Goal: Information Seeking & Learning: Learn about a topic

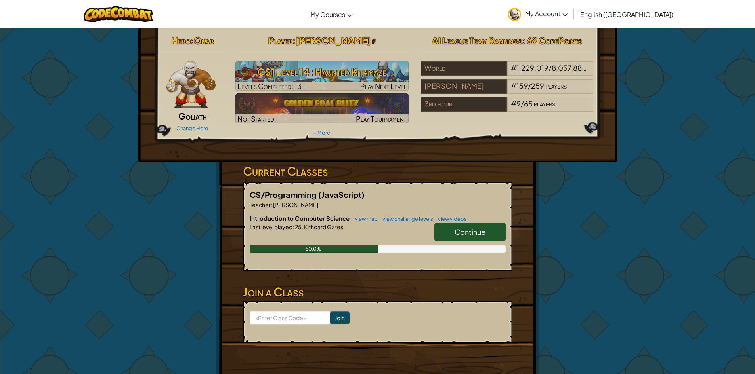
click at [448, 233] on link "Continue" at bounding box center [469, 232] width 71 height 18
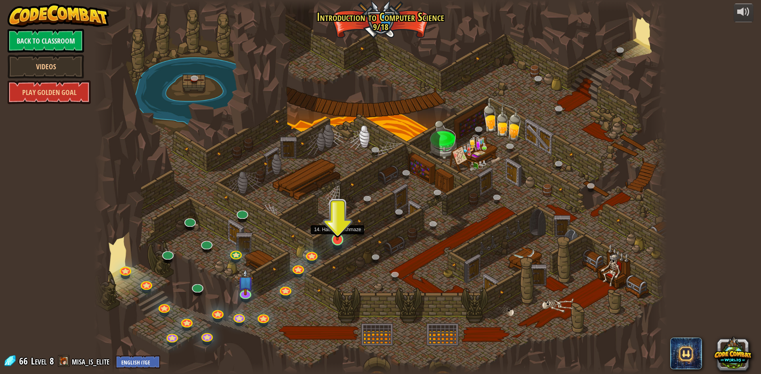
click at [337, 238] on img at bounding box center [337, 223] width 15 height 35
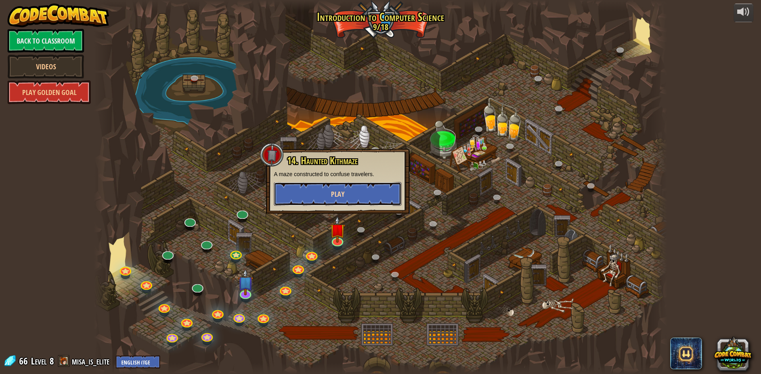
click at [331, 199] on span "Play" at bounding box center [337, 194] width 13 height 10
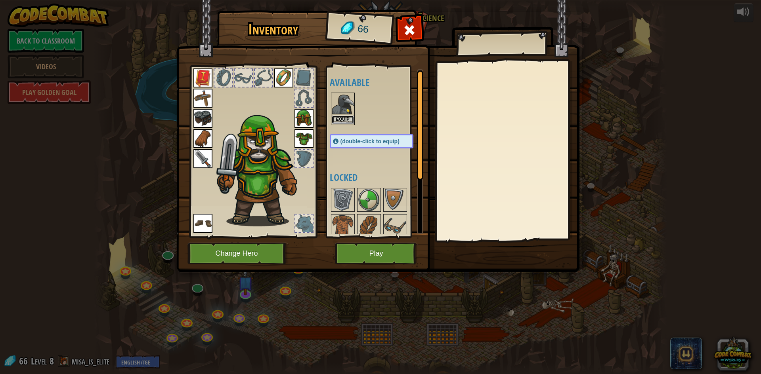
click at [339, 117] on button "Equip" at bounding box center [343, 120] width 22 height 8
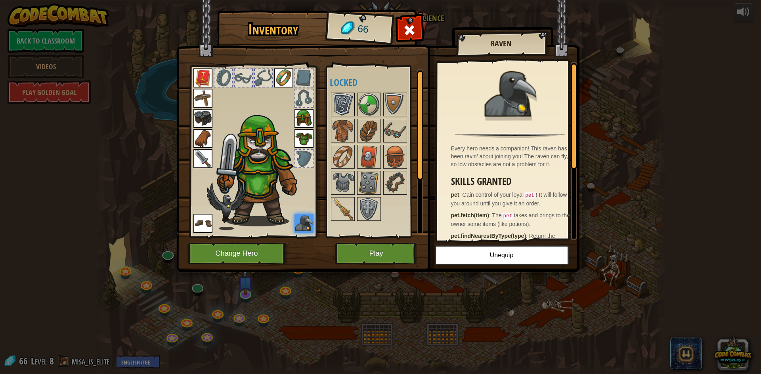
click at [350, 111] on img at bounding box center [343, 104] width 22 height 22
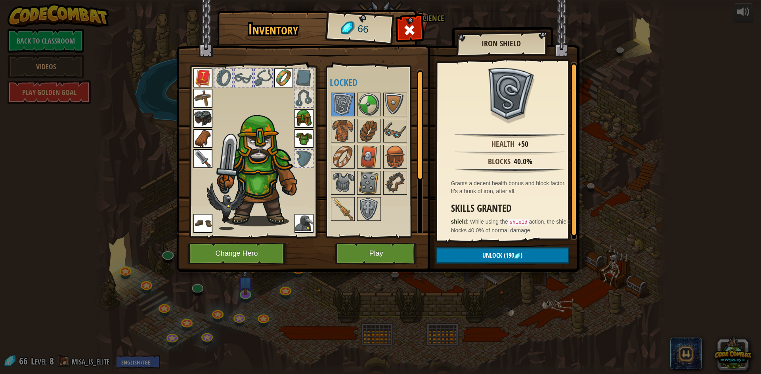
click at [407, 19] on img at bounding box center [377, 129] width 403 height 288
click at [411, 24] on span at bounding box center [409, 30] width 13 height 13
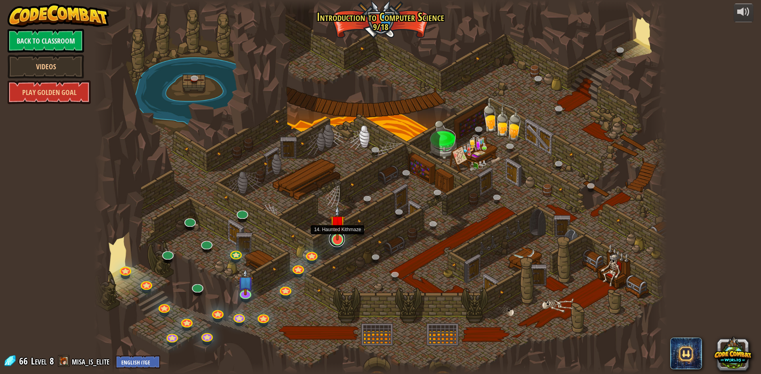
click at [336, 245] on link at bounding box center [337, 239] width 16 height 16
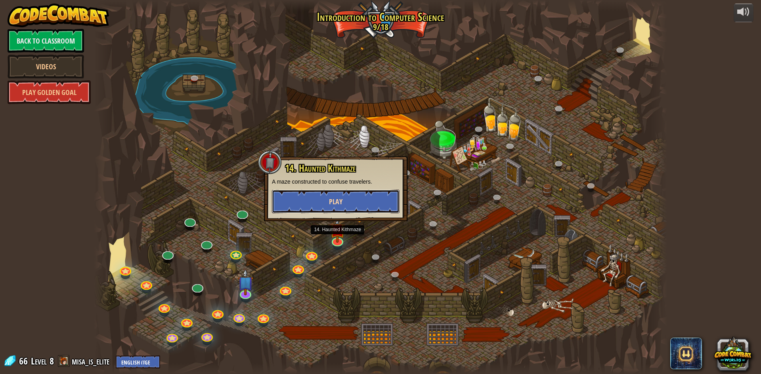
click at [329, 202] on span "Play" at bounding box center [335, 202] width 13 height 10
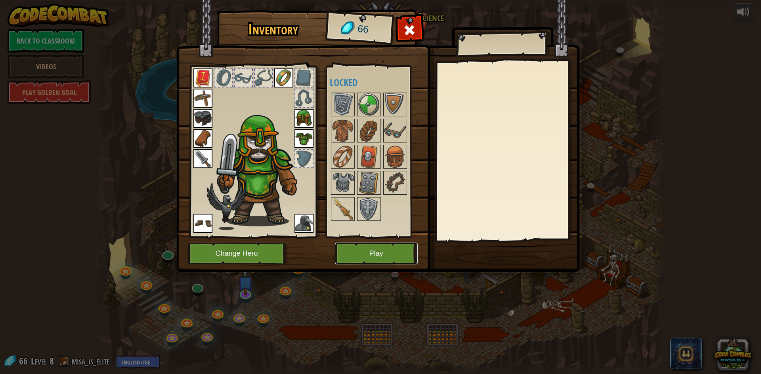
click at [352, 255] on button "Play" at bounding box center [376, 254] width 83 height 22
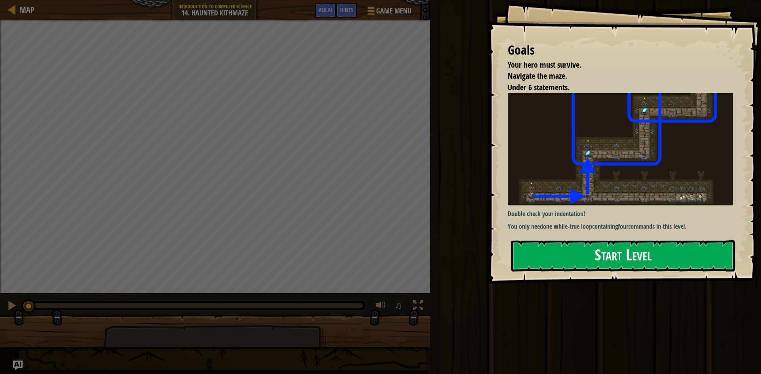
drag, startPoint x: 525, startPoint y: 77, endPoint x: 662, endPoint y: 100, distance: 138.6
click at [581, 107] on div "Goals Your hero must survive. Navigate the maze. Under 6 statements. Double che…" at bounding box center [624, 142] width 273 height 284
click at [547, 141] on div "Goals Your hero must survive. Navigate the maze. Under 6 statements. Double che…" at bounding box center [380, 187] width 761 height 374
click at [709, 134] on img at bounding box center [622, 149] width 231 height 112
click at [627, 336] on div "Run Submit Done" at bounding box center [593, 185] width 333 height 370
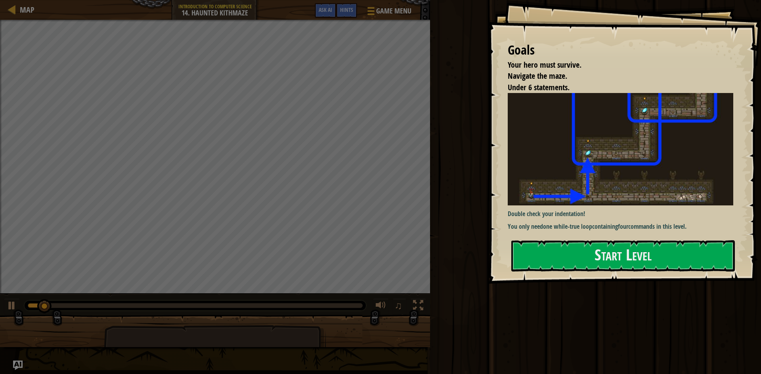
click at [754, 0] on html "Goals Your hero must survive. Navigate the maze. Under 6 statements. Double che…" at bounding box center [380, 0] width 761 height 0
click at [545, 254] on button "Start Level" at bounding box center [622, 255] width 223 height 31
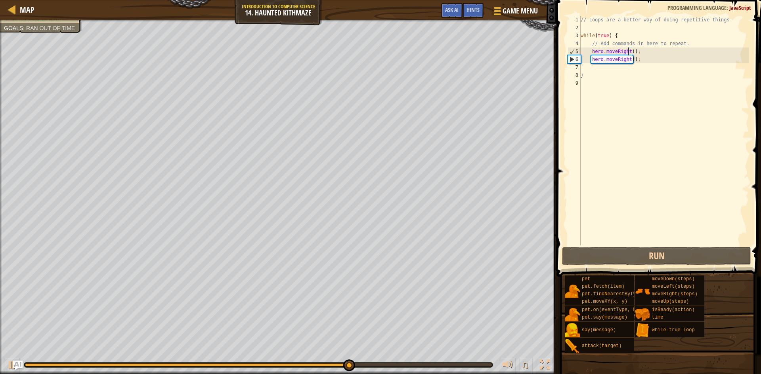
click at [628, 52] on div "// Loops are a better way of doing repetitive things. while ( true ) { // Add c…" at bounding box center [664, 139] width 170 height 246
drag, startPoint x: 633, startPoint y: 55, endPoint x: 629, endPoint y: 53, distance: 4.3
click at [631, 54] on div "// Loops are a better way of doing repetitive things. while ( true ) { // Add c…" at bounding box center [664, 139] width 170 height 246
click at [630, 53] on div "// Loops are a better way of doing repetitive things. while ( true ) { // Add c…" at bounding box center [664, 131] width 170 height 230
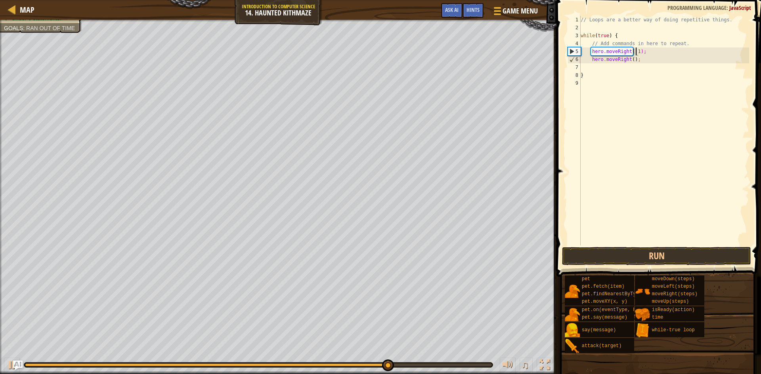
scroll to position [1, 51]
click at [649, 63] on div "// Loops are a better way of doing repetitive things. while ( true ) { // Add c…" at bounding box center [664, 139] width 170 height 246
type textarea "h"
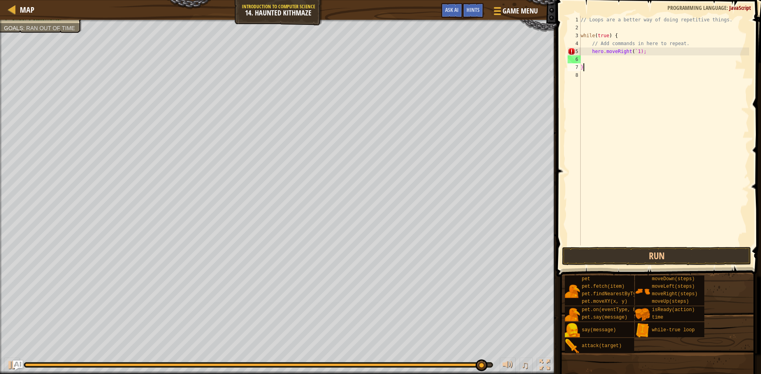
click at [595, 66] on div "// Loops are a better way of doing repetitive things. while ( true ) { // Add c…" at bounding box center [664, 139] width 170 height 246
type textarea "}"
click at [594, 60] on div "// Loops are a better way of doing repetitive things. while ( true ) { // Add c…" at bounding box center [664, 139] width 170 height 246
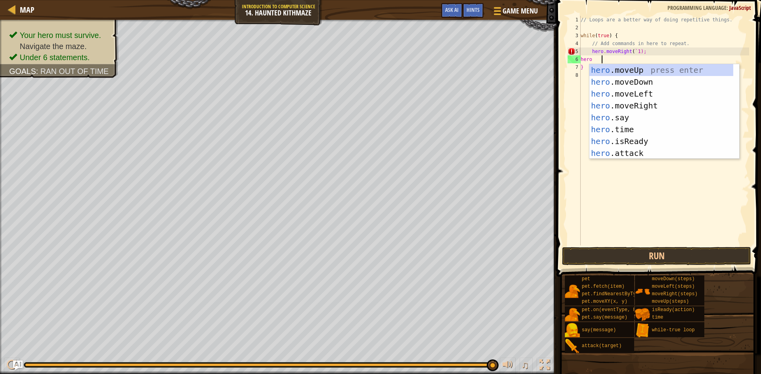
type textarea "hero"
click at [612, 67] on div "hero .moveUp press enter hero .moveDown press enter hero .moveLeft press enter …" at bounding box center [661, 123] width 144 height 119
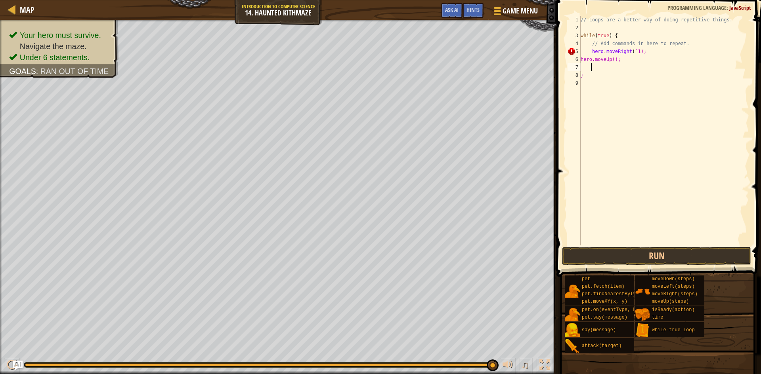
scroll to position [1, 9]
click at [620, 61] on div "// Loops are a better way of doing repetitive things. while ( true ) { // Add c…" at bounding box center [664, 139] width 170 height 246
click at [624, 58] on div "// Loops are a better way of doing repetitive things. while ( true ) { // Add c…" at bounding box center [664, 139] width 170 height 246
click at [620, 60] on div "// Loops are a better way of doing repetitive things. while ( true ) { // Add c…" at bounding box center [664, 139] width 170 height 246
click at [622, 61] on div "// Loops are a better way of doing repetitive things. while ( true ) { // Add c…" at bounding box center [664, 139] width 170 height 246
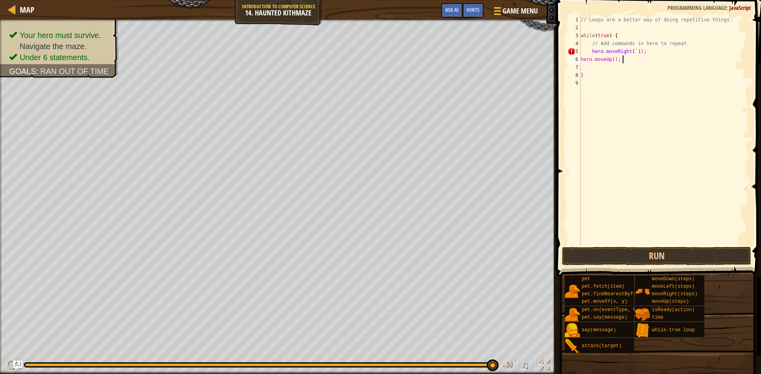
scroll to position [1, 41]
click at [614, 257] on button "Run" at bounding box center [656, 256] width 189 height 18
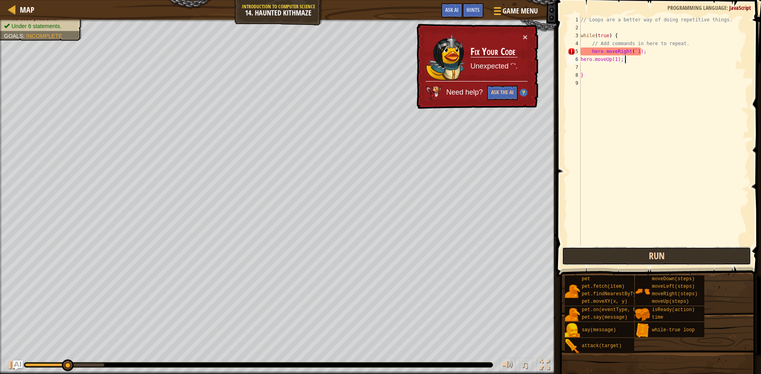
click at [604, 257] on button "Run" at bounding box center [656, 256] width 189 height 18
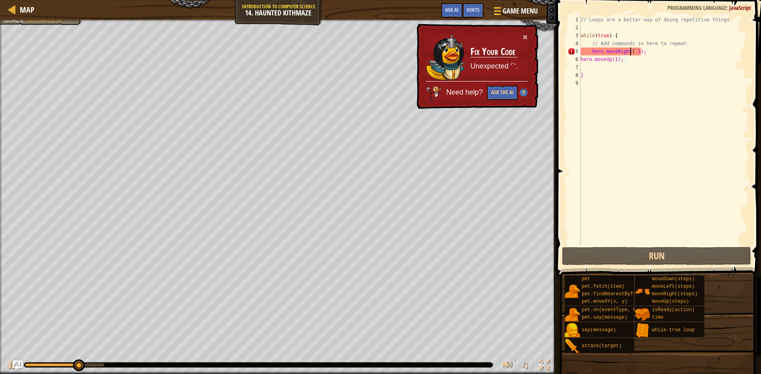
click at [631, 51] on div "// Loops are a better way of doing repetitive things. while ( true ) { // Add c…" at bounding box center [664, 139] width 170 height 246
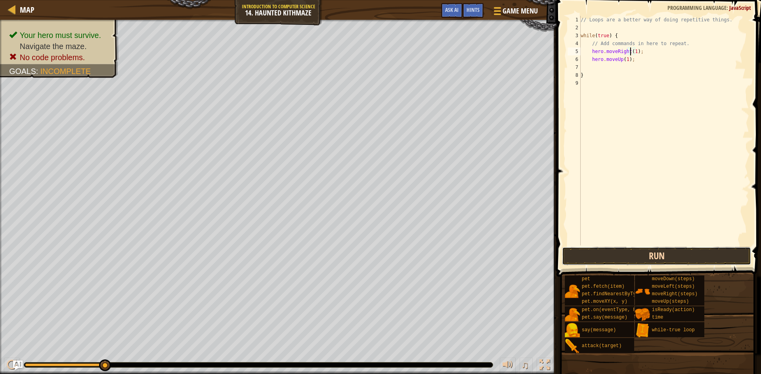
click at [664, 256] on button "Run" at bounding box center [656, 256] width 189 height 18
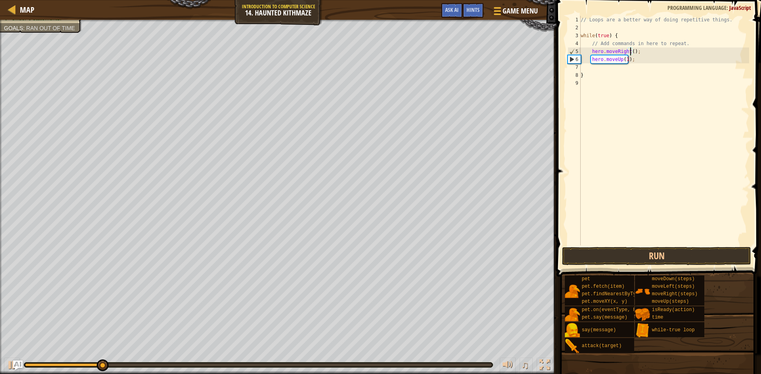
scroll to position [1, 48]
click at [637, 261] on button "Run" at bounding box center [656, 256] width 189 height 18
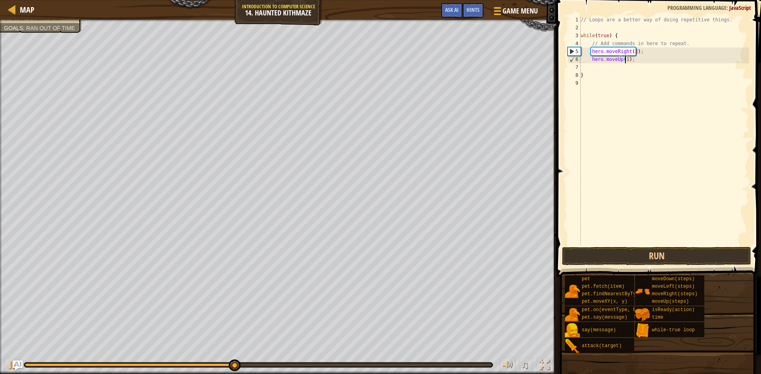
click at [625, 61] on div "// Loops are a better way of doing repetitive things. while ( true ) { // Add c…" at bounding box center [664, 139] width 170 height 246
type textarea "hero.moveUp(2);"
click at [628, 246] on div "hero.moveUp(2); 1 2 3 4 5 6 7 8 9 // Loops are a better way of doing repetitive…" at bounding box center [657, 154] width 207 height 300
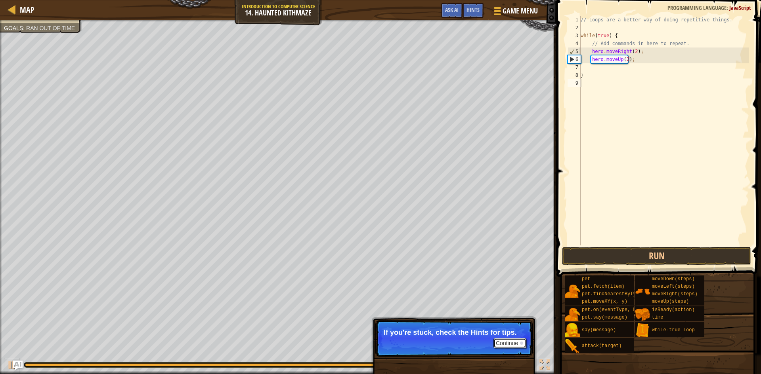
click at [511, 345] on button "Continue" at bounding box center [509, 343] width 33 height 10
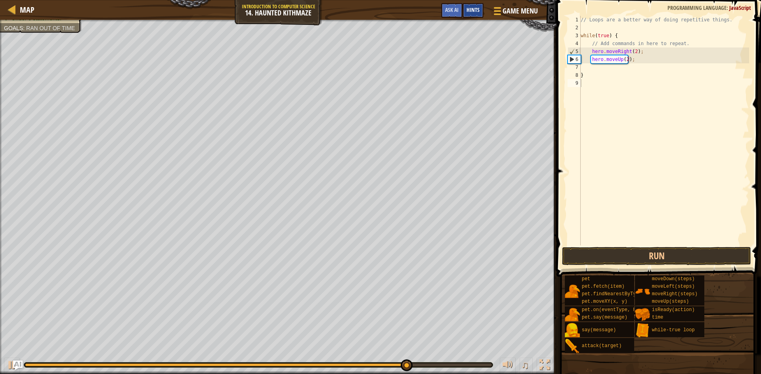
click at [477, 15] on div "Hints" at bounding box center [472, 10] width 21 height 15
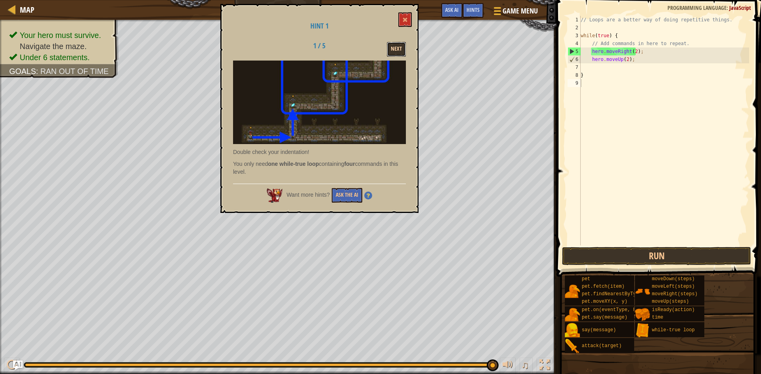
click at [402, 52] on button "Next" at bounding box center [396, 49] width 19 height 15
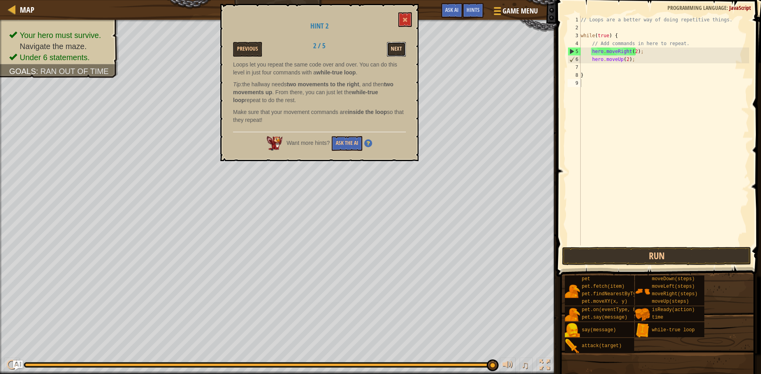
click at [401, 52] on button "Next" at bounding box center [396, 49] width 19 height 15
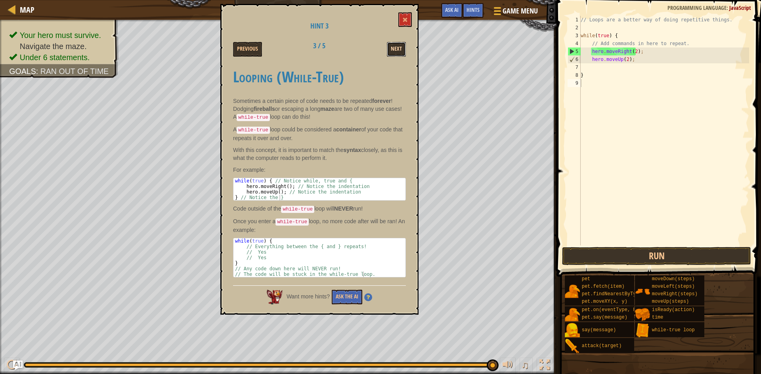
click at [400, 54] on button "Next" at bounding box center [396, 49] width 19 height 15
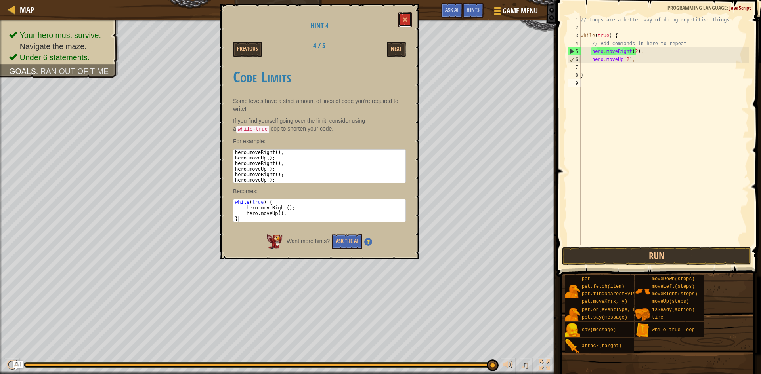
click at [397, 21] on div "Hint 4 Previous 4 / 5 Next Code Limits Some levels have a strict amount of line…" at bounding box center [319, 132] width 198 height 256
type textarea "}"
click at [592, 72] on div "// Loops are a better way of doing repetitive things. while ( true ) { // Add c…" at bounding box center [664, 139] width 170 height 246
click at [592, 68] on div "// Loops are a better way of doing repetitive things. while ( true ) { // Add c…" at bounding box center [664, 139] width 170 height 246
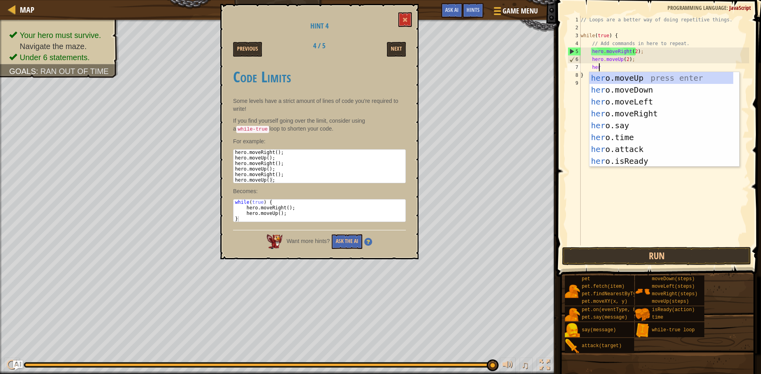
type textarea "hero"
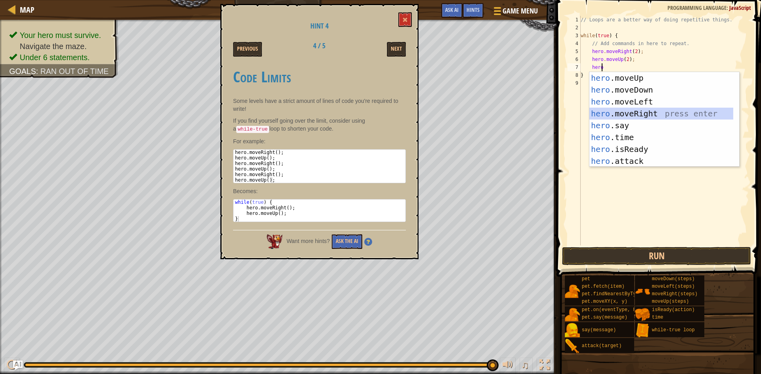
click at [645, 112] on div "hero .moveUp press enter hero .moveDown press enter hero .moveLeft press enter …" at bounding box center [661, 131] width 144 height 119
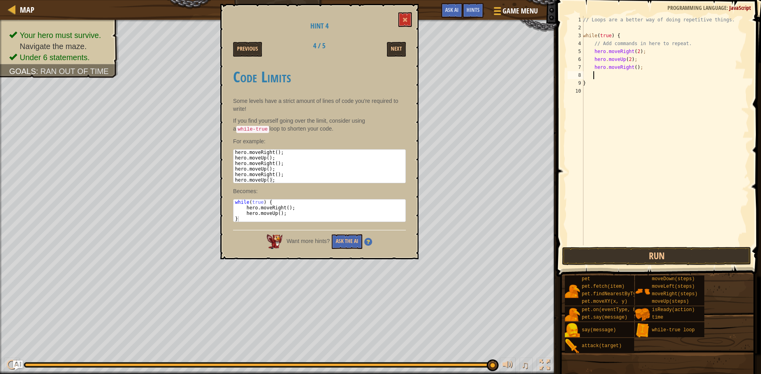
scroll to position [1, 9]
click at [631, 65] on div "// Loops are a better way of doing repetitive things. while ( true ) { // Add c…" at bounding box center [665, 139] width 168 height 246
click at [634, 67] on div "// Loops are a better way of doing repetitive things. while ( true ) { // Add c…" at bounding box center [665, 139] width 168 height 246
click at [590, 81] on div "// Loops are a better way of doing repetitive things. while ( true ) { // Add c…" at bounding box center [665, 139] width 168 height 246
type textarea "}"
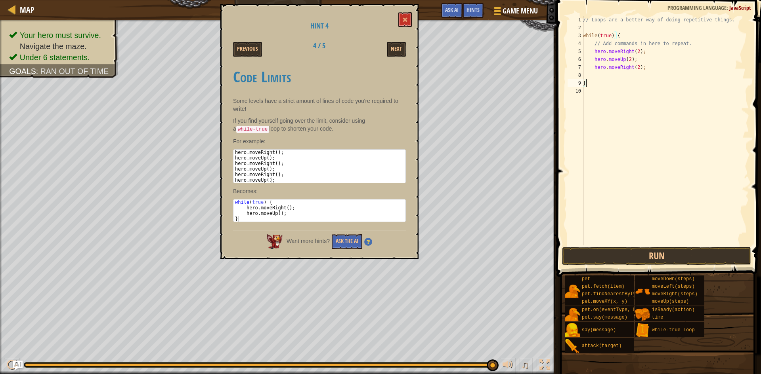
scroll to position [1, 2]
click at [588, 77] on div "// Loops are a better way of doing repetitive things. while ( true ) { // Add c…" at bounding box center [665, 139] width 168 height 246
click at [603, 77] on div "// Loops are a better way of doing repetitive things. while ( true ) { // Add c…" at bounding box center [665, 139] width 168 height 246
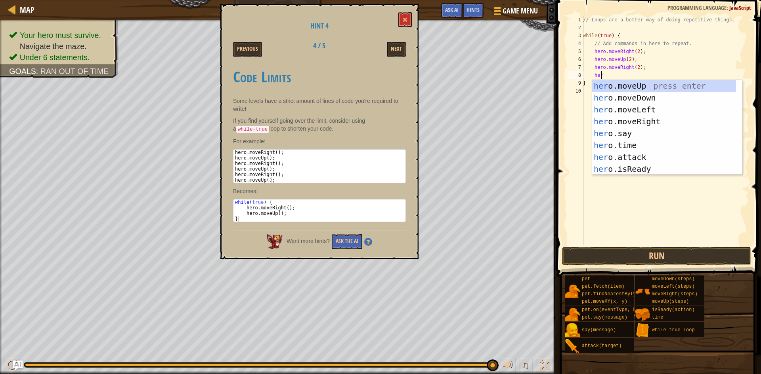
type textarea "hero"
click at [612, 88] on div "hero .moveUp press enter hero .moveDown press enter hero .moveLeft press enter …" at bounding box center [664, 139] width 144 height 119
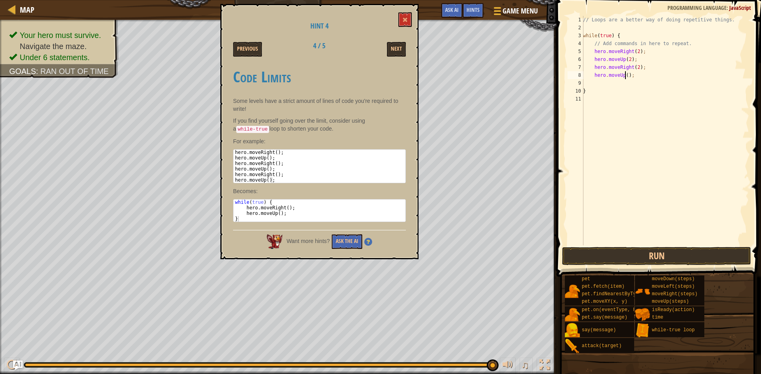
click at [624, 76] on div "// Loops are a better way of doing repetitive things. while ( true ) { // Add c…" at bounding box center [665, 139] width 168 height 246
type textarea "hero.moveUp(1);"
click at [599, 86] on div "// Loops are a better way of doing repetitive things. while ( true ) { // Add c…" at bounding box center [665, 139] width 168 height 246
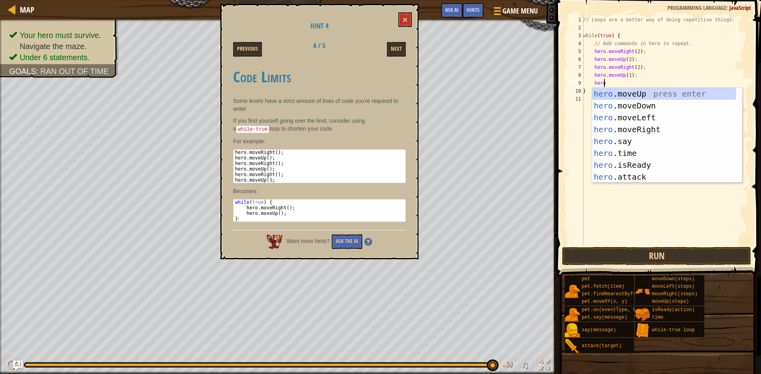
type textarea "hero"
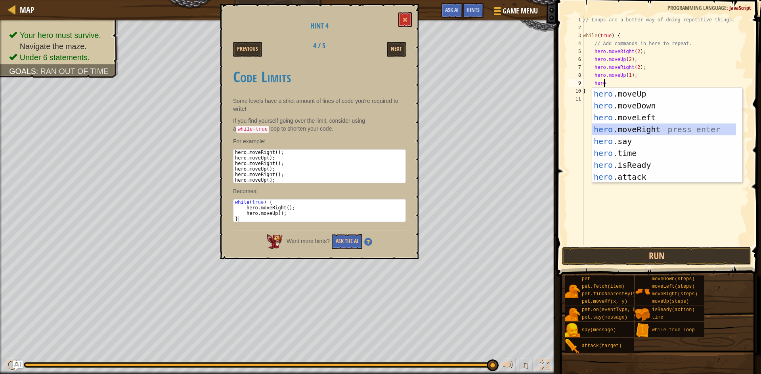
click at [608, 129] on div "hero .moveUp press enter hero .moveDown press enter hero .moveLeft press enter …" at bounding box center [664, 147] width 144 height 119
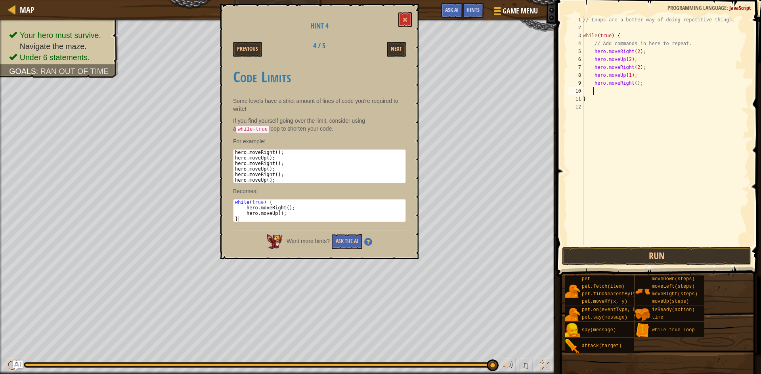
click at [632, 84] on div "// Loops are a better way of doing repetitive things. while ( true ) { // Add c…" at bounding box center [665, 139] width 168 height 246
click at [626, 77] on div "// Loops are a better way of doing repetitive things. while ( true ) { // Add c…" at bounding box center [665, 139] width 168 height 246
type textarea "hero.moveUp(3);"
click at [643, 259] on button "Run" at bounding box center [656, 256] width 189 height 18
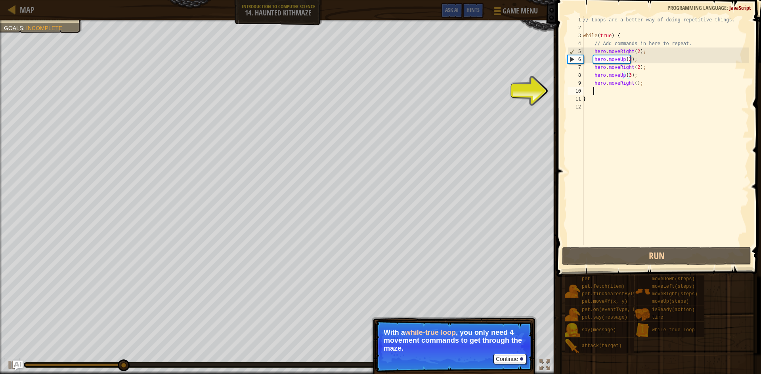
click at [647, 92] on div "// Loops are a better way of doing repetitive things. while ( true ) { // Add c…" at bounding box center [665, 139] width 168 height 246
click at [646, 89] on div "// Loops are a better way of doing repetitive things. while ( true ) { // Add c…" at bounding box center [665, 139] width 168 height 246
click at [637, 83] on div "// Loops are a better way of doing repetitive things. while ( true ) { // Add c…" at bounding box center [665, 139] width 168 height 246
click at [634, 90] on div "// Loops are a better way of doing repetitive things. while ( true ) { // Add c…" at bounding box center [665, 139] width 168 height 246
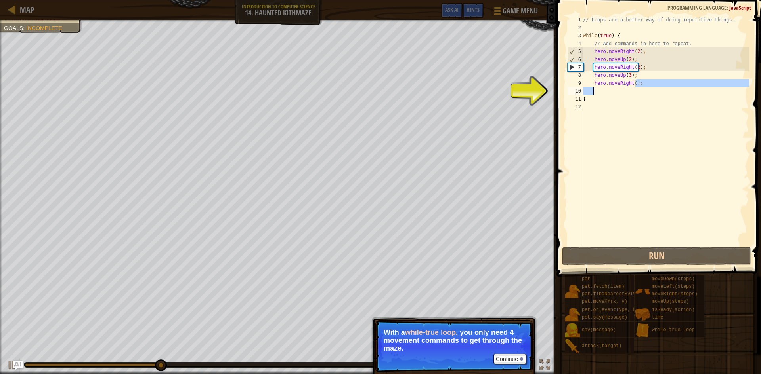
click at [643, 80] on div "// Loops are a better way of doing repetitive things. while ( true ) { // Add c…" at bounding box center [665, 131] width 168 height 230
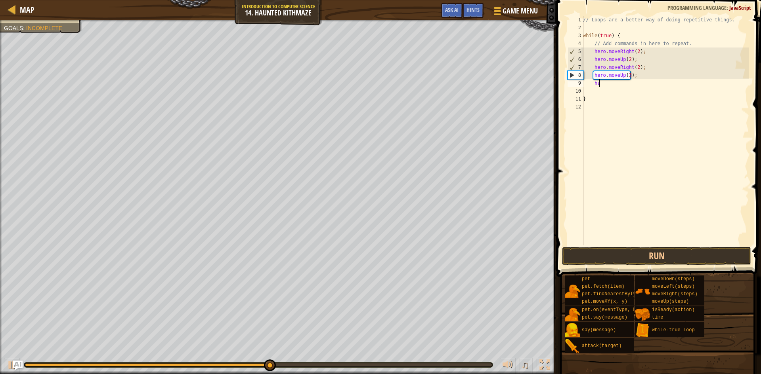
type textarea "h"
click at [624, 76] on div "// Loops are a better way of doing repetitive things. while ( true ) { // Add c…" at bounding box center [665, 139] width 168 height 246
click at [626, 77] on div "// Loops are a better way of doing repetitive things. while ( true ) { // Add c…" at bounding box center [665, 139] width 168 height 246
type textarea "hero.moveUp(2);"
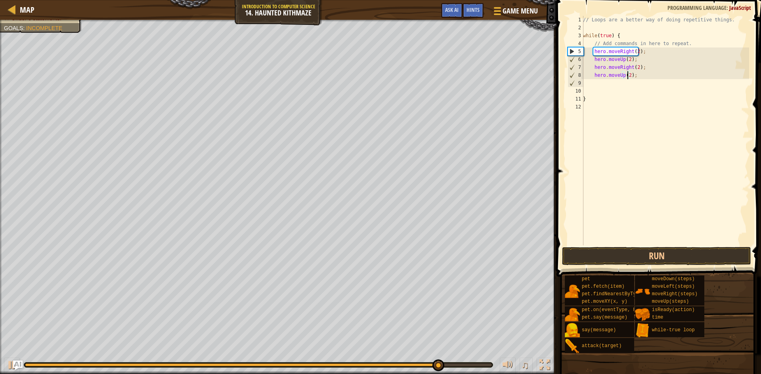
click at [631, 162] on div "// Loops are a better way of doing repetitive things. while ( true ) { // Add c…" at bounding box center [665, 139] width 168 height 246
click at [632, 254] on button "Run" at bounding box center [656, 256] width 189 height 18
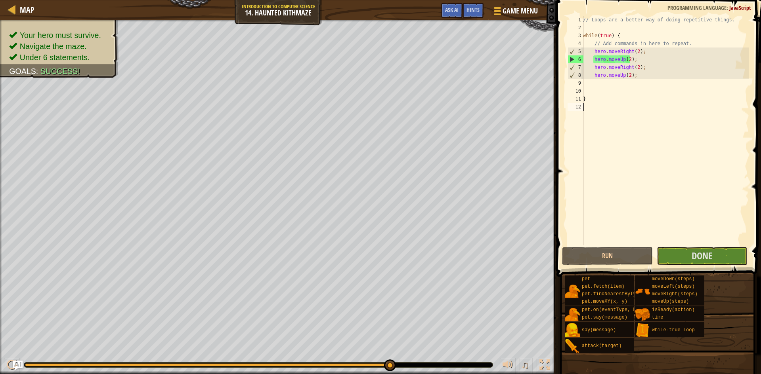
drag, startPoint x: 689, startPoint y: 238, endPoint x: 689, endPoint y: 245, distance: 6.4
click at [689, 245] on div "// Loops are a better way of doing repetitive things. while ( true ) { // Add c…" at bounding box center [665, 139] width 168 height 246
click at [687, 260] on button "Done" at bounding box center [701, 256] width 91 height 18
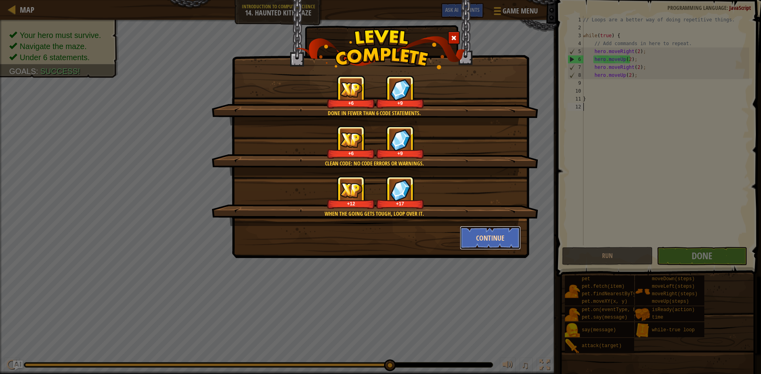
click at [477, 236] on button "Continue" at bounding box center [490, 238] width 61 height 24
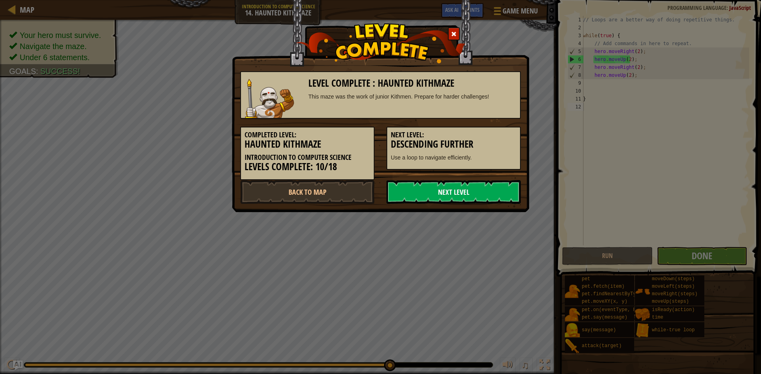
click at [463, 193] on link "Next Level" at bounding box center [453, 192] width 134 height 24
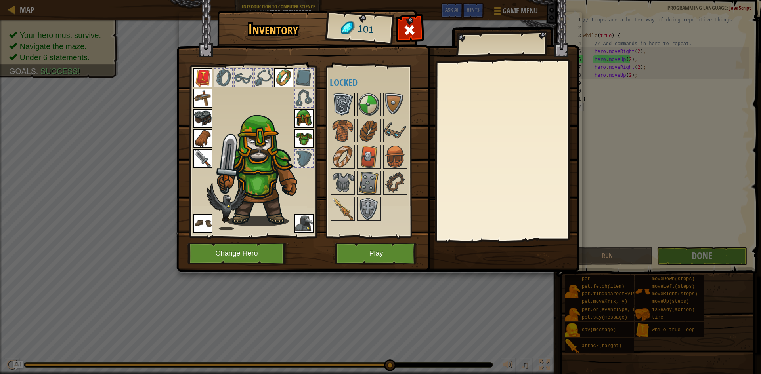
click at [337, 107] on img at bounding box center [343, 104] width 22 height 22
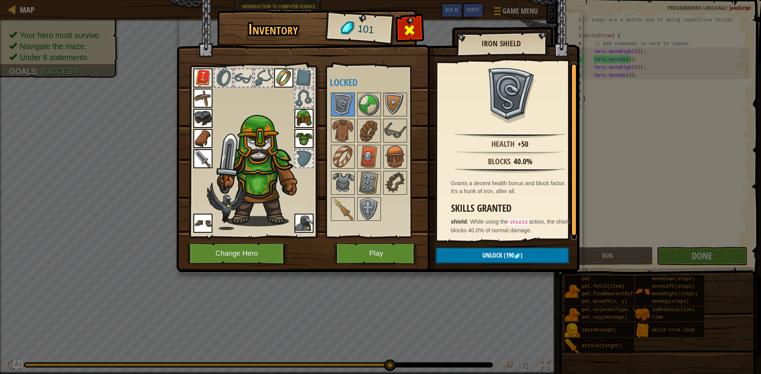
click at [411, 29] on span at bounding box center [409, 30] width 13 height 13
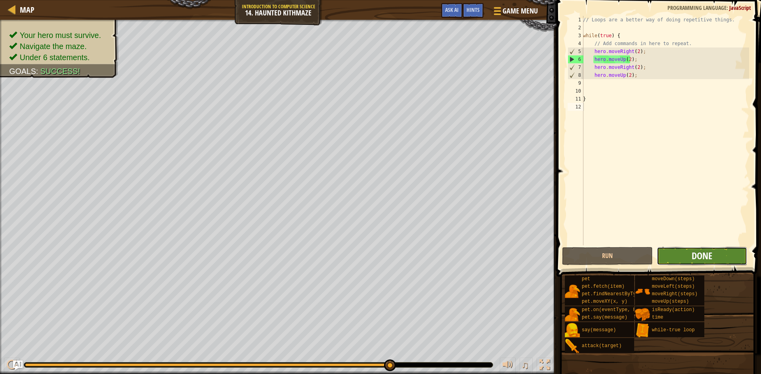
click at [691, 251] on button "Done" at bounding box center [701, 256] width 91 height 18
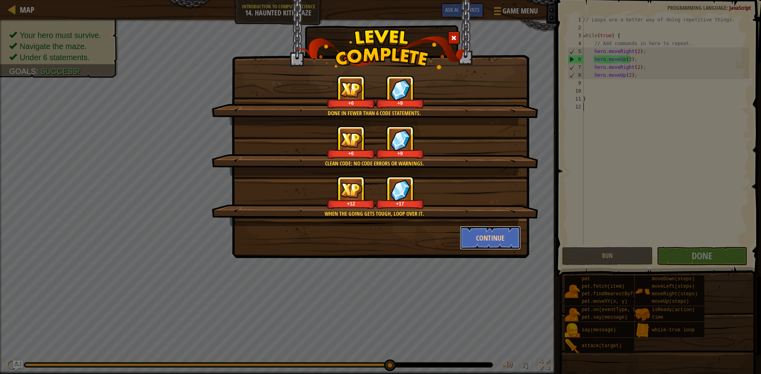
click at [493, 229] on button "Continue" at bounding box center [490, 238] width 61 height 24
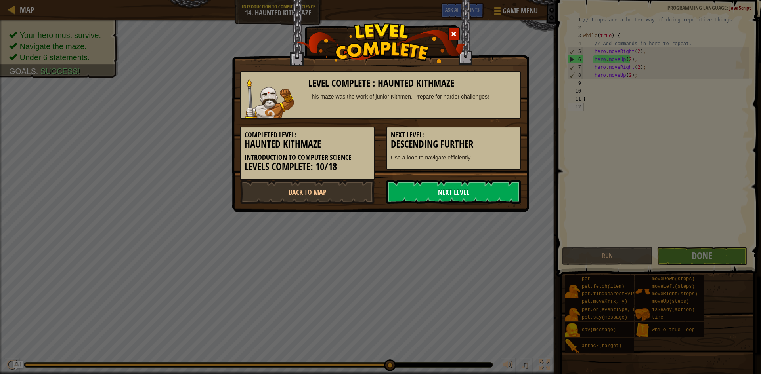
click at [453, 187] on link "Next Level" at bounding box center [453, 192] width 134 height 24
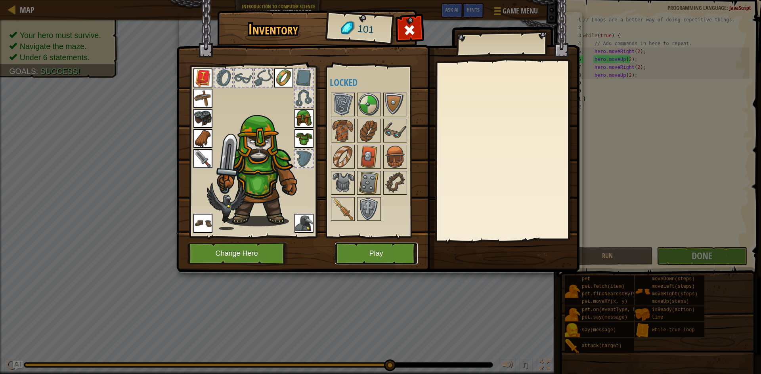
click at [388, 252] on button "Play" at bounding box center [376, 254] width 83 height 22
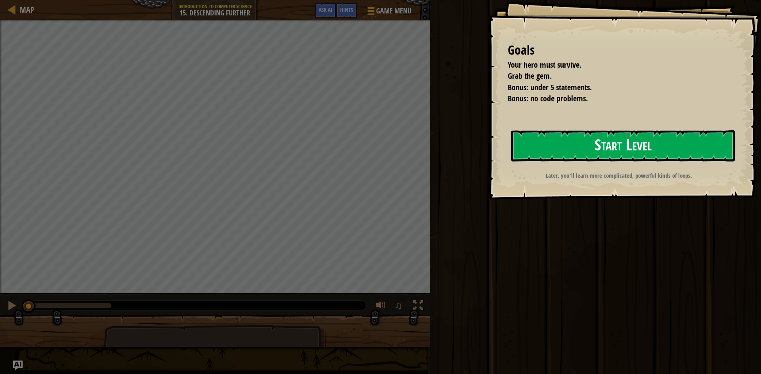
click at [580, 144] on button "Start Level" at bounding box center [622, 145] width 223 height 31
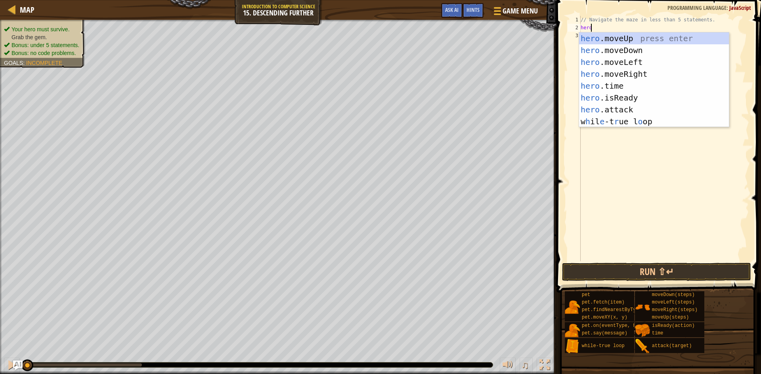
scroll to position [1, 9]
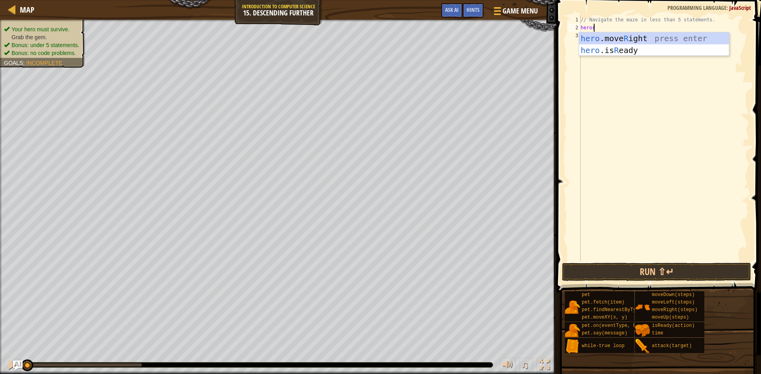
type textarea "herori"
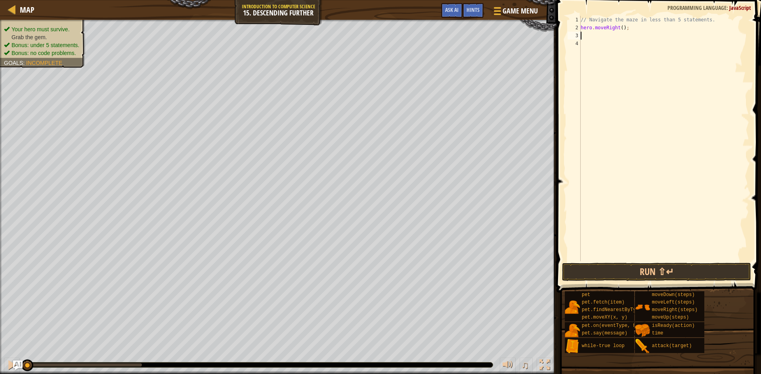
scroll to position [1, 0]
type textarea "hero.moveRight(2);"
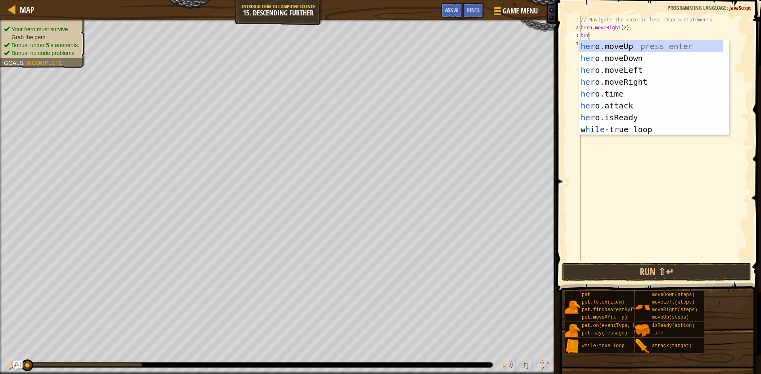
type textarea "hero"
click at [610, 58] on div "hero .moveUp press enter hero .moveDown press enter hero .moveLeft press enter …" at bounding box center [654, 99] width 150 height 119
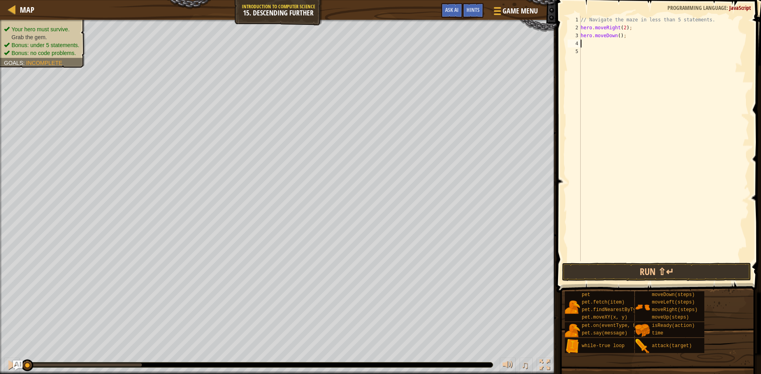
scroll to position [1, 0]
click at [616, 38] on div "// Navigate the maze in less than 5 statements. hero . moveRight ( 2 ) ; hero .…" at bounding box center [664, 146] width 170 height 261
type textarea "hero.moveDown(1);"
click at [594, 48] on div "// Navigate the maze in less than 5 statements. hero . moveRight ( 2 ) ; hero .…" at bounding box center [664, 146] width 170 height 261
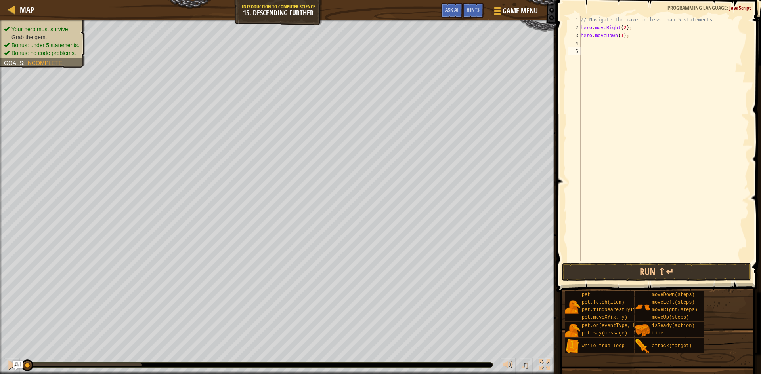
scroll to position [1, 0]
click at [595, 32] on div "// Navigate the maze in less than 5 statements. hero . moveRight ( 2 ) ; hero .…" at bounding box center [664, 146] width 170 height 261
type textarea "hero.moveDown(1);"
click at [591, 45] on div "// Navigate the maze in less than 5 statements. hero . moveRight ( 2 ) ; hero .…" at bounding box center [664, 146] width 170 height 261
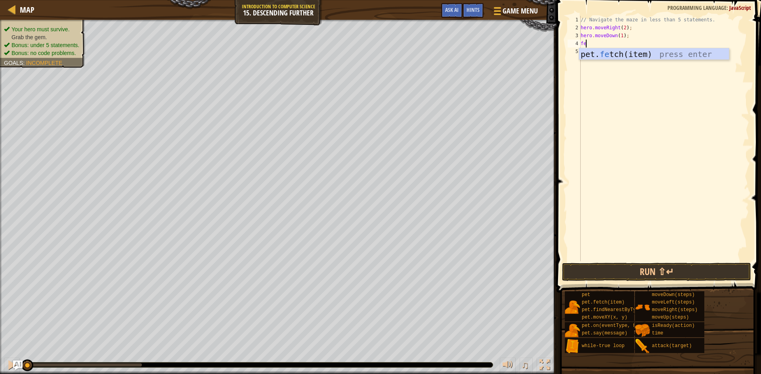
type textarea "f"
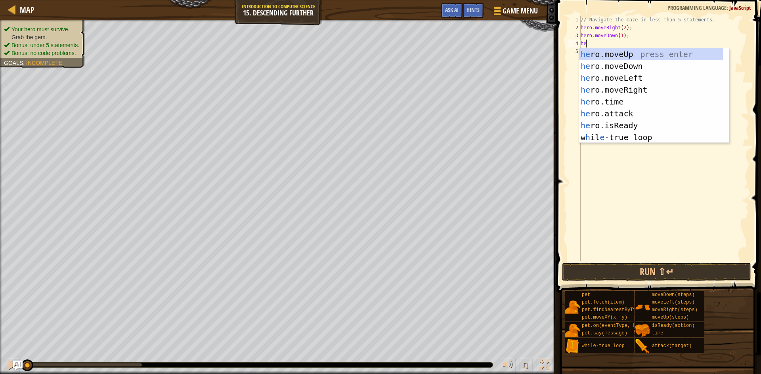
scroll to position [1, 7]
type textarea "her"
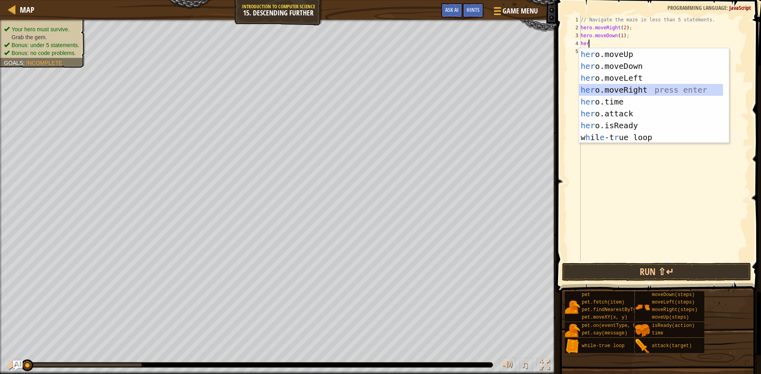
click at [607, 92] on div "her o.moveUp press enter her o.moveDown press enter her o.moveLeft press enter …" at bounding box center [651, 107] width 144 height 119
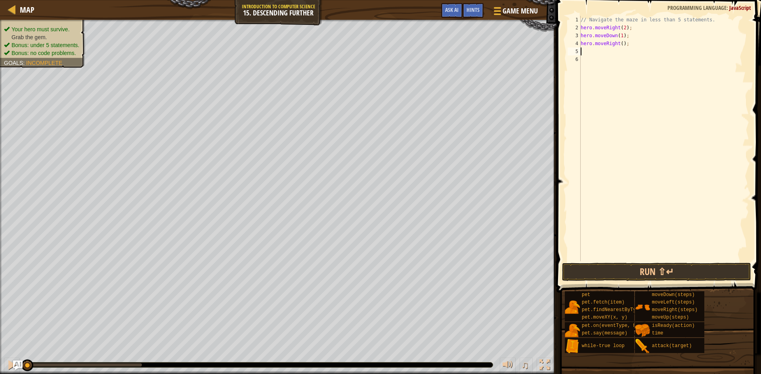
scroll to position [1, 0]
click at [620, 48] on div "// Navigate the maze in less than 5 statements. hero . moveRight ( 2 ) ; hero .…" at bounding box center [664, 146] width 170 height 261
click at [619, 46] on div "// Navigate the maze in less than 5 statements. hero . moveRight ( 2 ) ; hero .…" at bounding box center [664, 146] width 170 height 261
type textarea "hero.moveRight(2);"
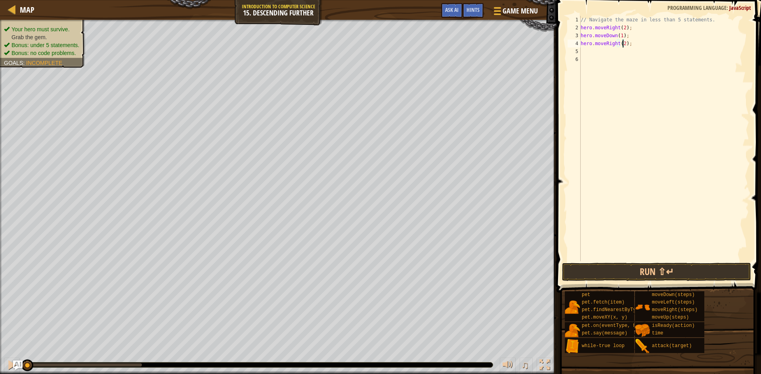
click at [622, 51] on div "// Navigate the maze in less than 5 statements. hero . moveRight ( 2 ) ; hero .…" at bounding box center [664, 146] width 170 height 261
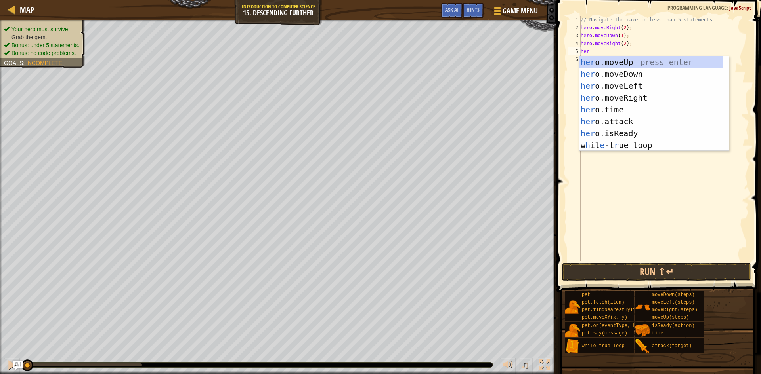
type textarea "hero"
click at [616, 74] on div "hero .moveUp press enter hero .moveDown press enter hero .moveLeft press enter …" at bounding box center [654, 115] width 150 height 119
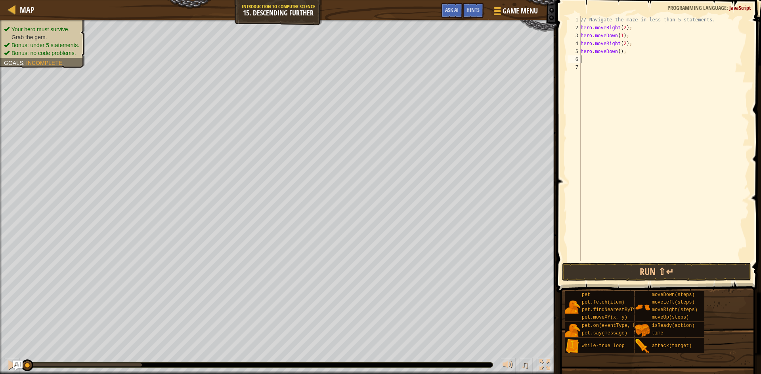
click at [617, 50] on div "// Navigate the maze in less than 5 statements. hero . moveRight ( 2 ) ; hero .…" at bounding box center [664, 146] width 170 height 261
type textarea "hero.moveDown(1);"
click at [594, 65] on div "// Navigate the maze in less than 5 statements. hero . moveRight ( 2 ) ; hero .…" at bounding box center [664, 146] width 170 height 261
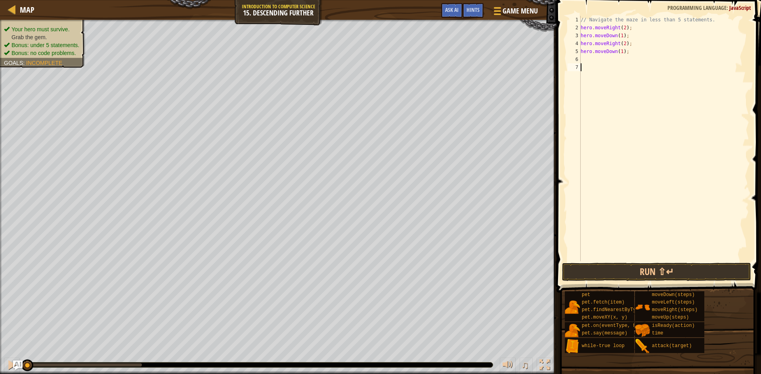
click at [593, 61] on div "// Navigate the maze in less than 5 statements. hero . moveRight ( 2 ) ; hero .…" at bounding box center [664, 146] width 170 height 261
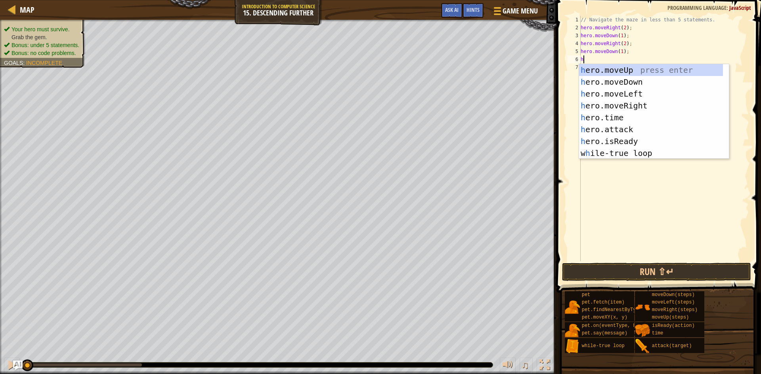
type textarea "hero"
click at [612, 101] on div "hero .moveUp press enter hero .moveDown press enter hero .moveLeft press enter …" at bounding box center [654, 123] width 150 height 119
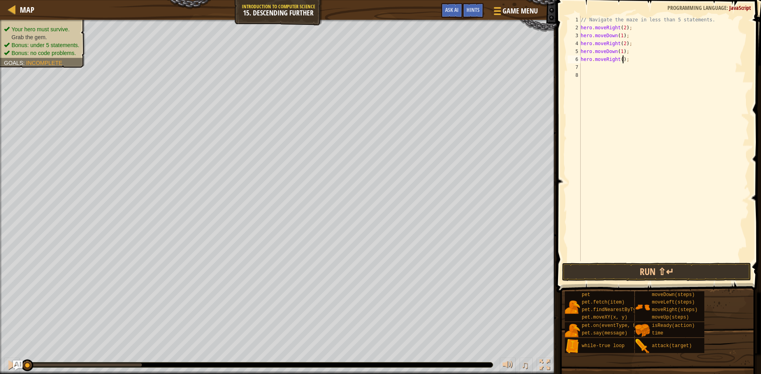
click at [621, 59] on div "// Navigate the maze in less than 5 statements. hero . moveRight ( 2 ) ; hero .…" at bounding box center [664, 146] width 170 height 261
click at [618, 60] on div "// Navigate the maze in less than 5 statements. hero . moveRight ( 2 ) ; hero .…" at bounding box center [664, 146] width 170 height 261
click at [621, 60] on div "// Navigate the maze in less than 5 statements. hero . moveRight ( 2 ) ; hero .…" at bounding box center [664, 146] width 170 height 261
click at [619, 61] on div "// Navigate the maze in less than 5 statements. hero . moveRight ( 2 ) ; hero .…" at bounding box center [664, 146] width 170 height 261
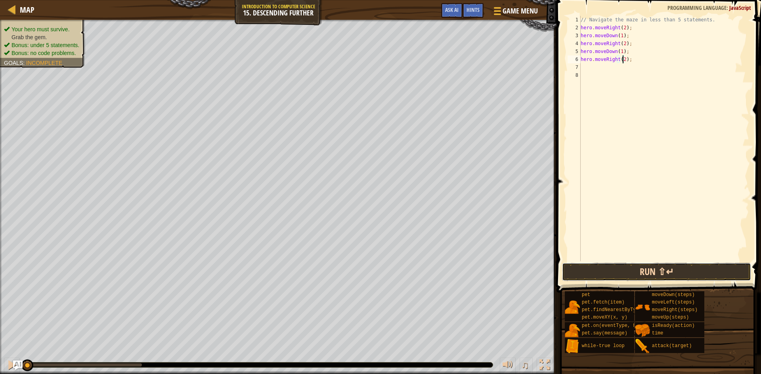
click at [590, 272] on button "Run ⇧↵" at bounding box center [656, 272] width 189 height 18
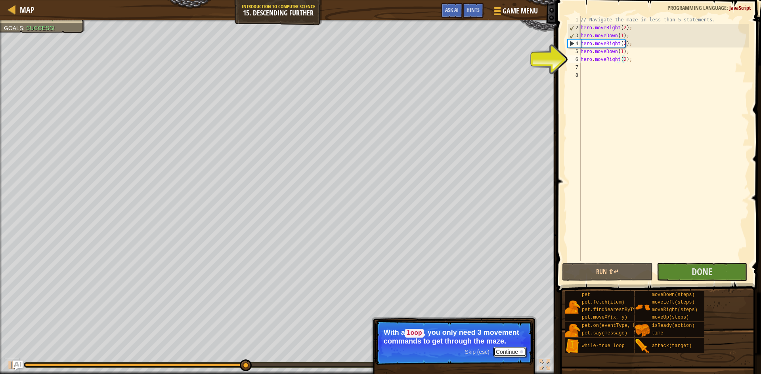
click at [510, 349] on button "Continue" at bounding box center [509, 352] width 33 height 10
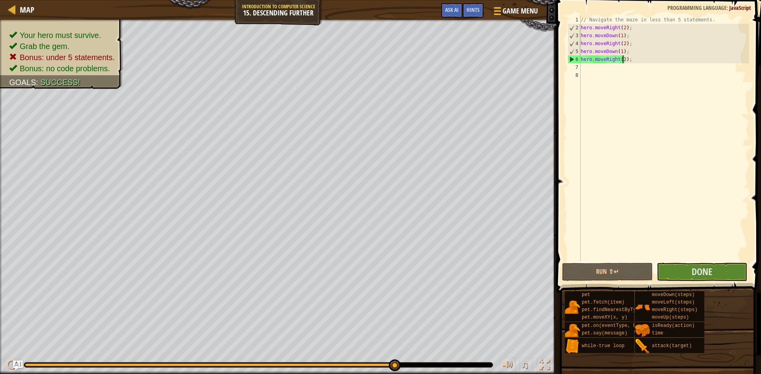
click at [630, 60] on div "// Navigate the maze in less than 5 statements. hero . moveRight ( 2 ) ; hero .…" at bounding box center [664, 146] width 170 height 261
type textarea "h"
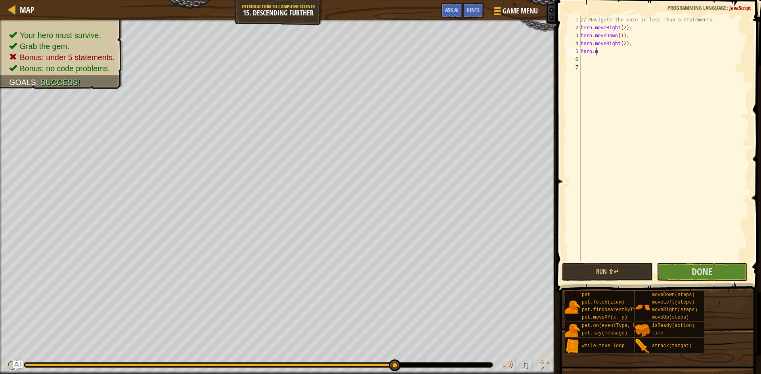
type textarea "h"
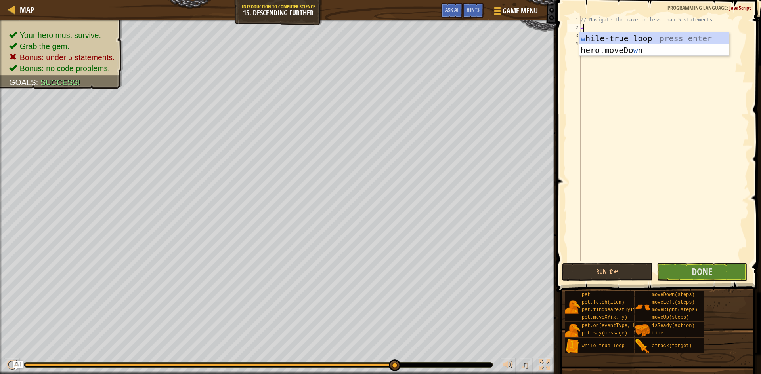
type textarea "wh"
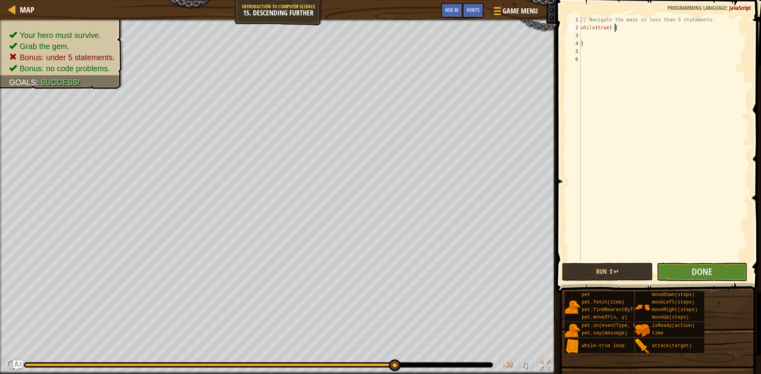
click at [616, 27] on div "// Navigate the maze in less than 5 statements. while ( true ) { }" at bounding box center [664, 146] width 170 height 261
type textarea "while(true) {"
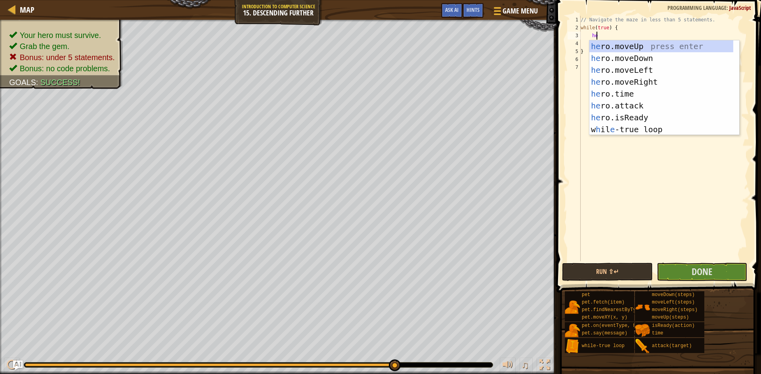
type textarea "her"
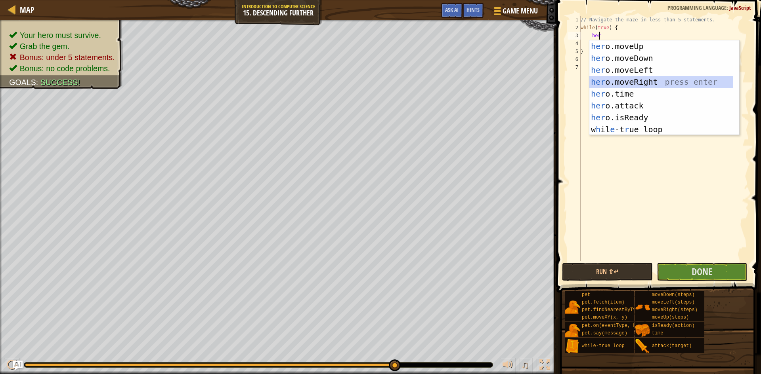
click at [648, 81] on div "her o.moveUp press enter her o.moveDown press enter her o.moveLeft press enter …" at bounding box center [661, 99] width 144 height 119
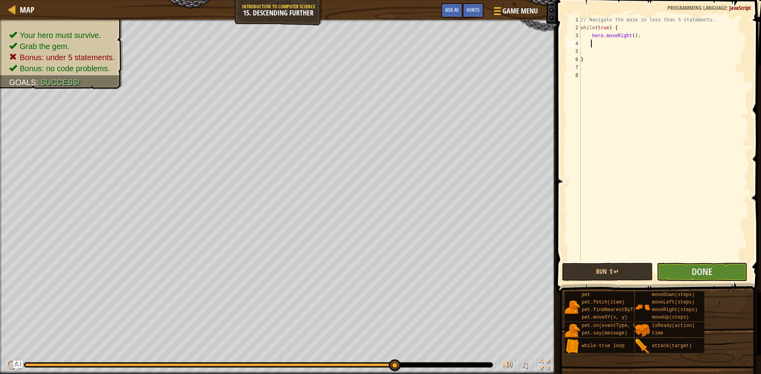
click at [631, 37] on div "// Navigate the maze in less than 5 statements. while ( true ) { hero . moveRig…" at bounding box center [664, 146] width 170 height 261
click at [629, 35] on div "// Navigate the maze in less than 5 statements. while ( true ) { hero . moveRig…" at bounding box center [664, 146] width 170 height 261
type textarea "hero.moveRight(2);"
click at [596, 41] on div "// Navigate the maze in less than 5 statements. while ( true ) { hero . moveRig…" at bounding box center [664, 146] width 170 height 261
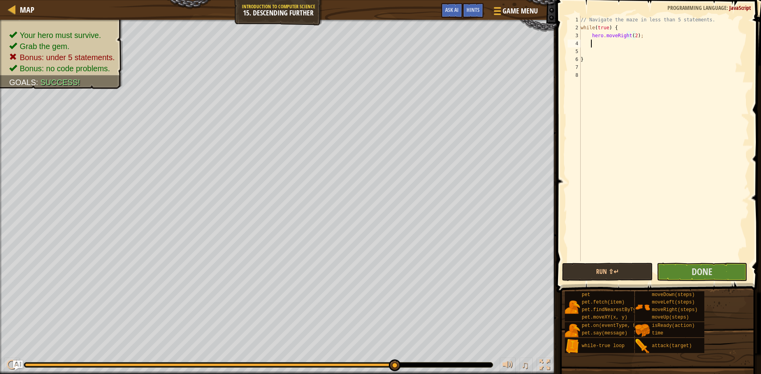
scroll to position [1, 9]
drag, startPoint x: 580, startPoint y: 65, endPoint x: 584, endPoint y: 64, distance: 4.9
click at [582, 65] on div "1 2 3 4 5 6 7 8 // Navigate the maze in less than 5 statements. while ( true ) …" at bounding box center [657, 139] width 183 height 246
click at [595, 40] on div "// Navigate the maze in less than 5 statements. while ( true ) { hero . moveRig…" at bounding box center [664, 146] width 170 height 261
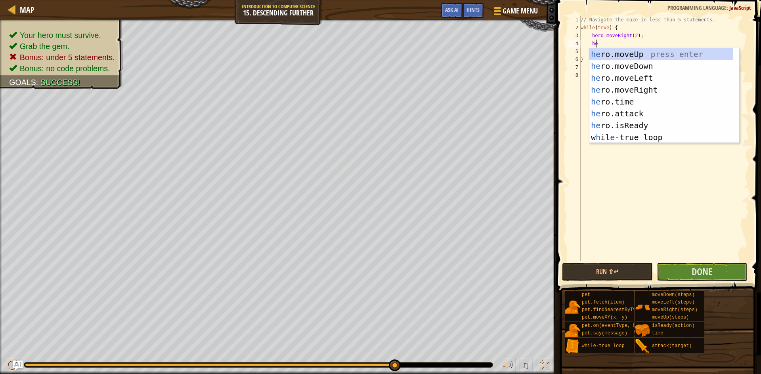
type textarea "her"
click at [620, 69] on div "her o.moveUp press enter her o.moveDown press enter her o.moveLeft press enter …" at bounding box center [661, 107] width 144 height 119
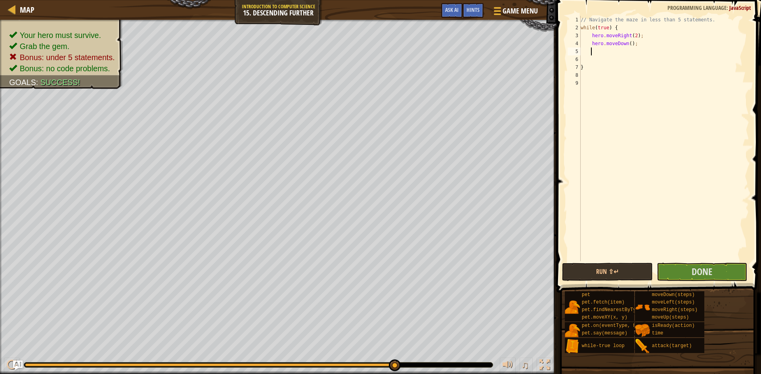
scroll to position [1, 9]
click at [629, 44] on div "// Navigate the maze in less than 5 statements. while ( true ) { hero . moveRig…" at bounding box center [664, 146] width 170 height 261
type textarea "hero.moveDown(1);"
click at [681, 267] on button "Done" at bounding box center [701, 272] width 91 height 18
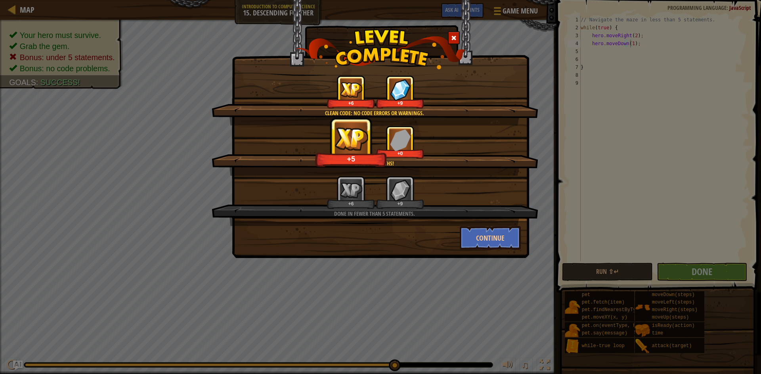
click at [452, 36] on span at bounding box center [454, 38] width 6 height 6
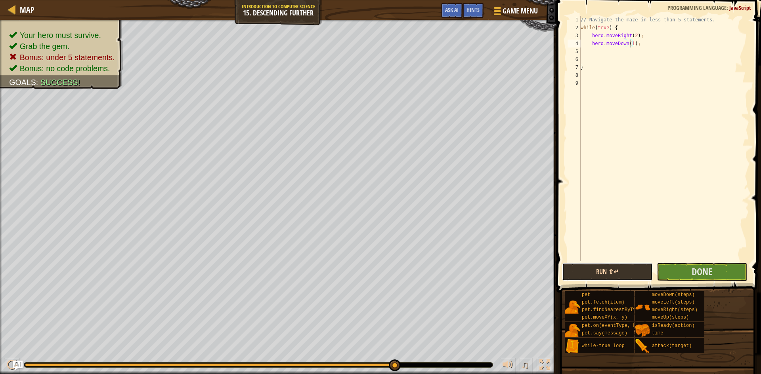
click at [599, 268] on button "Run ⇧↵" at bounding box center [607, 272] width 91 height 18
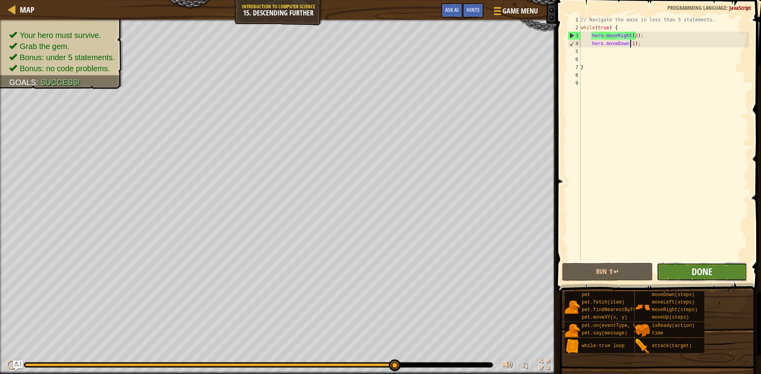
click at [705, 272] on span "Done" at bounding box center [701, 271] width 21 height 13
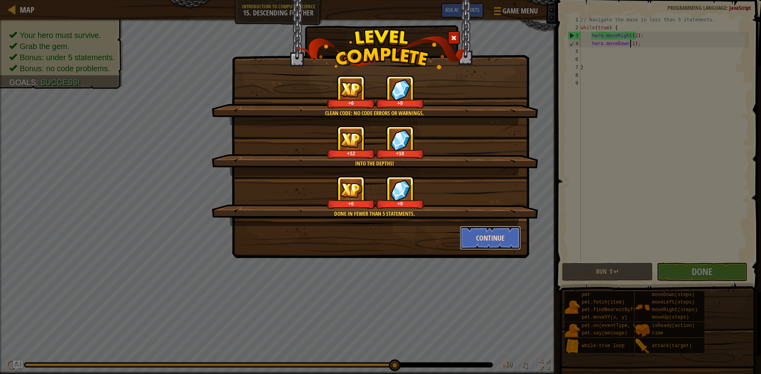
click at [489, 236] on button "Continue" at bounding box center [490, 238] width 61 height 24
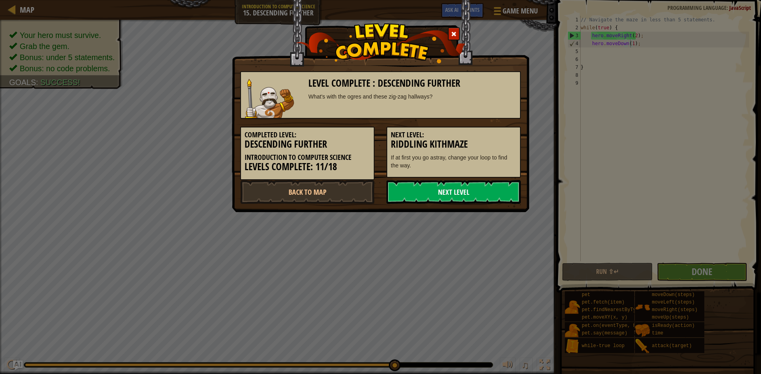
click at [440, 184] on link "Next Level" at bounding box center [453, 192] width 134 height 24
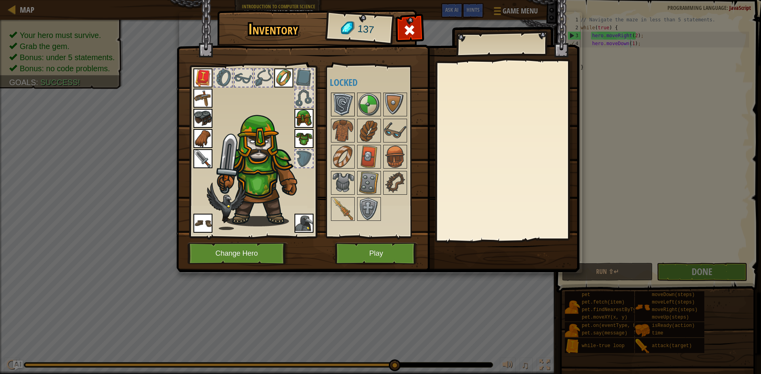
click at [341, 101] on img at bounding box center [343, 104] width 22 height 22
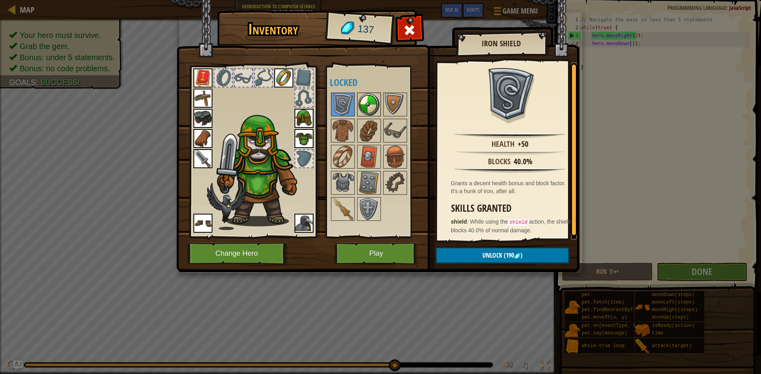
click at [362, 101] on img at bounding box center [369, 104] width 22 height 22
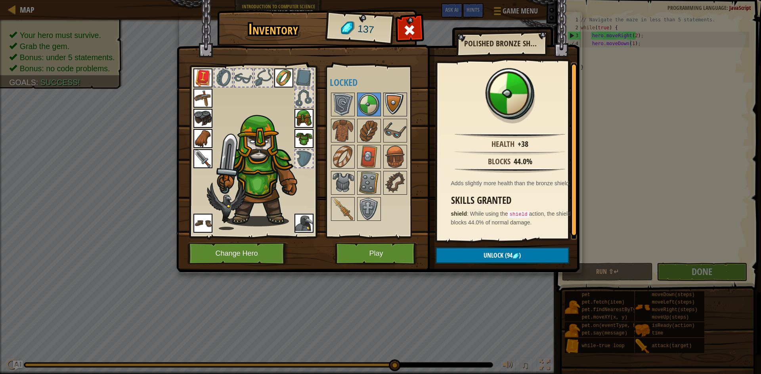
click at [391, 102] on img at bounding box center [395, 104] width 22 height 22
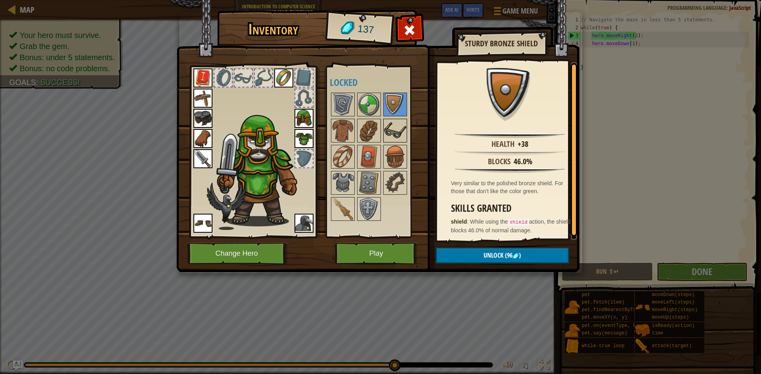
click at [393, 135] on img at bounding box center [395, 131] width 22 height 22
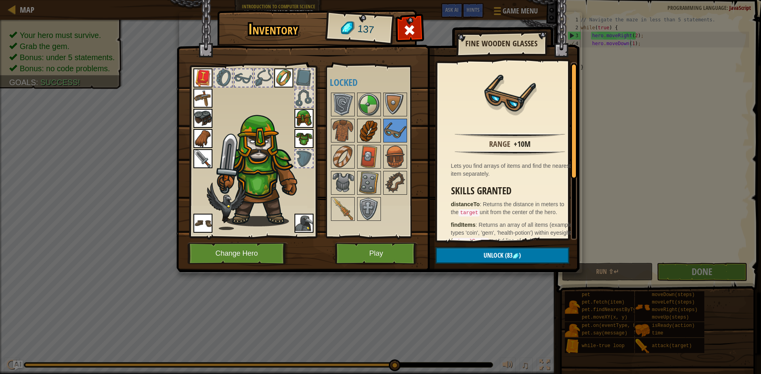
click at [370, 134] on img at bounding box center [369, 131] width 22 height 22
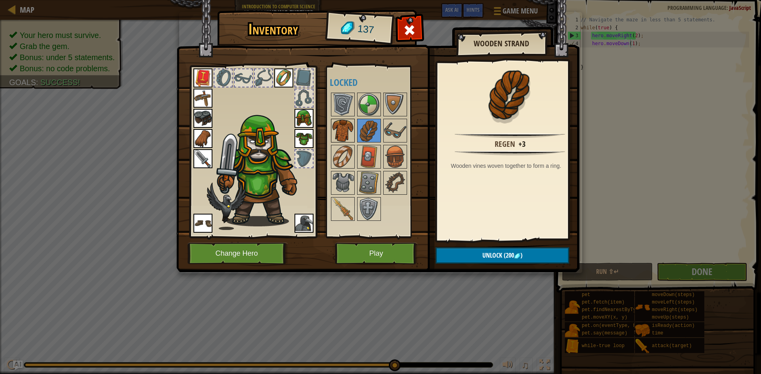
click at [353, 127] on img at bounding box center [343, 131] width 22 height 22
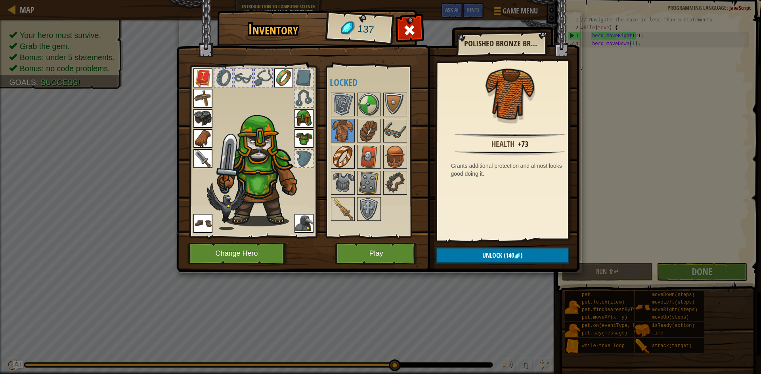
click at [347, 154] on img at bounding box center [343, 157] width 22 height 22
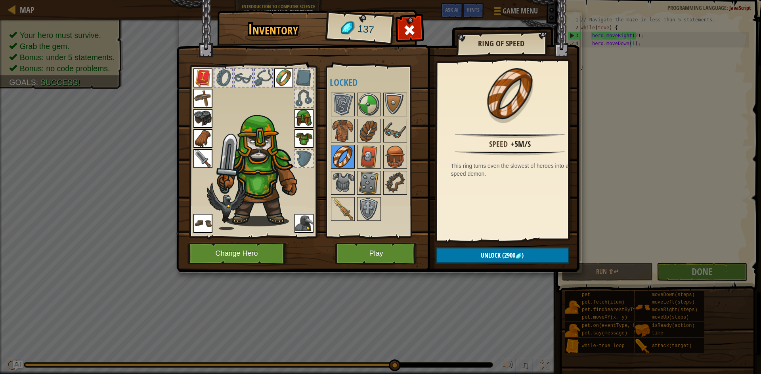
click at [338, 157] on img at bounding box center [343, 157] width 22 height 22
click at [363, 162] on img at bounding box center [369, 157] width 22 height 22
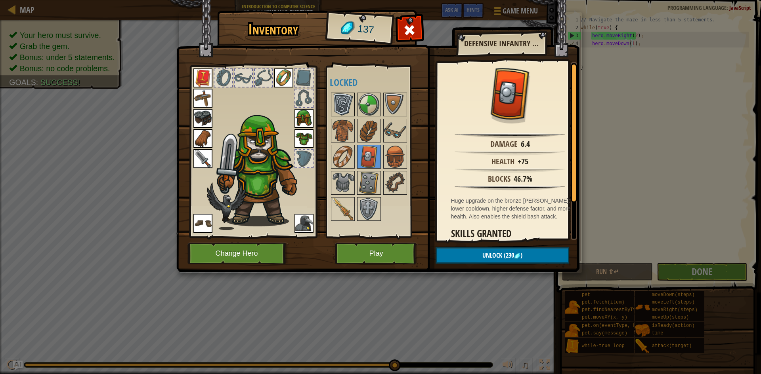
click at [351, 110] on img at bounding box center [343, 104] width 22 height 22
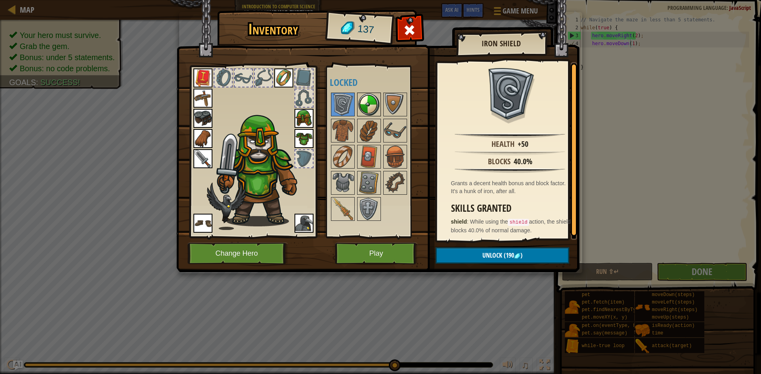
drag, startPoint x: 366, startPoint y: 90, endPoint x: 367, endPoint y: 95, distance: 5.0
click at [367, 95] on div "Available Equip Equip Equip Equip Equip Equip Equip Equip Equip Equip (double-c…" at bounding box center [379, 151] width 99 height 165
click at [370, 101] on img at bounding box center [369, 104] width 22 height 22
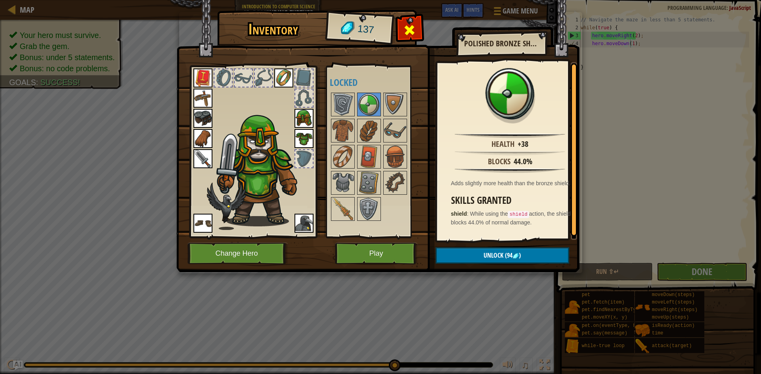
click at [404, 30] on span at bounding box center [409, 30] width 13 height 13
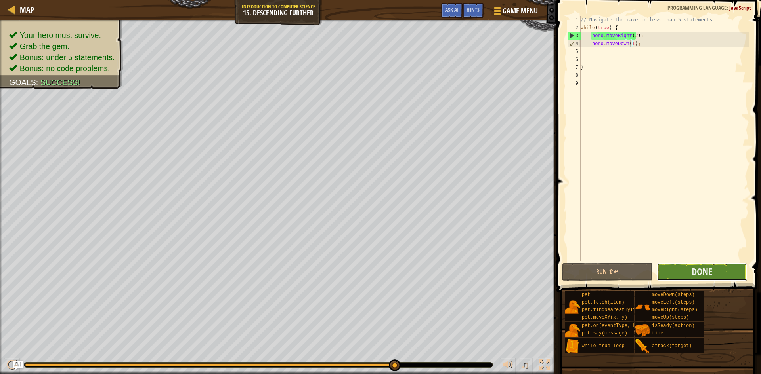
click at [676, 271] on button "Done" at bounding box center [701, 272] width 91 height 18
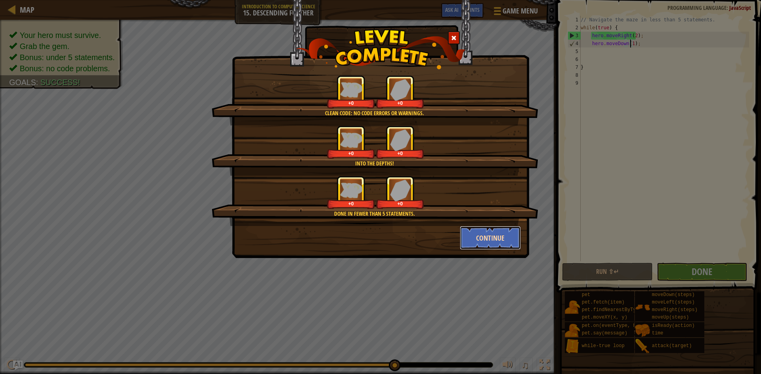
click at [515, 238] on button "Continue" at bounding box center [490, 238] width 61 height 24
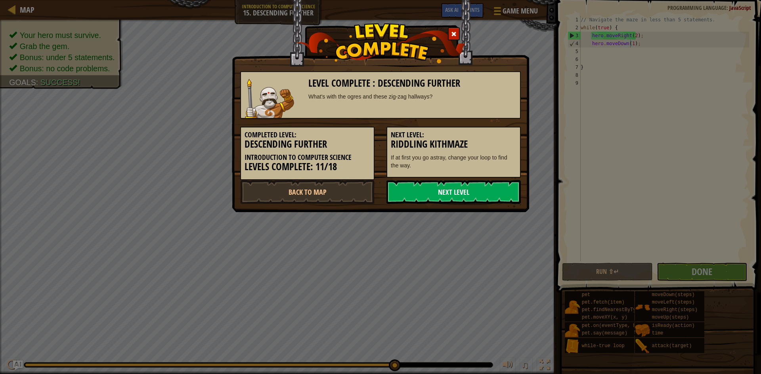
click at [431, 194] on link "Next Level" at bounding box center [453, 192] width 134 height 24
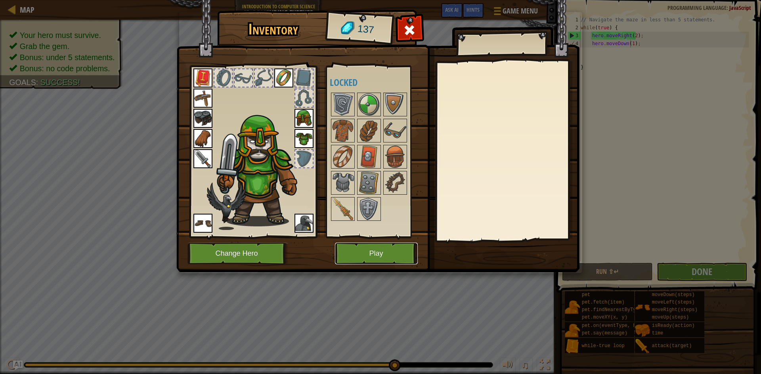
click at [387, 254] on button "Play" at bounding box center [376, 254] width 83 height 22
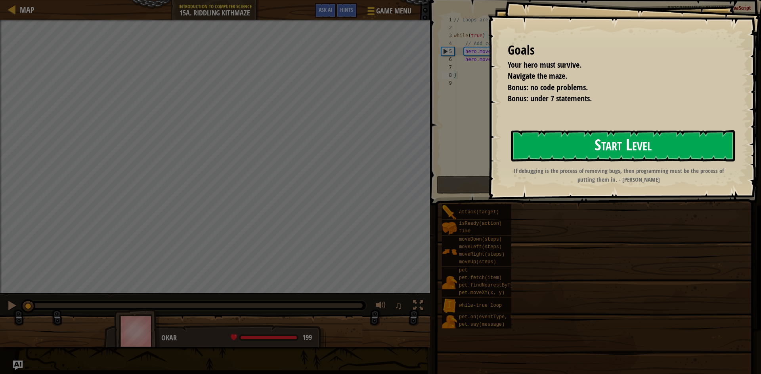
click at [572, 145] on button "Start Level" at bounding box center [622, 145] width 223 height 31
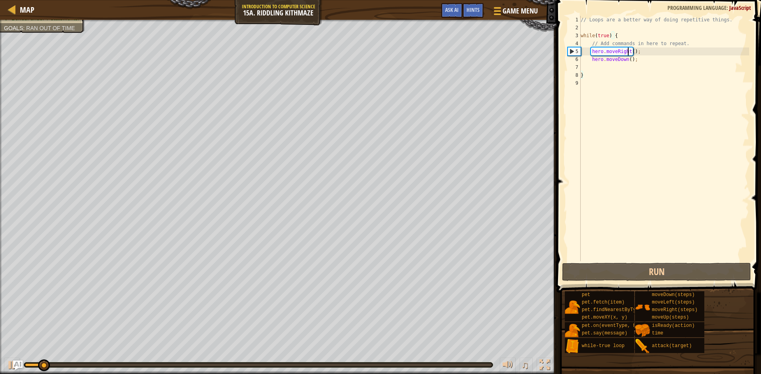
click at [628, 52] on div "// Loops are a better way of doing repetitive things. while ( true ) { // Add c…" at bounding box center [664, 146] width 170 height 261
click at [627, 61] on div "// Loops are a better way of doing repetitive things. while ( true ) { // Add c…" at bounding box center [664, 146] width 170 height 261
type textarea "hero.moveDown(1);"
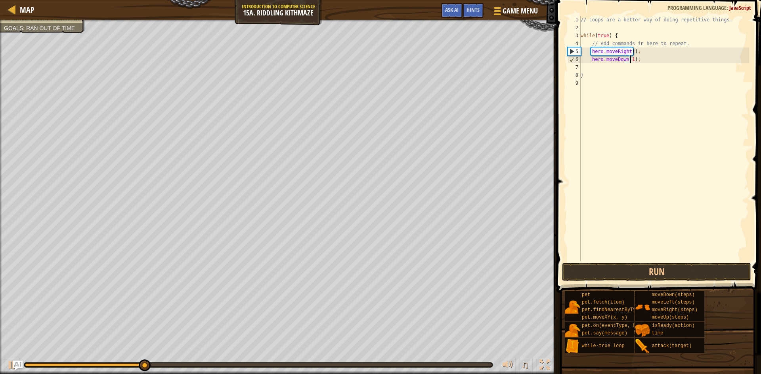
scroll to position [1, 46]
click at [628, 67] on div "// Loops are a better way of doing repetitive things. while ( true ) { // Add c…" at bounding box center [664, 146] width 170 height 261
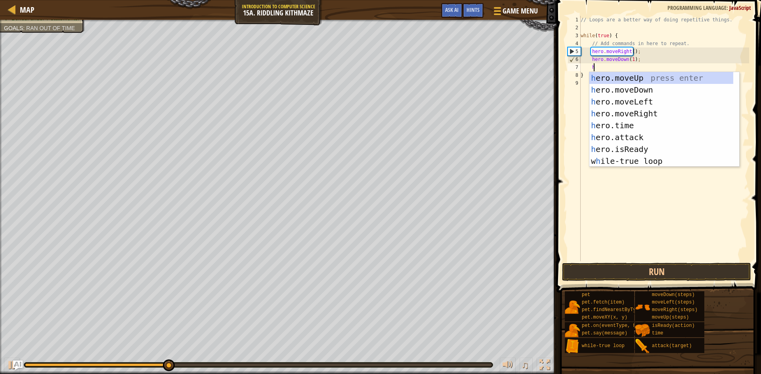
type textarea "her"
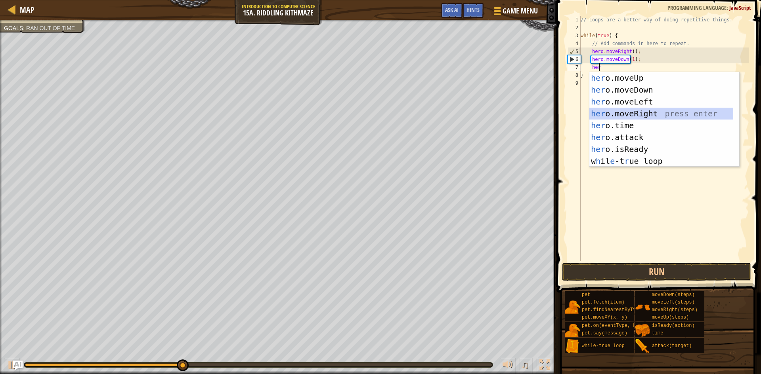
click at [631, 112] on div "her o.moveUp press enter her o.moveDown press enter her o.moveLeft press enter …" at bounding box center [661, 131] width 144 height 119
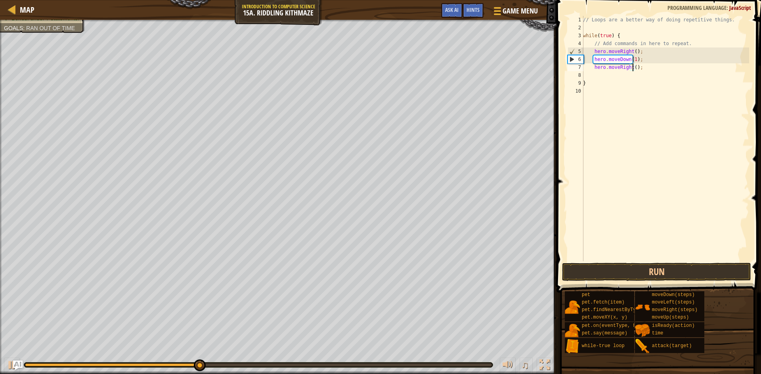
click at [631, 69] on div "// Loops are a better way of doing repetitive things. while ( true ) { // Add c…" at bounding box center [665, 146] width 168 height 261
click at [631, 52] on div "// Loops are a better way of doing repetitive things. while ( true ) { // Add c…" at bounding box center [665, 146] width 168 height 261
click at [631, 55] on div "// Loops are a better way of doing repetitive things. while ( true ) { // Add c…" at bounding box center [665, 146] width 168 height 261
click at [632, 51] on div "// Loops are a better way of doing repetitive things. while ( true ) { // Add c…" at bounding box center [665, 146] width 168 height 261
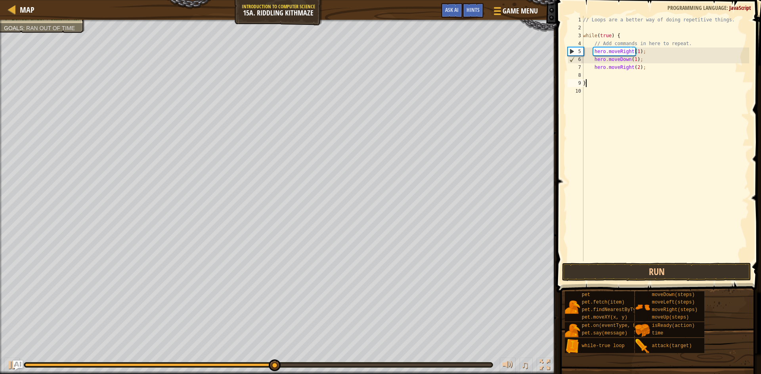
click at [611, 84] on div "// Loops are a better way of doing repetitive things. while ( true ) { // Add c…" at bounding box center [665, 146] width 168 height 261
type textarea "}"
click at [610, 78] on div "// Loops are a better way of doing repetitive things. while ( true ) { // Add c…" at bounding box center [665, 146] width 168 height 261
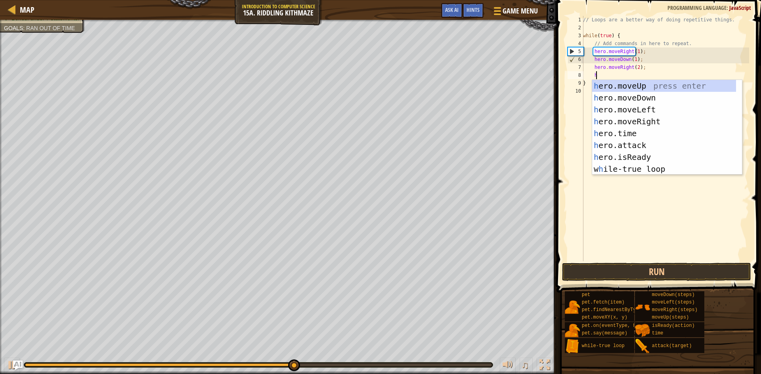
type textarea "her"
click at [615, 92] on div "her o.moveUp press enter her o.moveDown press enter her o.moveLeft press enter …" at bounding box center [664, 139] width 144 height 119
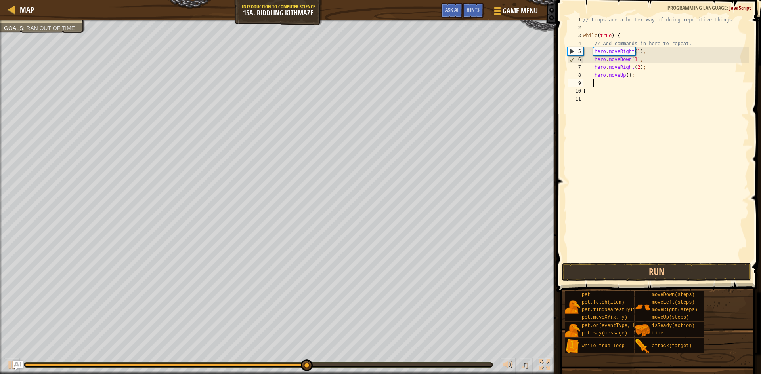
scroll to position [1, 9]
click at [625, 76] on div "// Loops are a better way of doing repetitive things. while ( true ) { // Add c…" at bounding box center [665, 146] width 168 height 261
type textarea "hero.moveUp(1);"
click at [677, 272] on button "Run" at bounding box center [656, 272] width 189 height 18
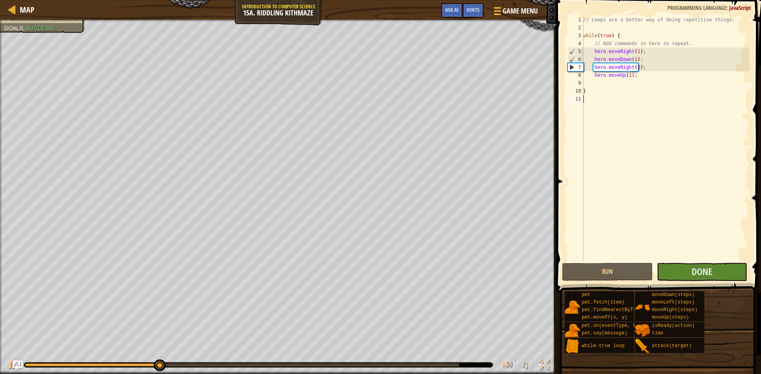
click at [628, 99] on div "// Loops are a better way of doing repetitive things. while ( true ) { // Add c…" at bounding box center [665, 146] width 168 height 261
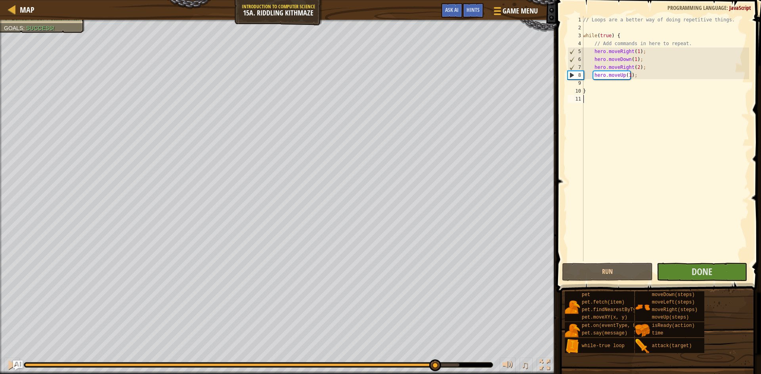
click at [434, 366] on div "0:35.1 Now: 0:24.2 Max: 0:37.3" at bounding box center [242, 365] width 434 height 3
click at [6, 366] on button at bounding box center [12, 366] width 16 height 16
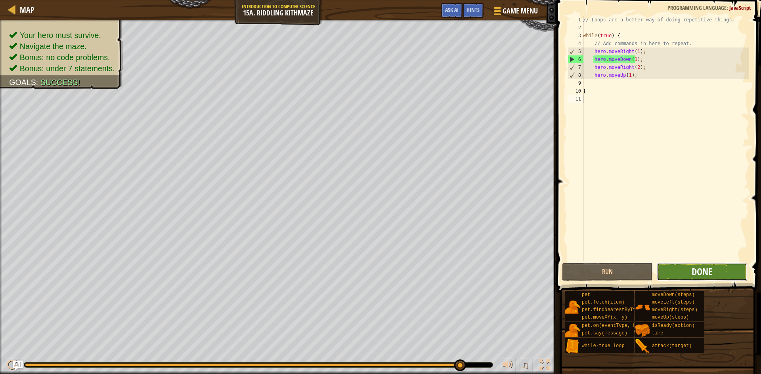
click at [702, 270] on span "Done" at bounding box center [701, 271] width 21 height 13
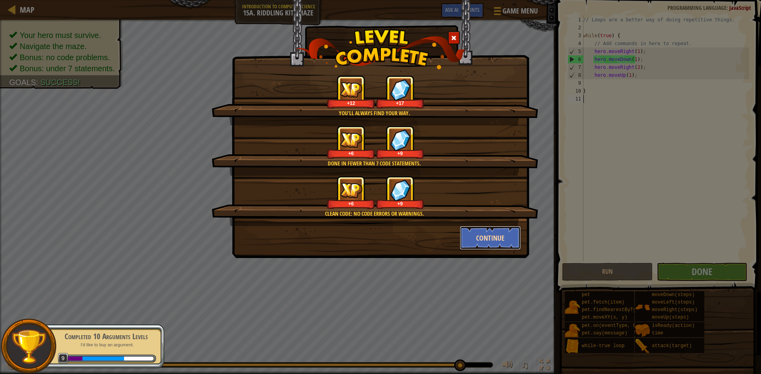
click at [479, 237] on button "Continue" at bounding box center [490, 238] width 61 height 24
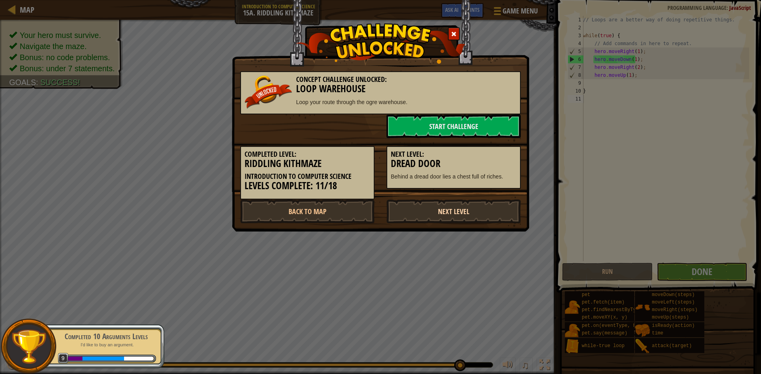
click at [461, 207] on link "Next Level" at bounding box center [453, 212] width 134 height 24
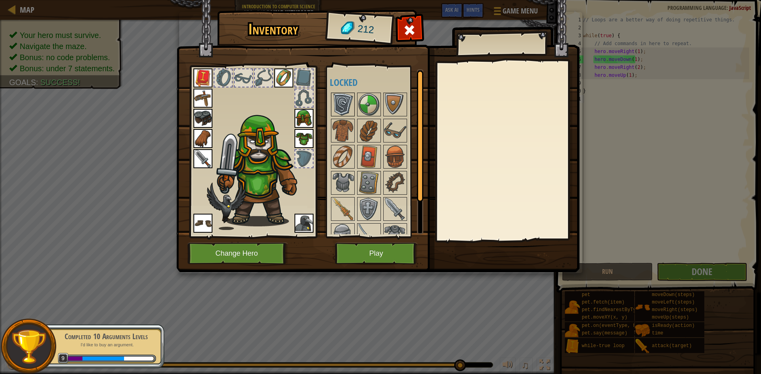
click at [349, 112] on img at bounding box center [343, 104] width 22 height 22
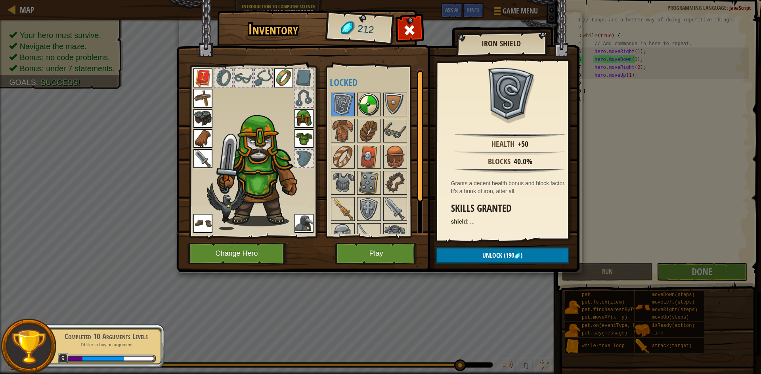
click at [368, 96] on img at bounding box center [369, 104] width 22 height 22
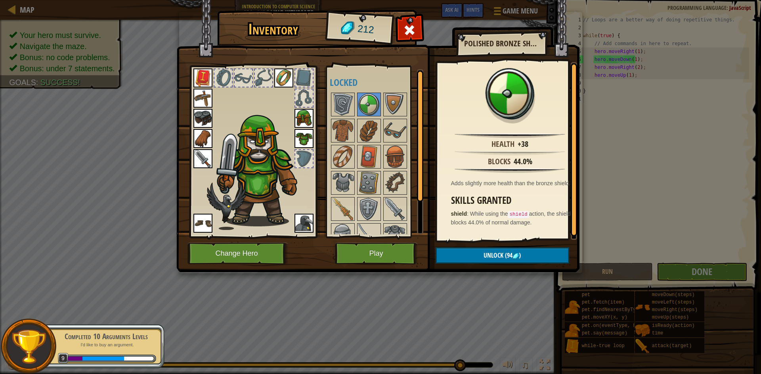
click at [381, 149] on div "Available Equip Equip Equip Equip Equip Equip Equip Equip Equip Equip (double-c…" at bounding box center [379, 151] width 99 height 165
click at [364, 152] on img at bounding box center [369, 157] width 22 height 22
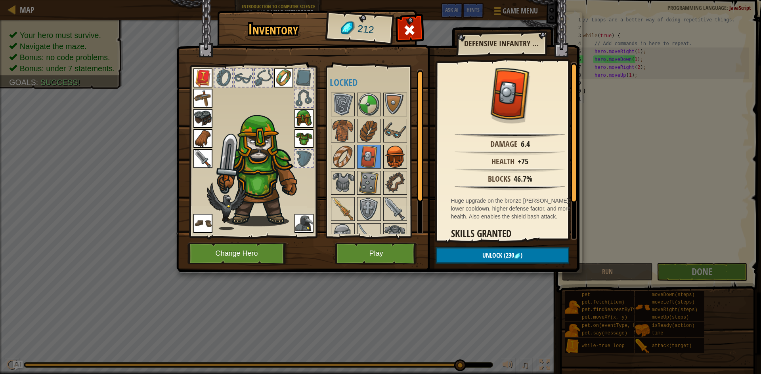
click at [399, 159] on img at bounding box center [395, 157] width 22 height 22
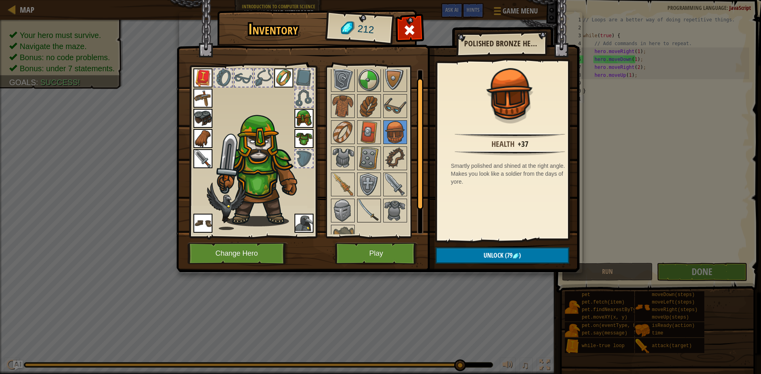
scroll to position [40, 0]
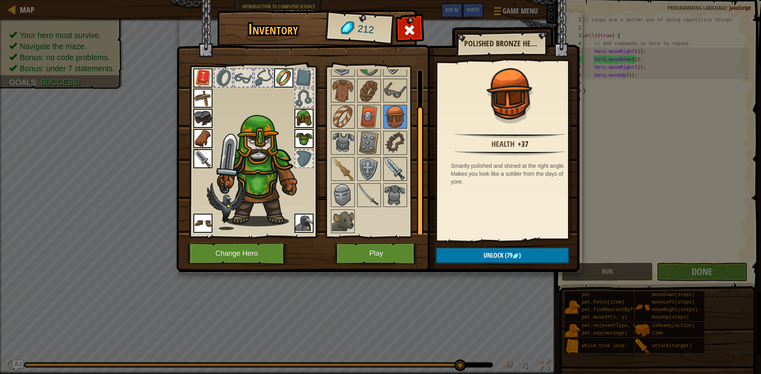
click at [387, 175] on img at bounding box center [395, 169] width 22 height 22
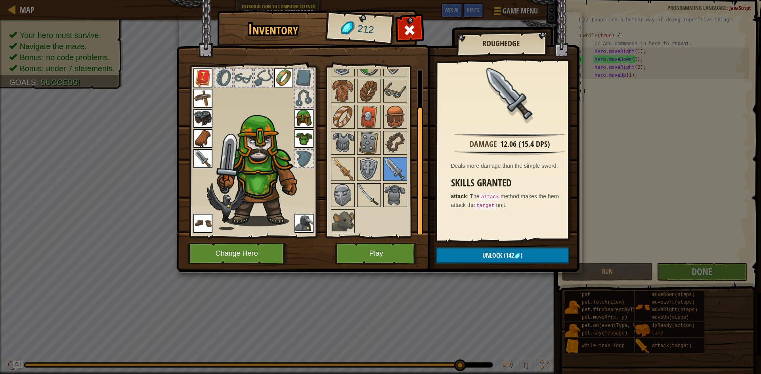
click at [378, 196] on img at bounding box center [369, 195] width 22 height 22
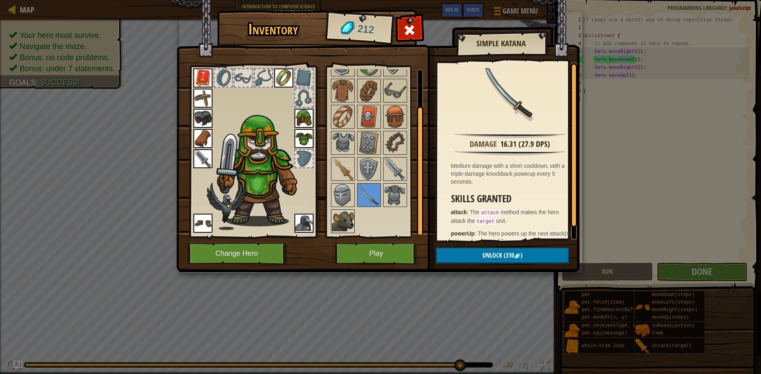
click at [343, 223] on img at bounding box center [343, 221] width 22 height 22
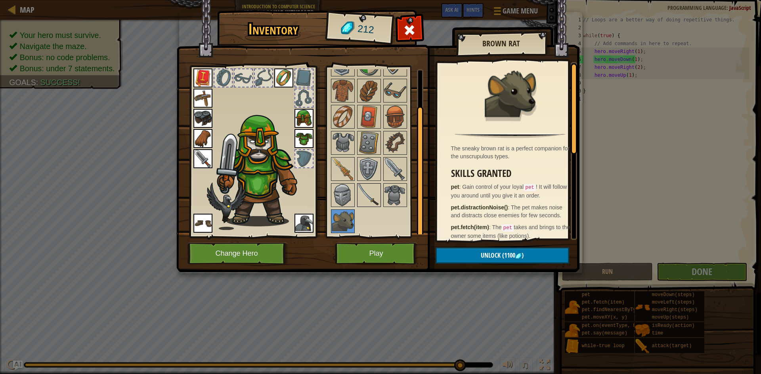
click at [375, 192] on img at bounding box center [369, 195] width 22 height 22
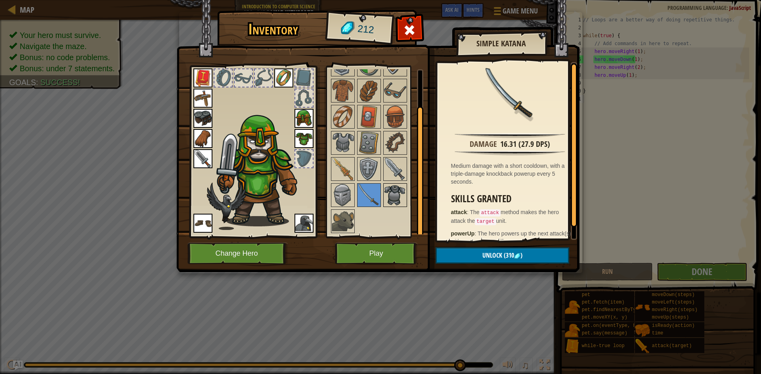
click at [392, 191] on img at bounding box center [395, 195] width 22 height 22
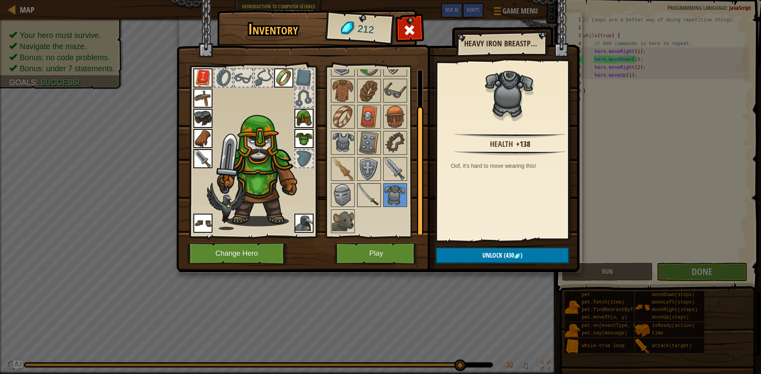
click at [372, 194] on img at bounding box center [369, 195] width 22 height 22
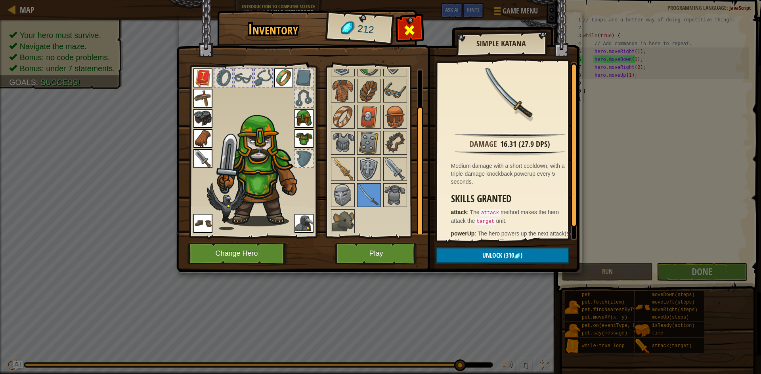
click at [415, 26] on span at bounding box center [409, 30] width 13 height 13
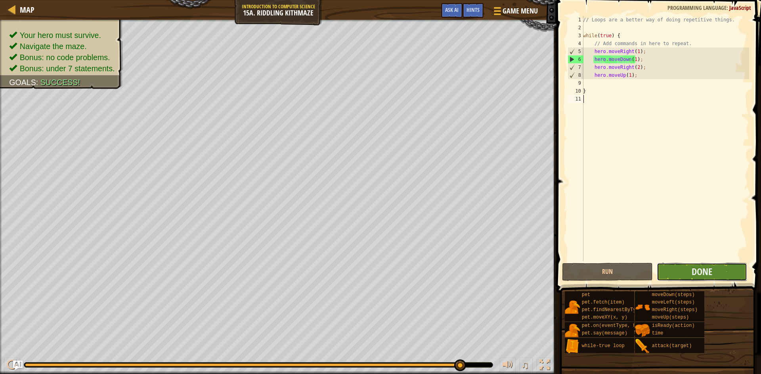
click at [678, 273] on button "Done" at bounding box center [701, 272] width 91 height 18
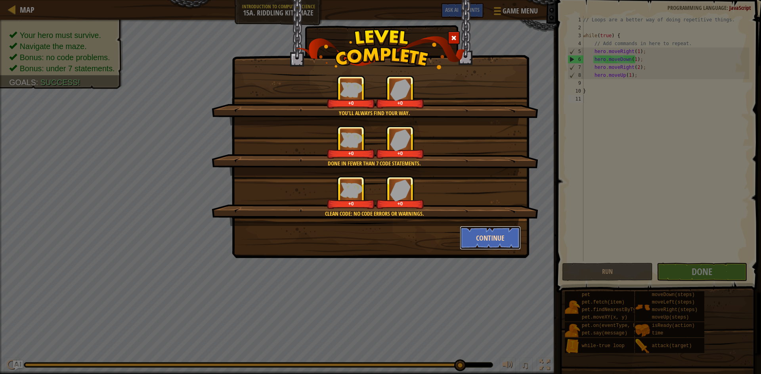
click at [481, 234] on button "Continue" at bounding box center [490, 238] width 61 height 24
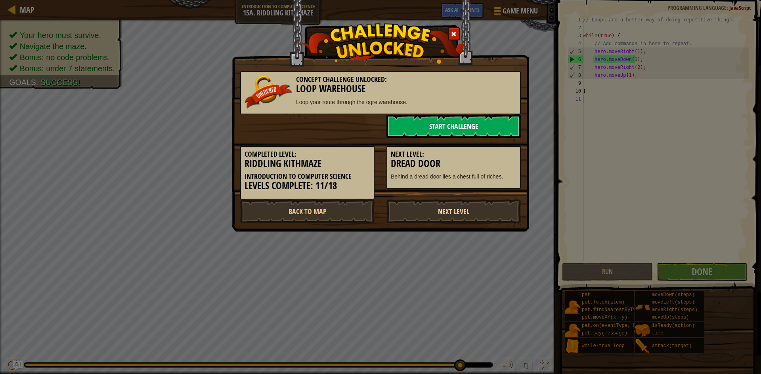
click at [460, 209] on link "Next Level" at bounding box center [453, 212] width 134 height 24
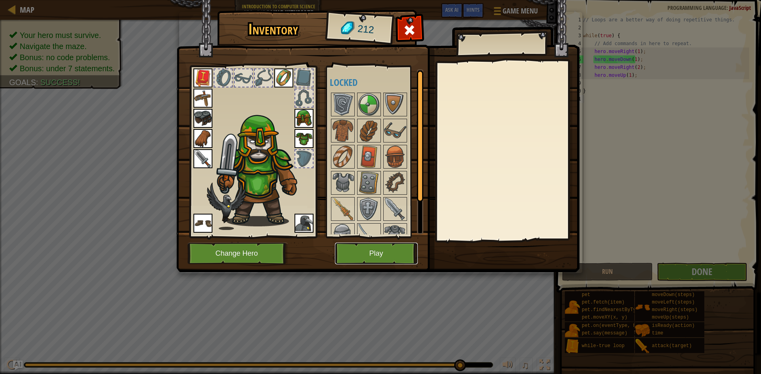
click at [399, 251] on button "Play" at bounding box center [376, 254] width 83 height 22
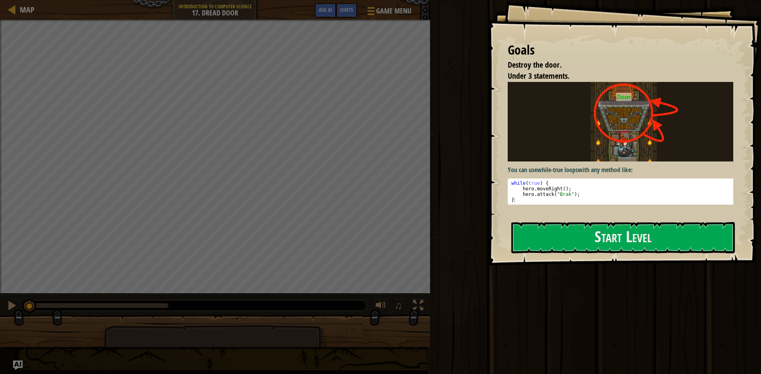
click at [572, 217] on div "Goals Destroy the door. Under 3 statements. You can use while-true loops with a…" at bounding box center [624, 133] width 273 height 266
click at [570, 239] on button "Start Level" at bounding box center [622, 237] width 223 height 31
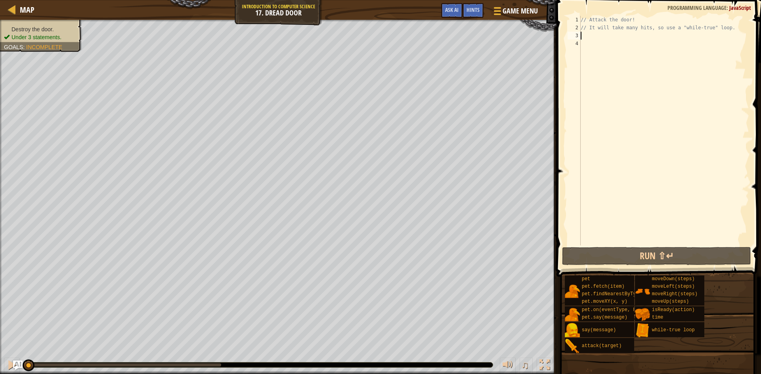
click at [600, 35] on div "// Attack the door! // It will take many hits, so use a "while-true" loop." at bounding box center [664, 139] width 170 height 246
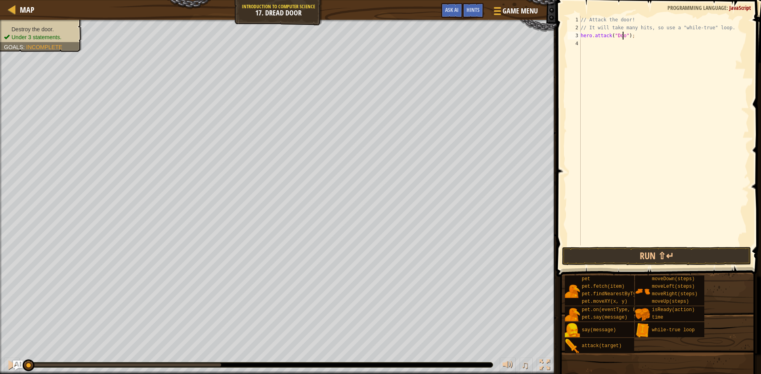
scroll to position [1, 41]
type textarea "hero.attack("Door");"
click at [670, 262] on button "Run ⇧↵" at bounding box center [656, 256] width 189 height 18
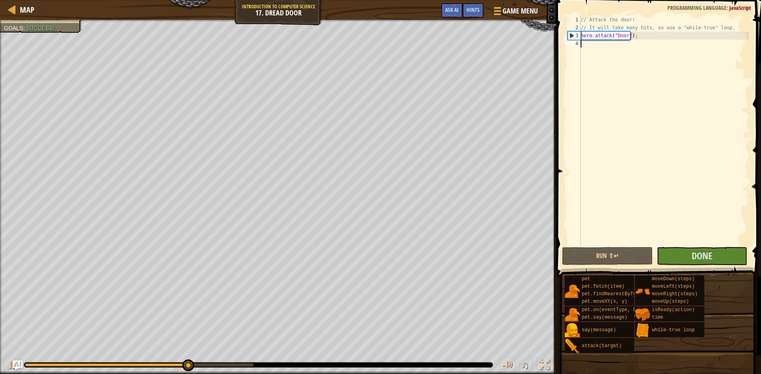
click at [584, 45] on div "// Attack the door! // It will take many hits, so use a "while-true" loop. hero…" at bounding box center [664, 139] width 170 height 246
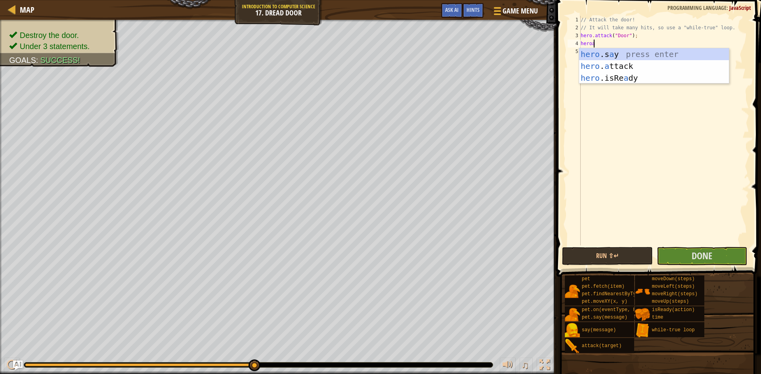
scroll to position [1, 11]
click at [606, 65] on div "hero .s a y press enter hero . a ttack press enter hero .isRe a dy press enter" at bounding box center [654, 77] width 150 height 59
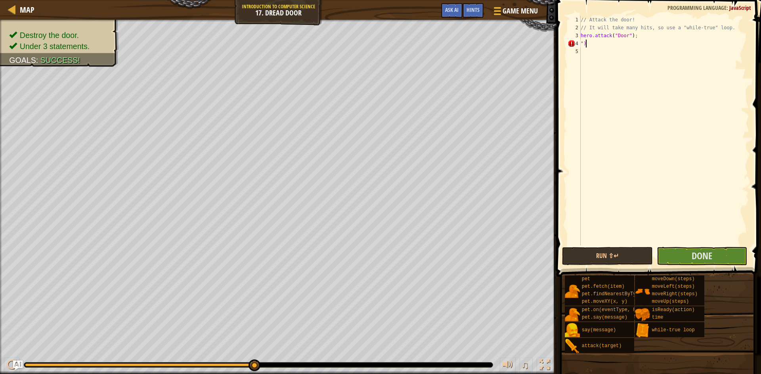
scroll to position [1, 4]
type textarea """
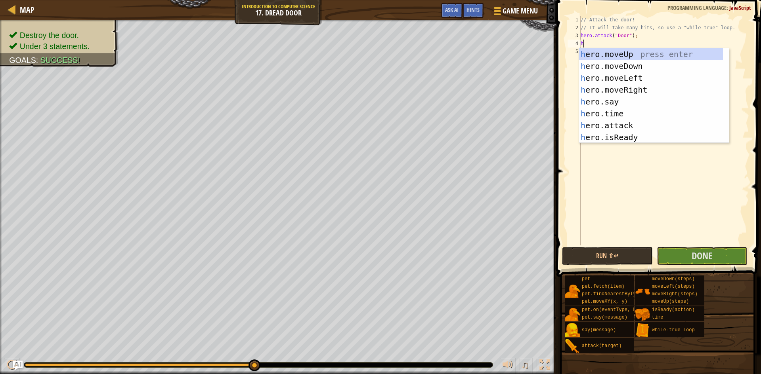
type textarea "hero"
click at [620, 53] on div "hero .moveUp press enter hero .moveDown press enter hero .moveLeft press enter …" at bounding box center [651, 107] width 144 height 119
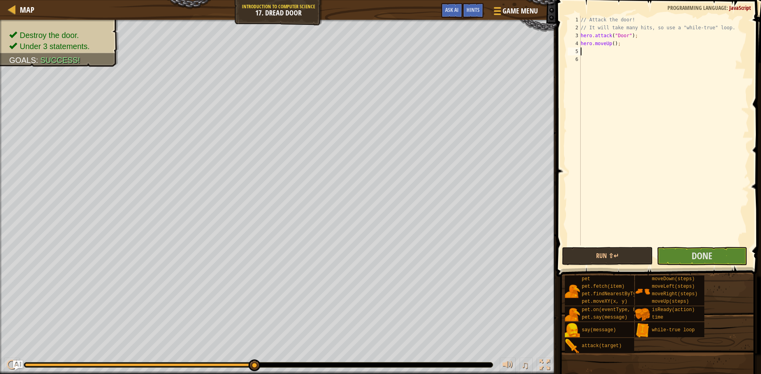
click at [610, 44] on div "// Attack the door! // It will take many hits, so use a "while-true" loop. hero…" at bounding box center [664, 139] width 170 height 246
type textarea "hero.moveUp(1);"
click at [690, 252] on button "Done" at bounding box center [701, 256] width 91 height 18
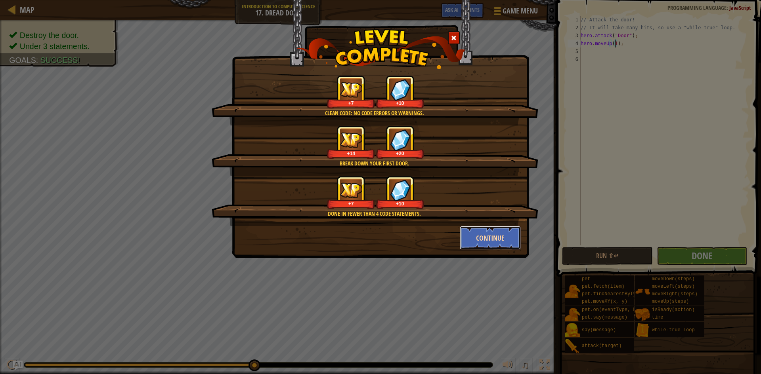
click at [473, 243] on button "Continue" at bounding box center [490, 238] width 61 height 24
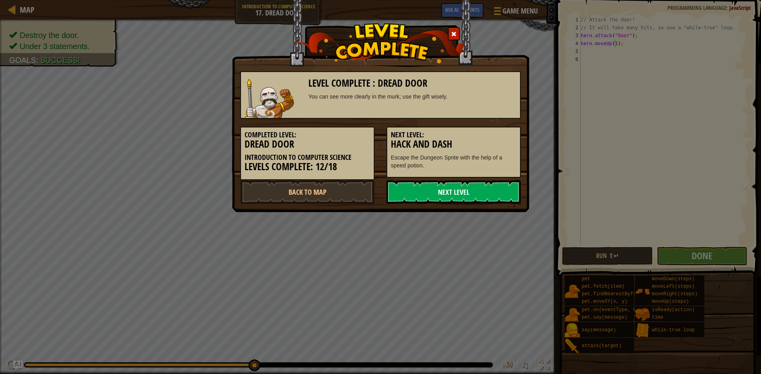
click at [430, 196] on link "Next Level" at bounding box center [453, 192] width 134 height 24
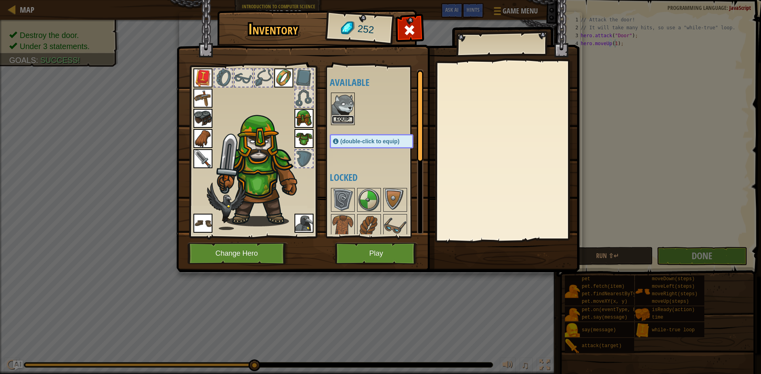
click at [350, 119] on button "Equip" at bounding box center [343, 120] width 22 height 8
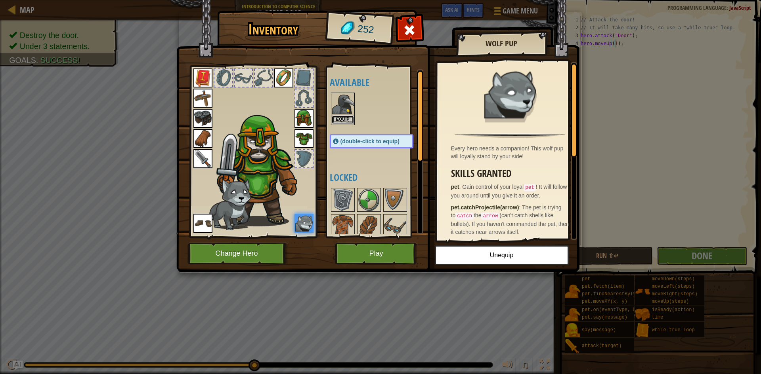
click at [337, 118] on button "Equip" at bounding box center [343, 120] width 22 height 8
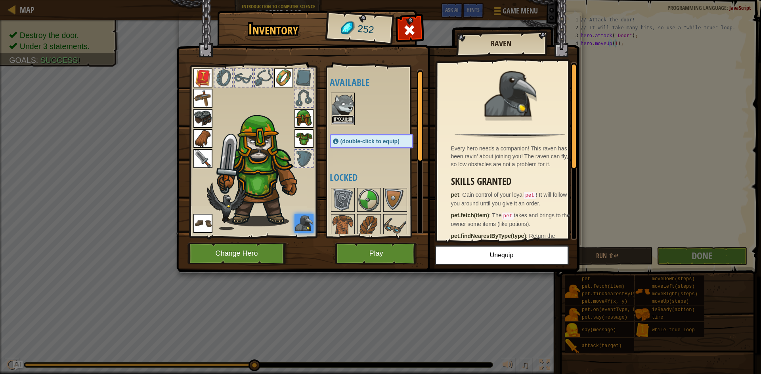
click at [341, 120] on button "Equip" at bounding box center [343, 120] width 22 height 8
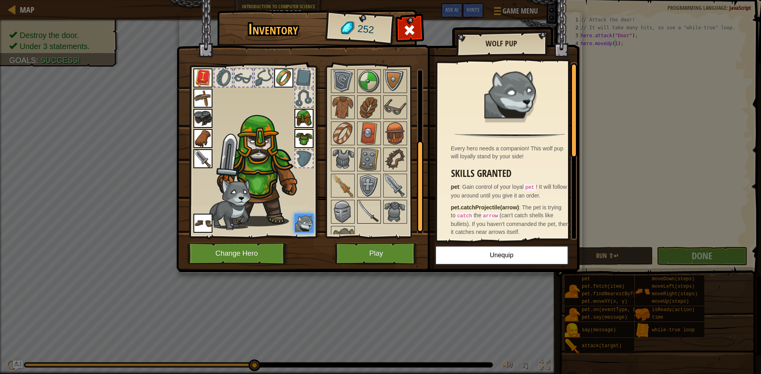
scroll to position [135, 0]
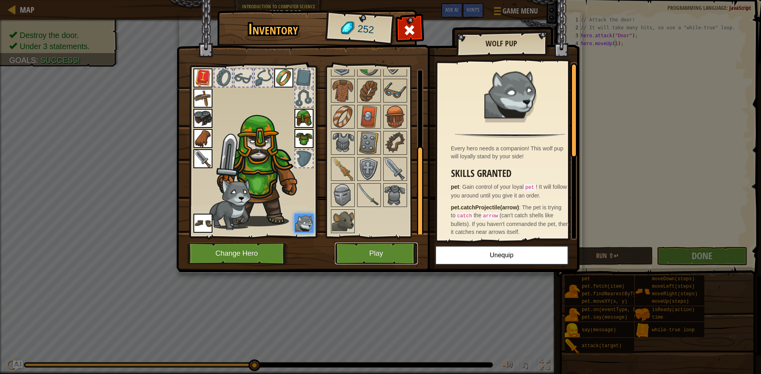
click at [366, 250] on button "Play" at bounding box center [376, 254] width 83 height 22
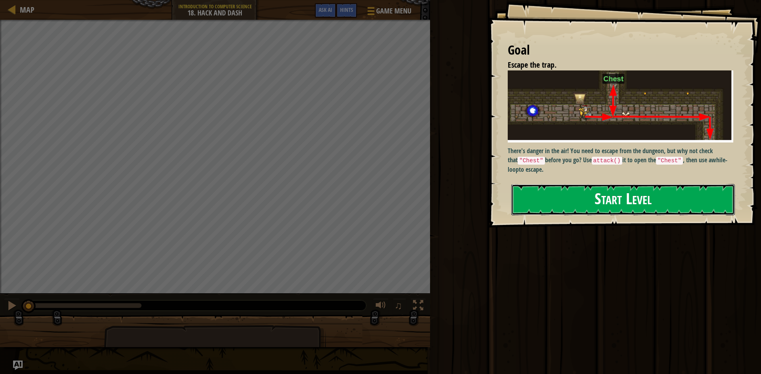
click at [602, 204] on button "Start Level" at bounding box center [622, 199] width 223 height 31
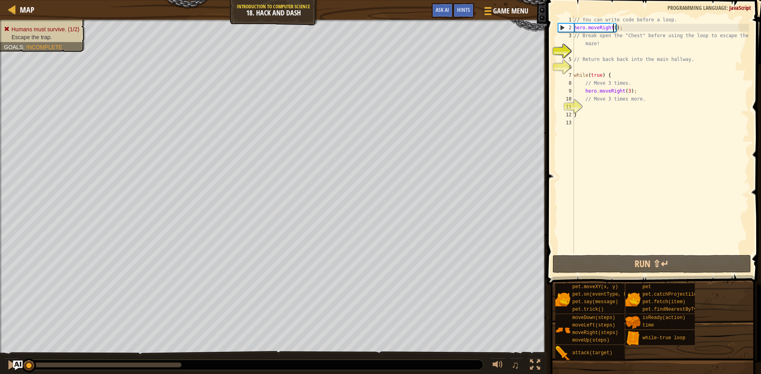
click at [613, 27] on div "// You can write code before a loop. hero . moveRight ( ) ; // Break open the "…" at bounding box center [660, 143] width 177 height 254
type textarea "hero.moveRight(1);"
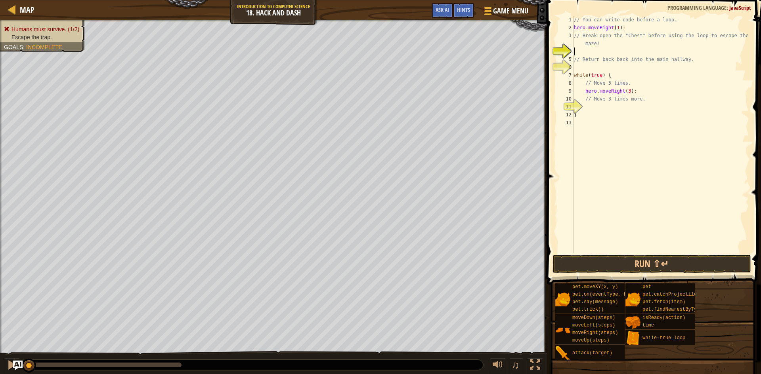
click at [610, 48] on div "// You can write code before a loop. hero . moveRight ( 1 ) ; // Break open the…" at bounding box center [660, 143] width 177 height 254
type textarea "her"
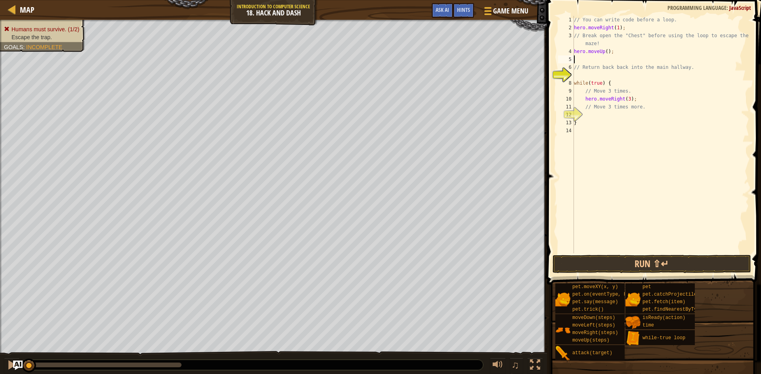
click at [604, 54] on div "// You can write code before a loop. hero . moveRight ( 1 ) ; // Break open the…" at bounding box center [660, 143] width 177 height 254
type textarea "hero.moveUp(1);"
click at [588, 63] on div "// You can write code before a loop. hero . moveRight ( 1 ) ; // Break open the…" at bounding box center [660, 143] width 177 height 254
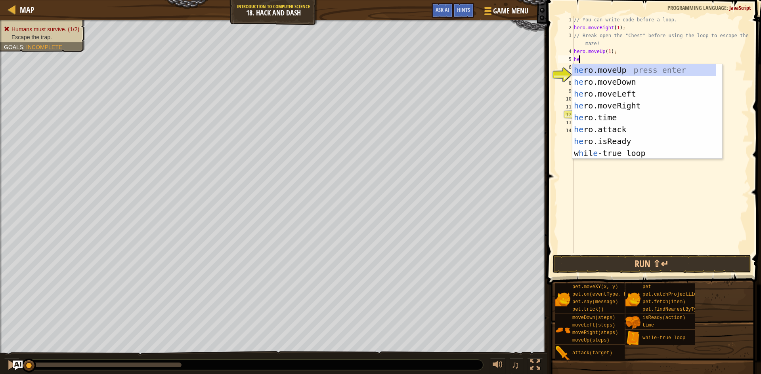
scroll to position [1, 9]
type textarea "hero"
click at [598, 84] on div "hero .moveUp press enter hero .moveDown press enter hero .moveLeft press enter …" at bounding box center [644, 123] width 144 height 119
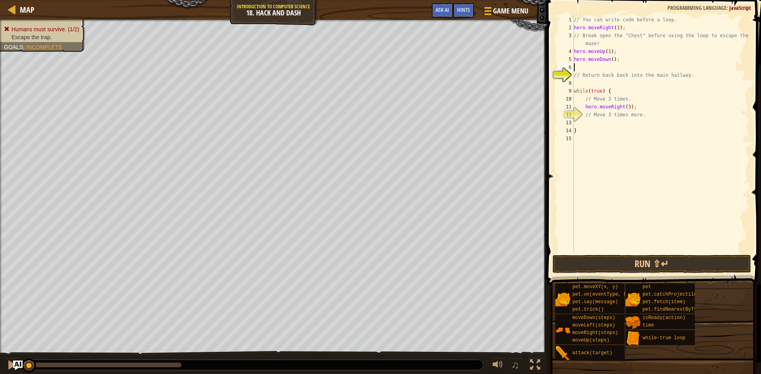
scroll to position [1, 0]
click at [610, 59] on div "// You can write code before a loop. hero . moveRight ( 1 ) ; // Break open the…" at bounding box center [660, 143] width 177 height 254
click at [597, 71] on div "// You can write code before a loop. hero . moveRight ( 1 ) ; // Break open the…" at bounding box center [660, 143] width 177 height 254
type textarea "// Return back back into the main hallway."
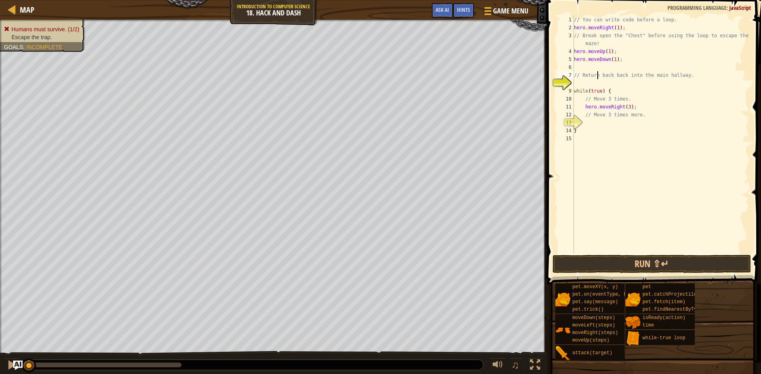
click at [588, 65] on div "// You can write code before a loop. hero . moveRight ( 1 ) ; // Break open the…" at bounding box center [660, 143] width 177 height 254
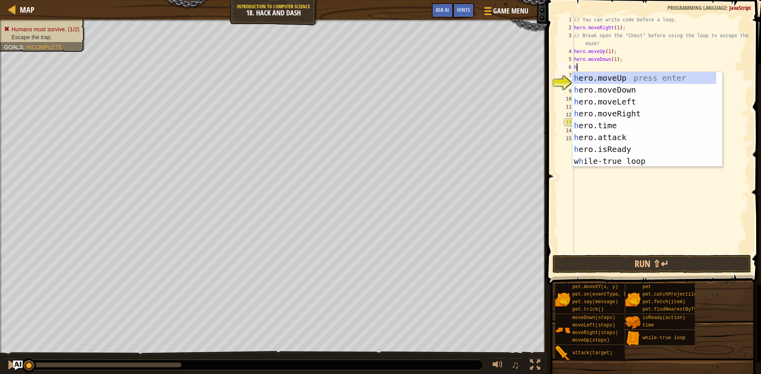
type textarea "her"
click at [609, 116] on div "her o.moveUp press enter her o.moveDown press enter her o.moveLeft press enter …" at bounding box center [644, 131] width 144 height 119
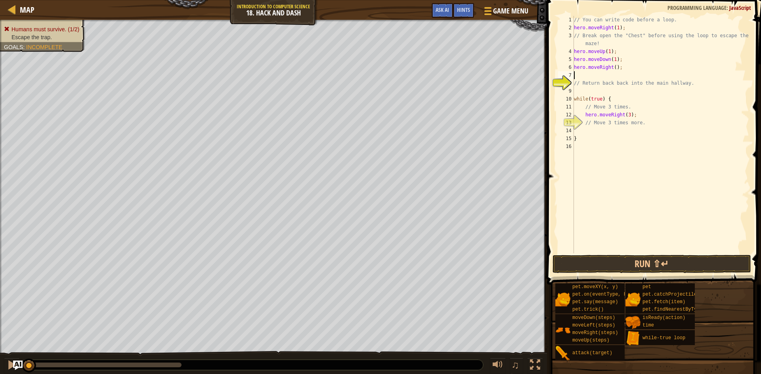
scroll to position [1, 0]
click at [613, 66] on div "// You can write code before a loop. hero . moveRight ( 1 ) ; // Break open the…" at bounding box center [660, 143] width 177 height 254
type textarea "hero.moveRight(1);"
click at [632, 268] on button "Run ⇧↵" at bounding box center [651, 264] width 198 height 18
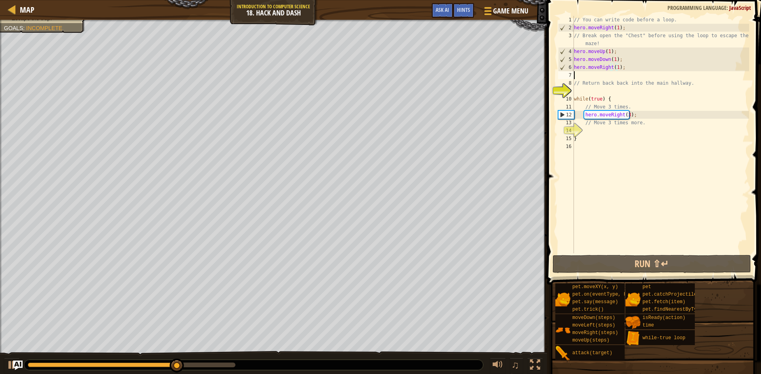
click at [599, 72] on div "// You can write code before a loop. hero . moveRight ( 1 ) ; // Break open the…" at bounding box center [660, 143] width 177 height 254
click at [603, 131] on div "// You can write code before a loop. hero . moveRight ( 1 ) ; // Break open the…" at bounding box center [660, 143] width 177 height 254
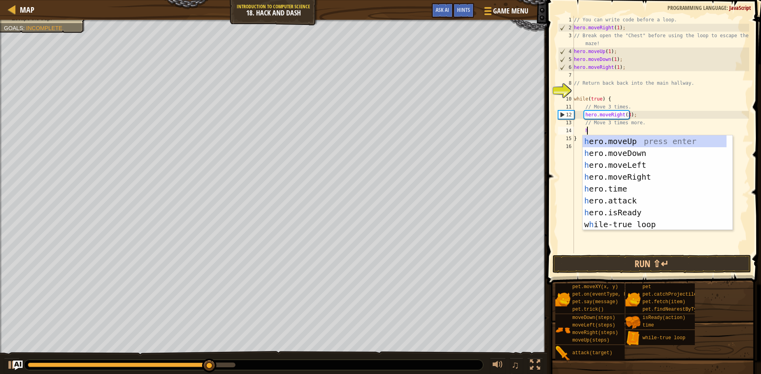
type textarea "her"
click at [612, 153] on div "her o.moveUp press enter her o.moveDown press enter her o.moveLeft press enter …" at bounding box center [654, 194] width 144 height 119
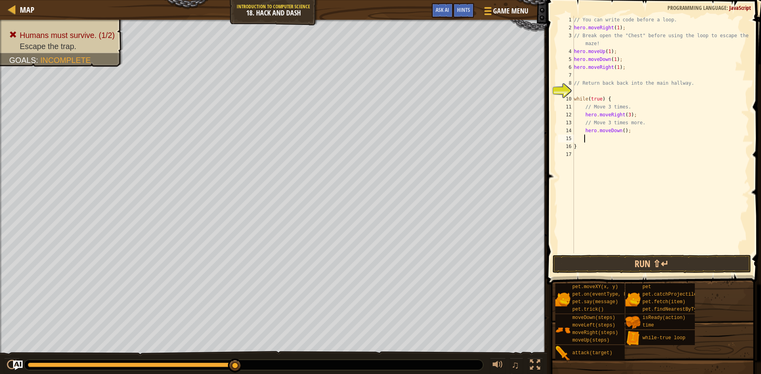
click at [620, 129] on div "// You can write code before a loop. hero . moveRight ( 1 ) ; // Break open the…" at bounding box center [660, 143] width 177 height 254
type textarea "hero.moveDown(3);"
click at [591, 130] on div "// You can write code before a loop. hero . moveRight ( 1 ) ; // Break open the…" at bounding box center [660, 143] width 177 height 254
click at [589, 138] on div "// You can write code before a loop. hero . moveRight ( 1 ) ; // Break open the…" at bounding box center [660, 143] width 177 height 254
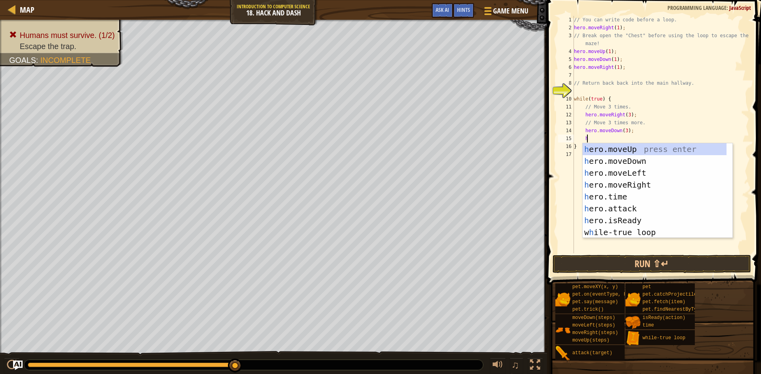
type textarea "her"
click at [604, 182] on div "her o.moveUp press enter her o.moveDown press enter her o.moveLeft press enter …" at bounding box center [654, 202] width 144 height 119
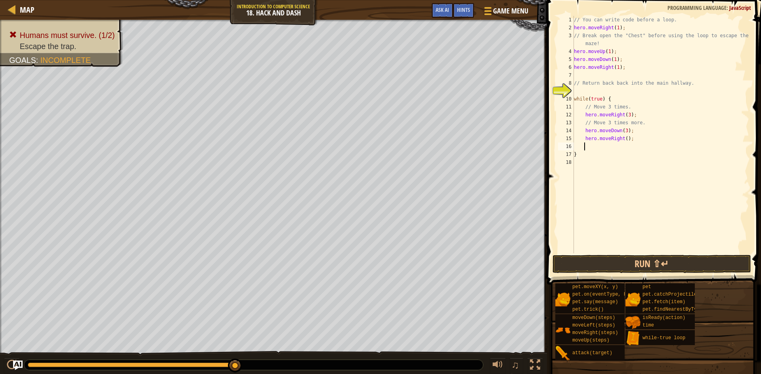
click at [624, 139] on div "// You can write code before a loop. hero . moveRight ( 1 ) ; // Break open the…" at bounding box center [660, 143] width 177 height 254
click at [611, 154] on div "// You can write code before a loop. hero . moveRight ( 1 ) ; // Break open the…" at bounding box center [660, 143] width 177 height 254
type textarea "}"
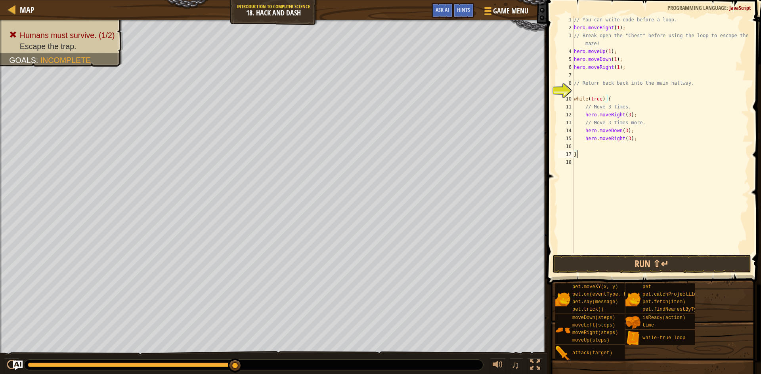
click at [608, 147] on div "// You can write code before a loop. hero . moveRight ( 1 ) ; // Break open the…" at bounding box center [660, 143] width 177 height 254
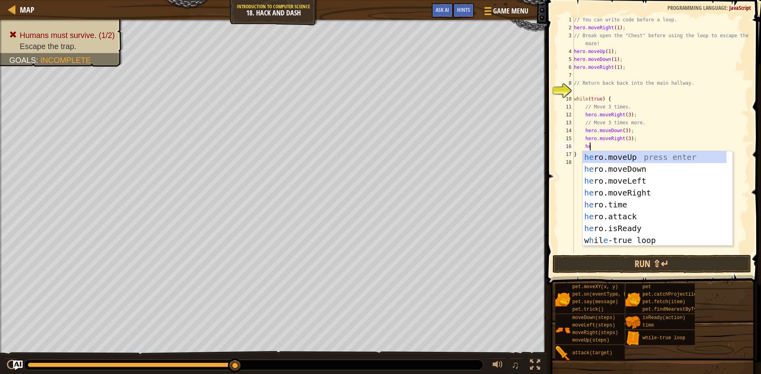
type textarea "her"
click at [615, 179] on div "her o.moveUp press enter her o.moveDown press enter her o.moveLeft press enter …" at bounding box center [654, 210] width 144 height 119
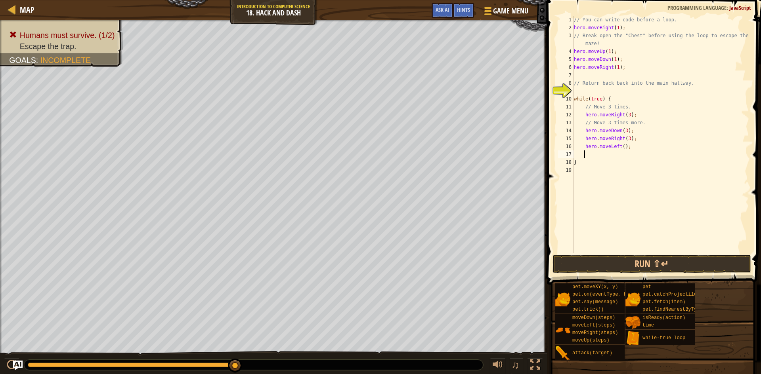
scroll to position [1, 9]
click at [625, 149] on div "// You can write code before a loop. hero . moveRight ( 1 ) ; // Break open the…" at bounding box center [660, 143] width 177 height 254
type textarea "hero.moved"
click at [615, 149] on div "// You can write code before a loop. hero . moveRight ( 1 ) ; // Break open the…" at bounding box center [660, 143] width 177 height 254
type textarea "hero.movedo"
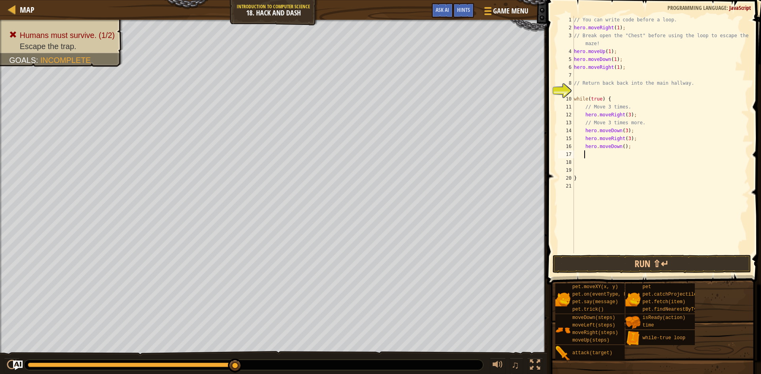
click at [620, 147] on div "// You can write code before a loop. hero . moveRight ( 1 ) ; // Break open the…" at bounding box center [660, 143] width 177 height 254
type textarea "hero.moveDown(3);"
click at [622, 156] on div "// You can write code before a loop. hero . moveRight ( 1 ) ; // Break open the…" at bounding box center [660, 143] width 177 height 254
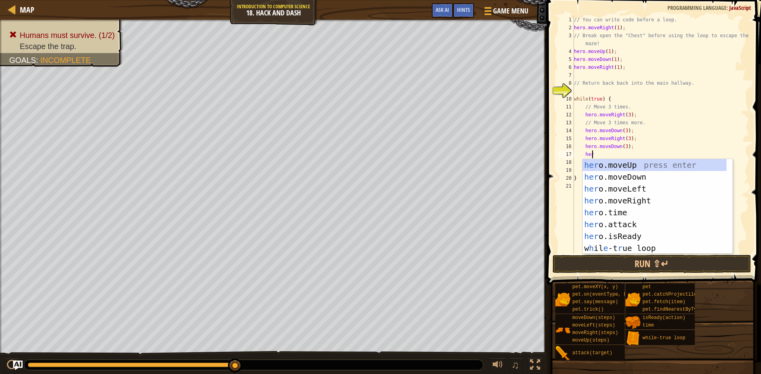
type textarea "hero"
click at [600, 204] on div "hero .moveUp press enter hero .moveDown press enter hero .moveLeft press enter …" at bounding box center [654, 218] width 144 height 119
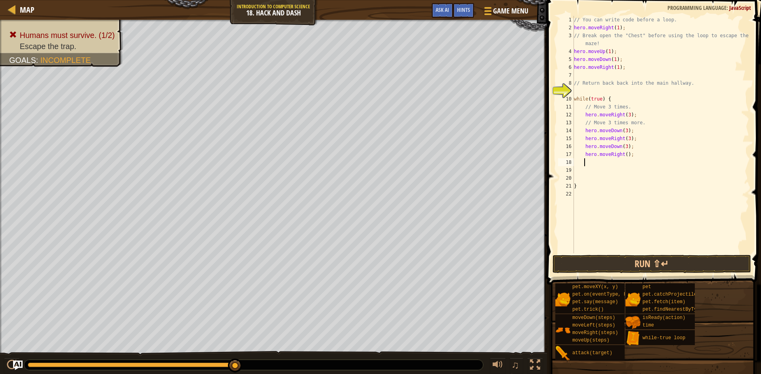
click at [623, 157] on div "// You can write code before a loop. hero . moveRight ( 1 ) ; // Break open the…" at bounding box center [660, 143] width 177 height 254
type textarea "hero.moveRight(2);"
click at [611, 164] on div "// You can write code before a loop. hero . moveRight ( 1 ) ; // Break open the…" at bounding box center [660, 143] width 177 height 254
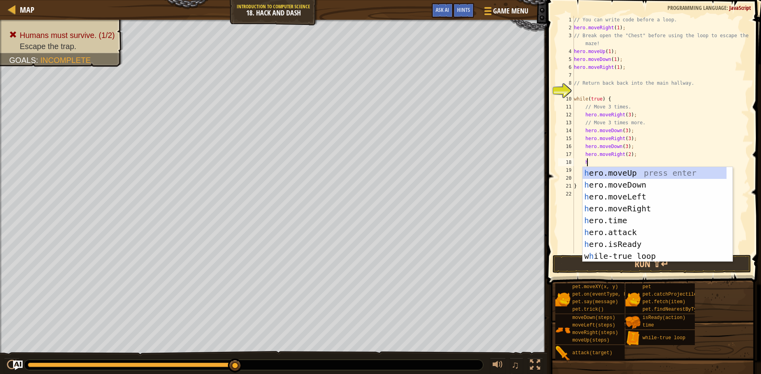
type textarea "her"
click at [623, 183] on div "her o.moveUp press enter her o.moveDown press enter her o.moveLeft press enter …" at bounding box center [654, 226] width 144 height 119
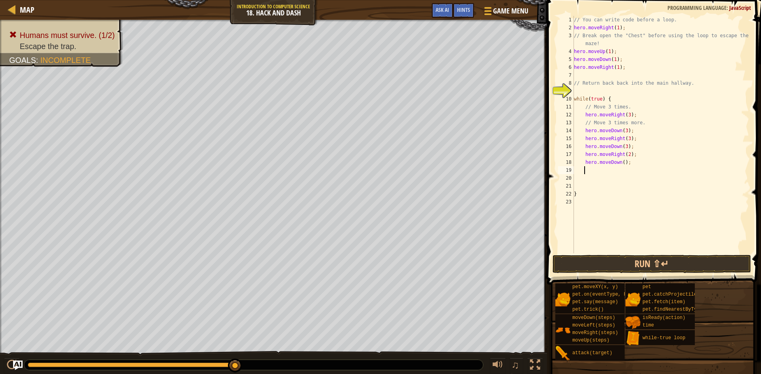
click at [620, 164] on div "// You can write code before a loop. hero . moveRight ( 1 ) ; // Break open the…" at bounding box center [660, 143] width 177 height 254
click at [645, 268] on button "Run ⇧↵" at bounding box center [651, 264] width 198 height 18
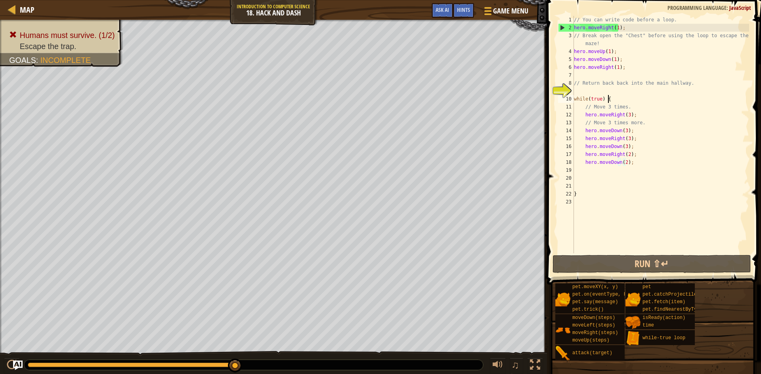
click at [607, 101] on div "// You can write code before a loop. hero . moveRight ( 1 ) ; // Break open the…" at bounding box center [660, 143] width 177 height 254
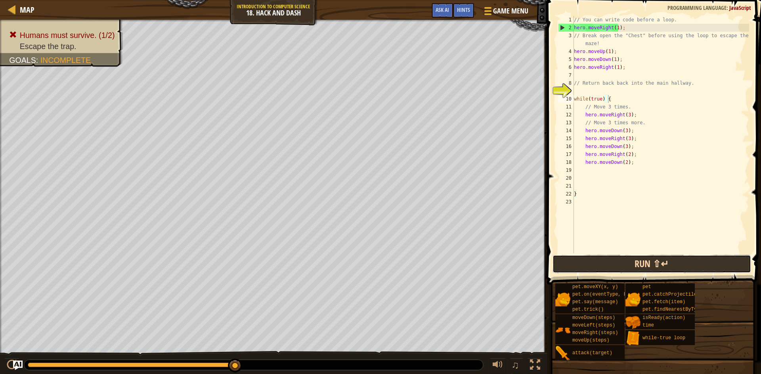
click at [577, 272] on button "Run ⇧↵" at bounding box center [651, 264] width 198 height 18
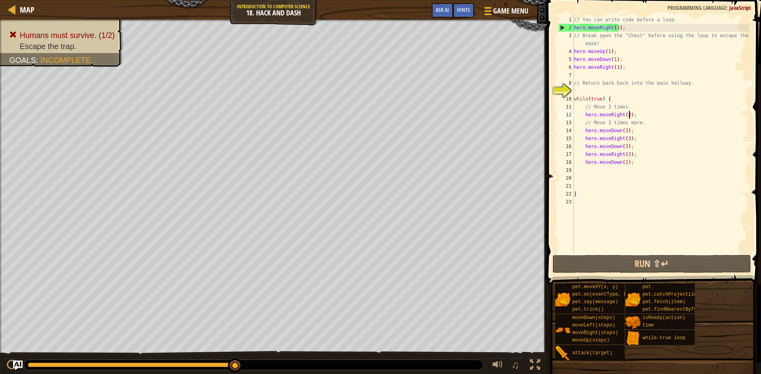
click at [629, 114] on div "// You can write code before a loop. hero . moveRight ( 1 ) ; // Break open the…" at bounding box center [660, 143] width 177 height 254
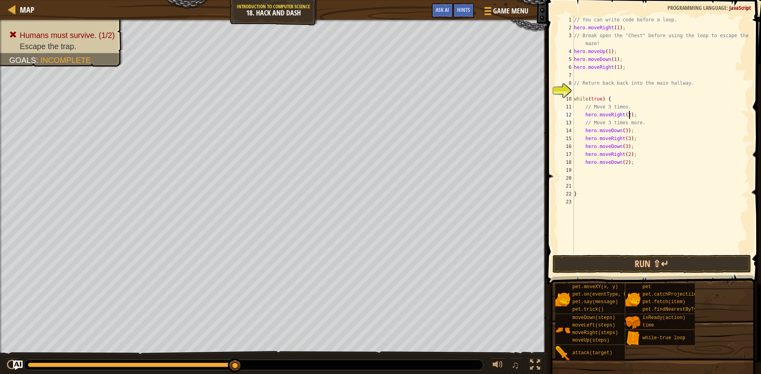
scroll to position [1, 53]
type textarea "hero.moveRight(2);;"
drag, startPoint x: 627, startPoint y: 263, endPoint x: 634, endPoint y: 259, distance: 8.0
click at [627, 263] on button "Run ⇧↵" at bounding box center [651, 264] width 198 height 18
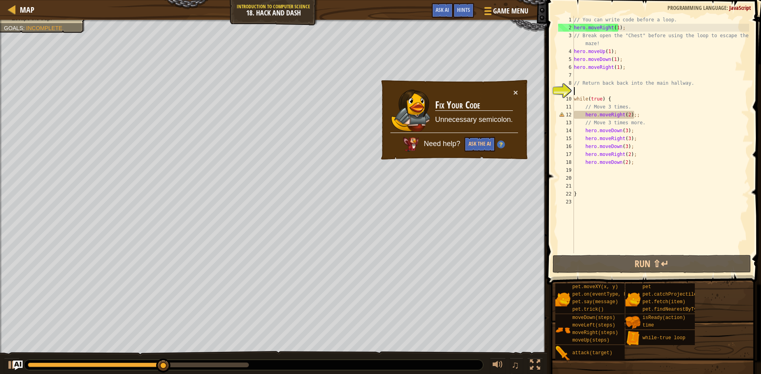
click at [603, 95] on div "// You can write code before a loop. hero . moveRight ( 1 ) ; // Break open the…" at bounding box center [660, 143] width 177 height 254
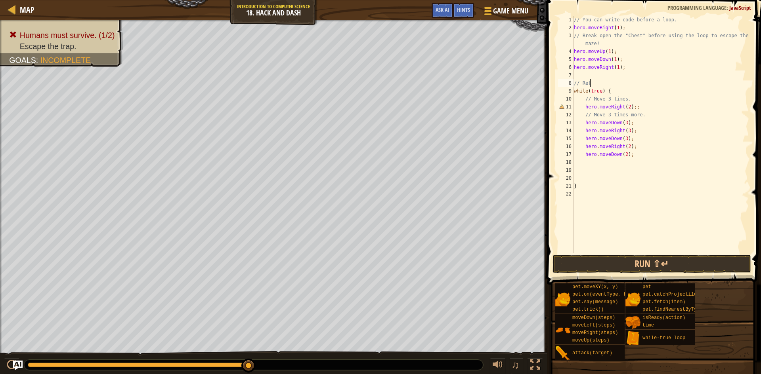
type textarea "/"
click at [611, 263] on button "Run ⇧↵" at bounding box center [651, 264] width 198 height 18
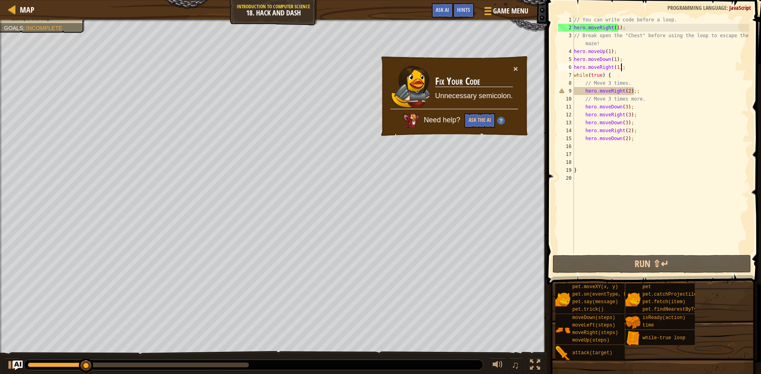
click at [677, 89] on div "// You can write code before a loop. hero . moveRight ( 1 ) ; // Break open the…" at bounding box center [660, 143] width 177 height 254
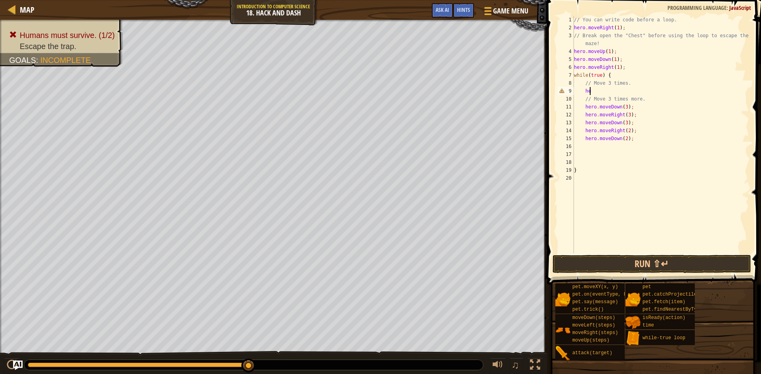
type textarea "h"
type textarea "/"
click at [656, 262] on button "Run ⇧↵" at bounding box center [651, 264] width 198 height 18
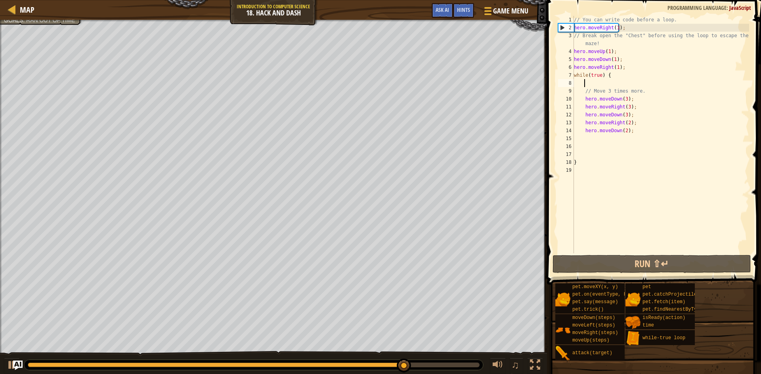
click at [612, 93] on div "// You can write code before a loop. hero . moveRight ( 1 ) ; // Break open the…" at bounding box center [660, 143] width 177 height 254
click at [654, 93] on div "// You can write code before a loop. hero . moveRight ( 1 ) ; // Break open the…" at bounding box center [660, 143] width 177 height 254
type textarea "/"
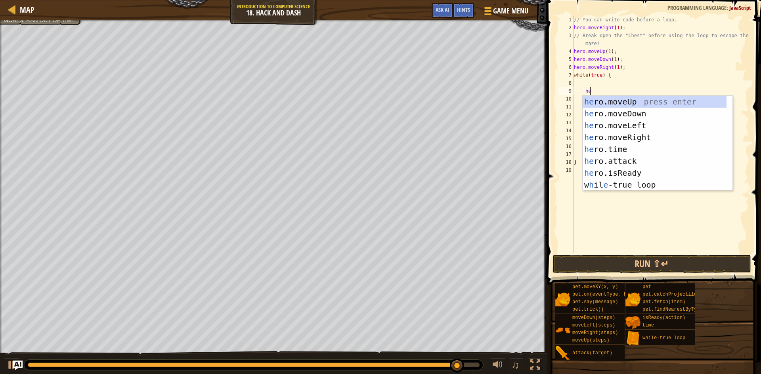
scroll to position [1, 19]
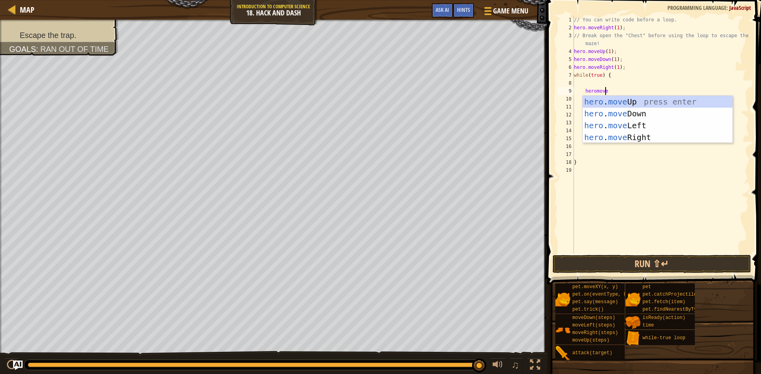
type textarea "heromover"
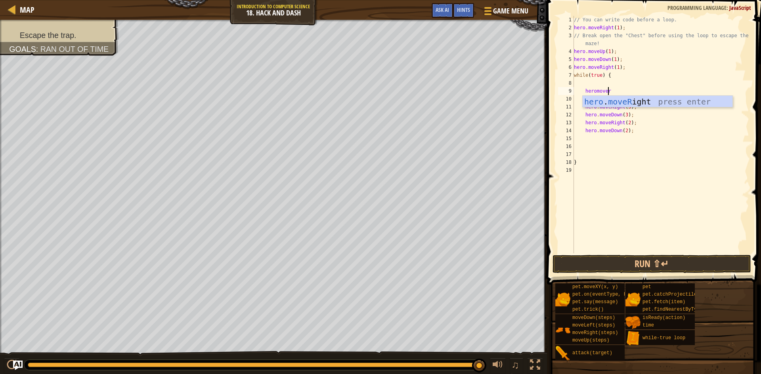
scroll to position [1, 31]
click at [632, 98] on div "hero . moveR ight press enter" at bounding box center [657, 114] width 150 height 36
type textarea "\"
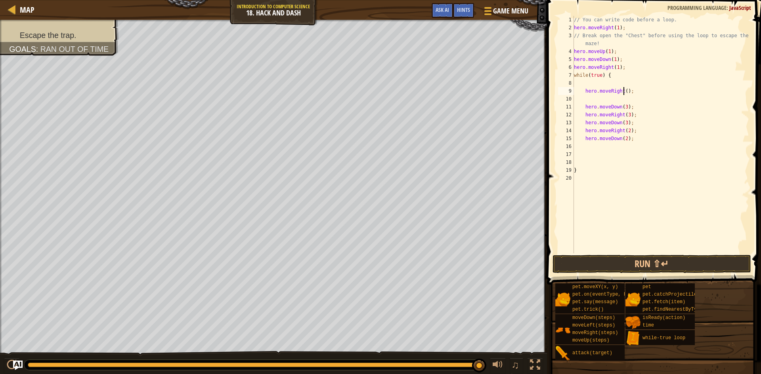
click at [622, 92] on div "// You can write code before a loop. hero . moveRight ( 1 ) ; // Break open the…" at bounding box center [660, 143] width 177 height 254
type textarea "hero.moveRight(1);"
click at [638, 259] on button "Run ⇧↵" at bounding box center [651, 264] width 198 height 18
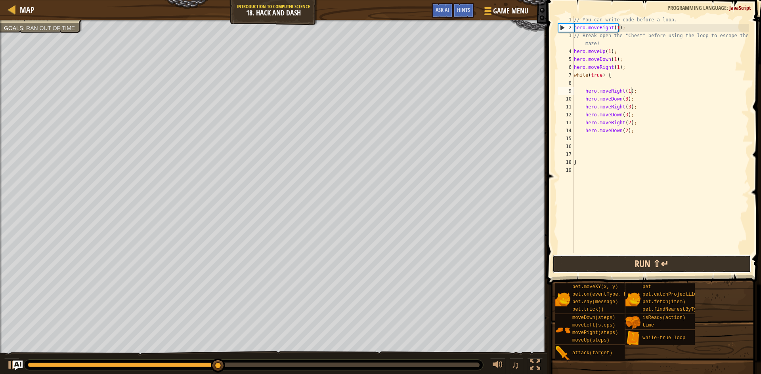
click at [648, 262] on button "Run ⇧↵" at bounding box center [651, 264] width 198 height 18
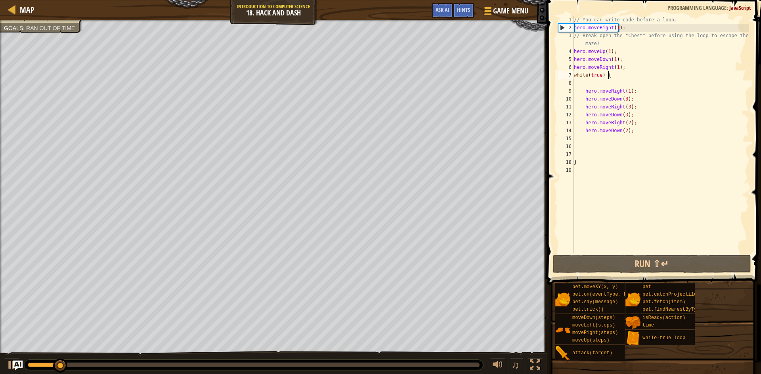
click at [617, 74] on div "// You can write code before a loop. hero . moveRight ( 1 ) ; // Break open the…" at bounding box center [660, 143] width 177 height 254
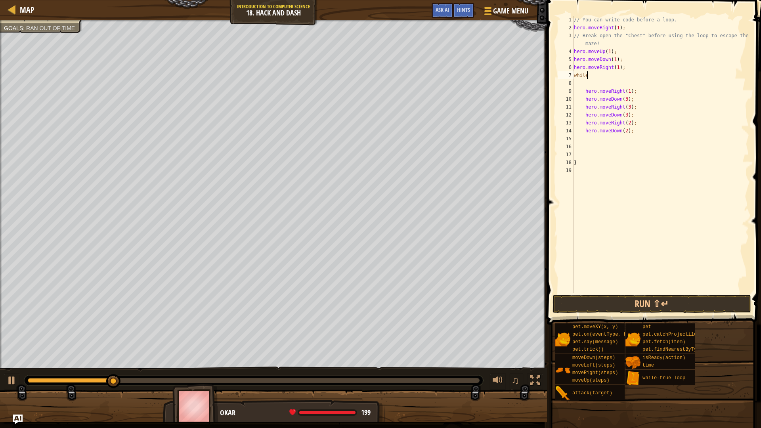
type textarea "w"
click at [624, 84] on div "// You can write code before a loop. hero . moveRight ( 1 ) ; // Break open the…" at bounding box center [660, 162] width 177 height 293
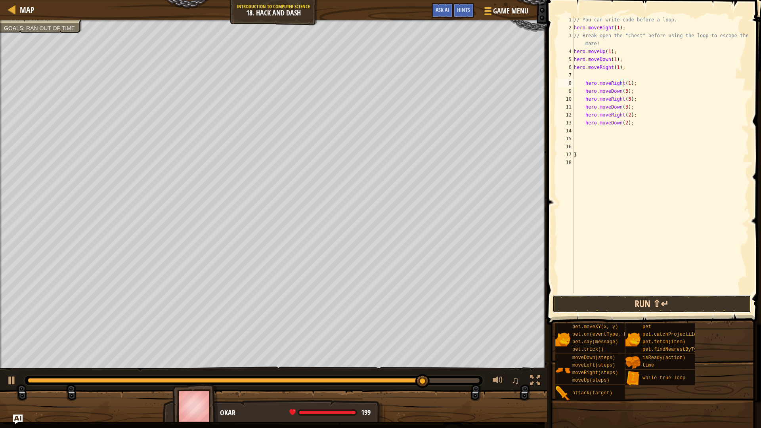
click at [671, 305] on button "Run ⇧↵" at bounding box center [651, 304] width 198 height 18
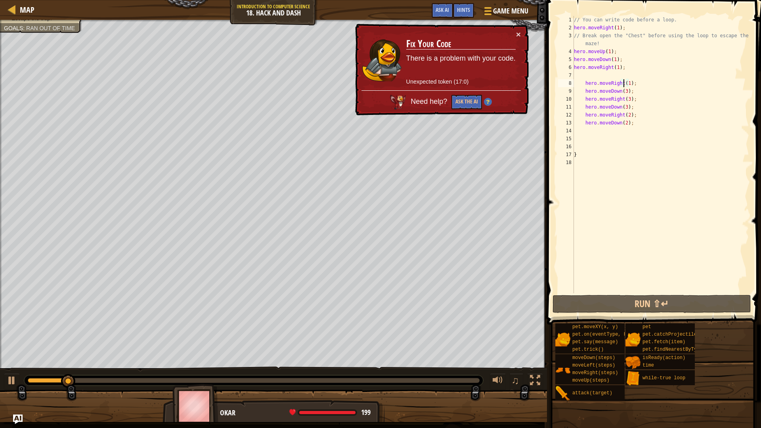
click at [631, 99] on div "// You can write code before a loop. hero . moveRight ( 1 ) ; // Break open the…" at bounding box center [660, 162] width 177 height 293
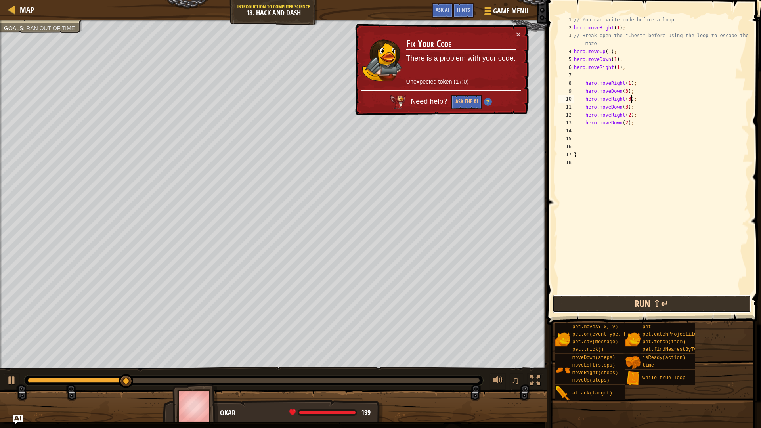
click at [665, 306] on button "Run ⇧↵" at bounding box center [651, 304] width 198 height 18
click at [605, 299] on button "Run ⇧↵" at bounding box center [651, 304] width 198 height 18
click at [630, 300] on button "Run ⇧↵" at bounding box center [651, 304] width 198 height 18
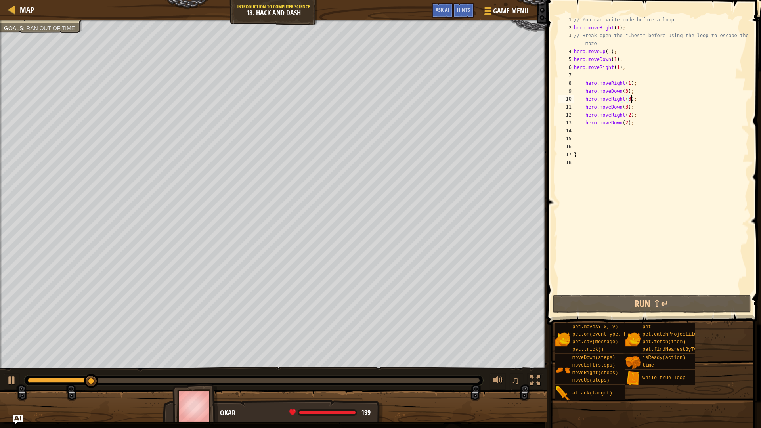
scroll to position [1, 52]
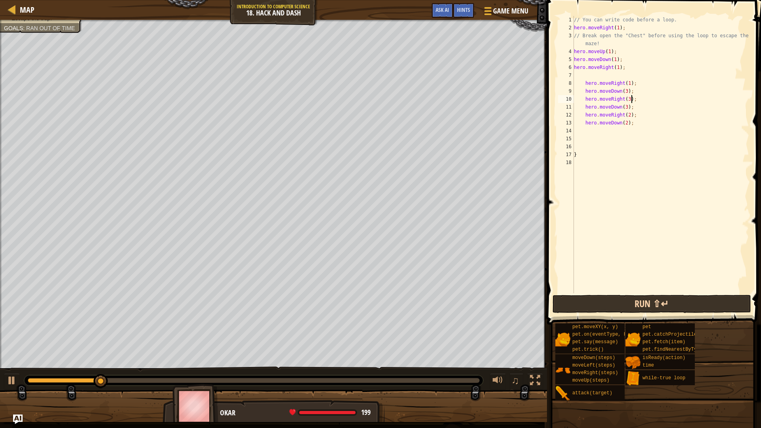
type textarea "hero.moveRight(3);"
click at [655, 296] on button "Run ⇧↵" at bounding box center [651, 304] width 198 height 18
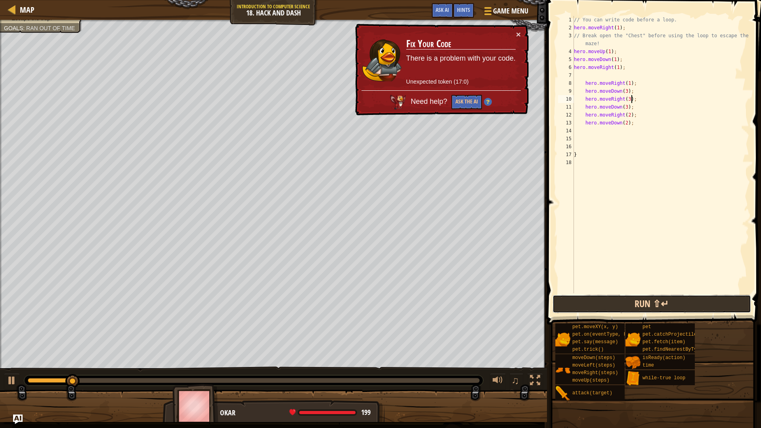
click at [644, 305] on button "Run ⇧↵" at bounding box center [651, 304] width 198 height 18
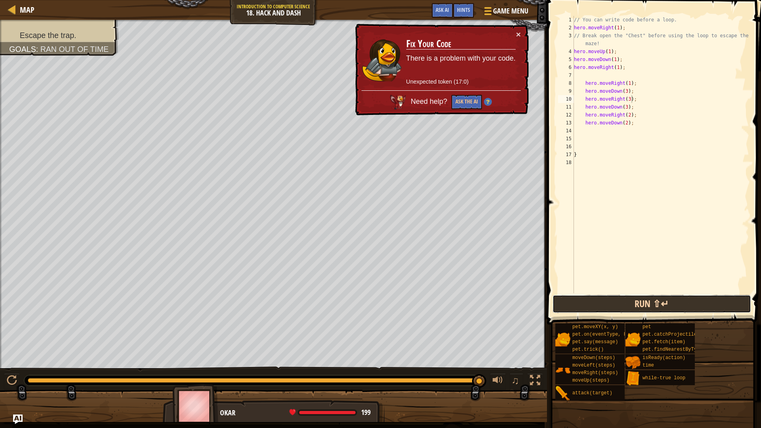
click at [652, 309] on button "Run ⇧↵" at bounding box center [651, 304] width 198 height 18
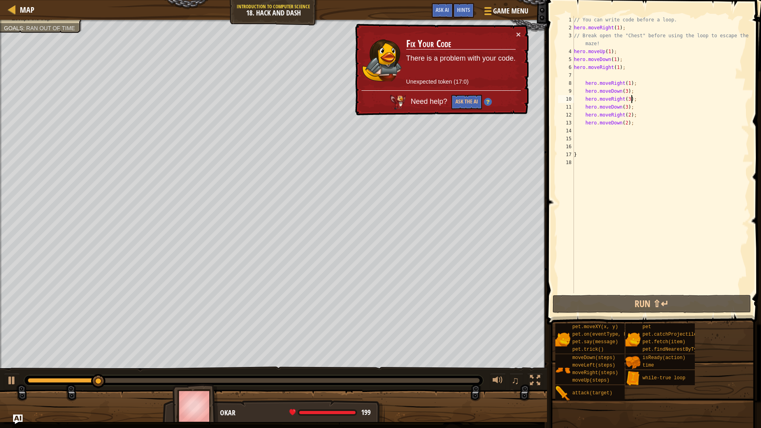
click at [471, 93] on div "Need help? Ask the AI" at bounding box center [440, 99] width 159 height 19
click at [463, 97] on button "Ask the AI" at bounding box center [466, 102] width 31 height 15
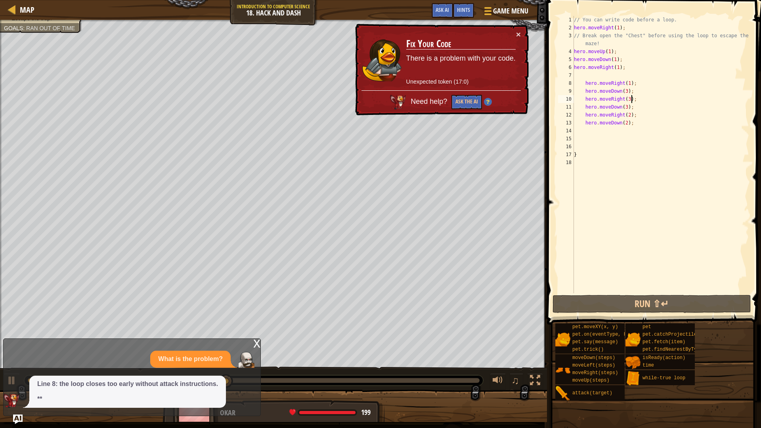
click at [484, 110] on div "× Fix Your Code There is a problem with your code. Unexpected token (17:0) Need…" at bounding box center [440, 70] width 175 height 92
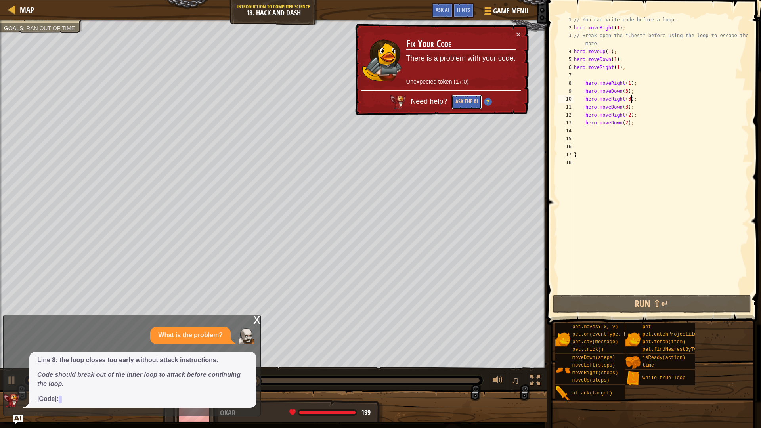
click at [473, 102] on button "Ask the AI" at bounding box center [466, 102] width 31 height 15
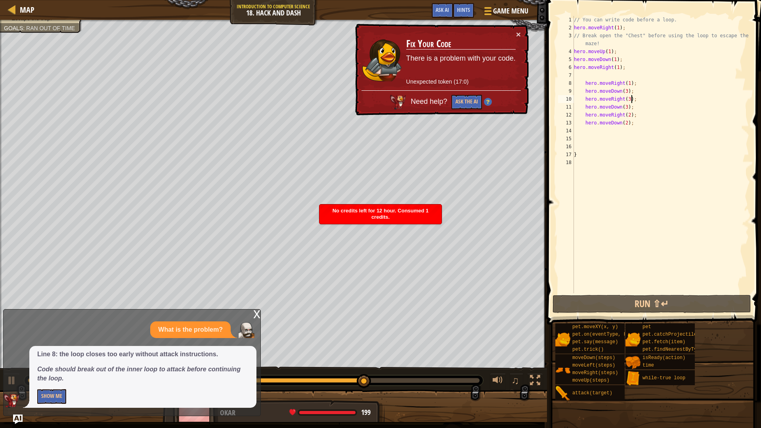
click at [598, 76] on div "// You can write code before a loop. hero . moveRight ( 1 ) ; // Break open the…" at bounding box center [660, 162] width 177 height 293
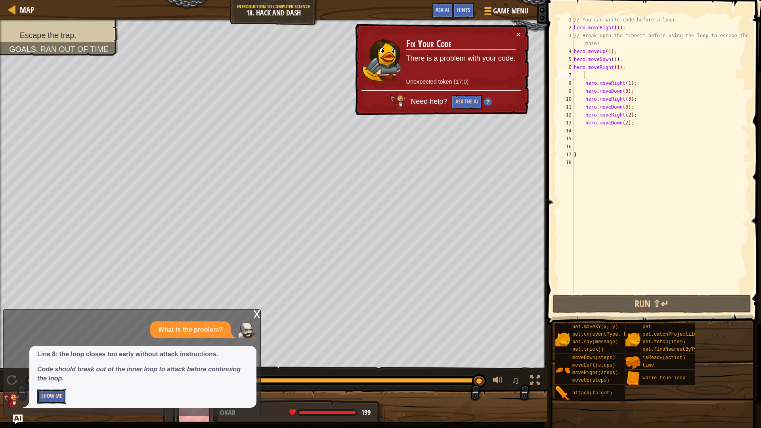
click at [61, 374] on button "Show Me" at bounding box center [51, 396] width 29 height 15
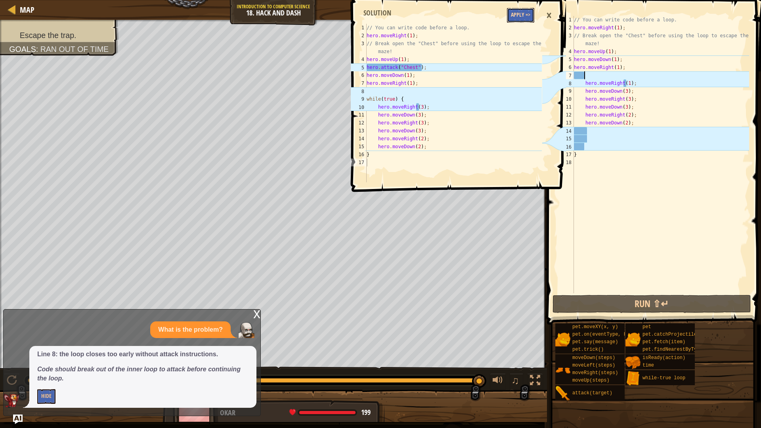
click at [522, 13] on button "Apply =>" at bounding box center [520, 15] width 27 height 15
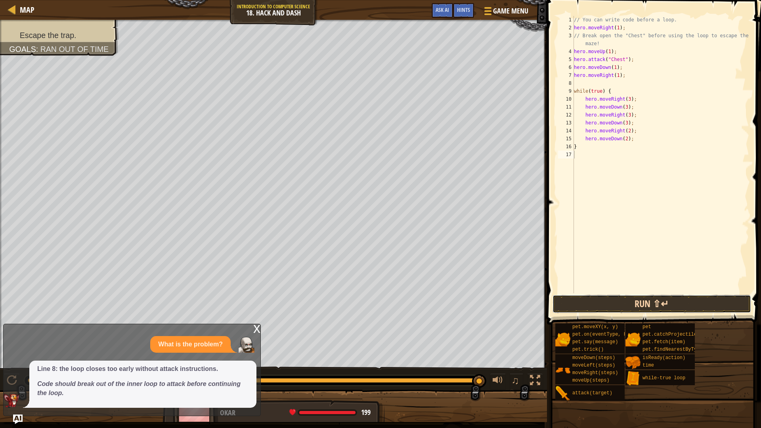
click at [619, 303] on button "Run ⇧↵" at bounding box center [651, 304] width 198 height 18
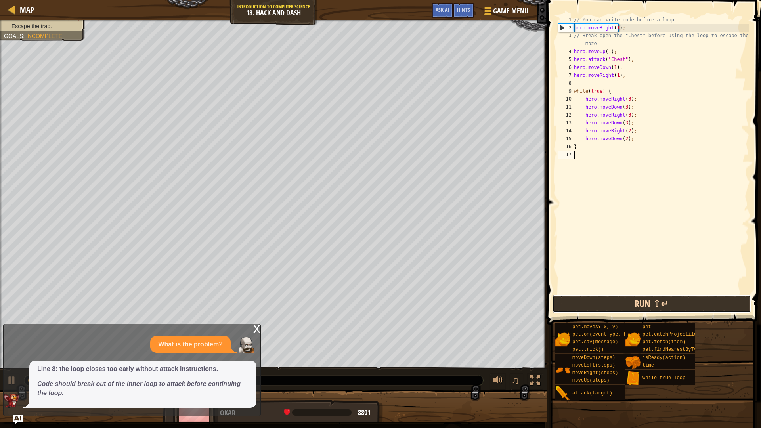
click at [656, 308] on button "Run ⇧↵" at bounding box center [651, 304] width 198 height 18
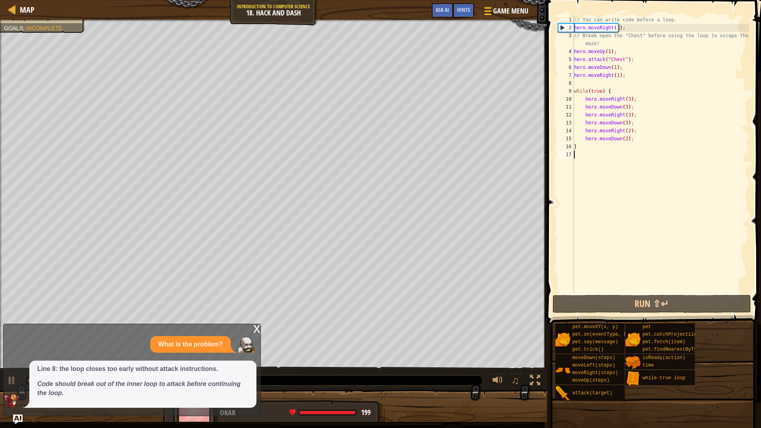
click at [599, 63] on div "// You can write code before a loop. hero . moveRight ( 1 ) ; // Break open the…" at bounding box center [660, 162] width 177 height 293
click at [604, 94] on div "// You can write code before a loop. hero . moveRight ( 1 ) ; // Break open the…" at bounding box center [660, 162] width 177 height 293
click at [625, 98] on div "// You can write code before a loop. hero . moveRight ( 1 ) ; // Break open the…" at bounding box center [660, 162] width 177 height 293
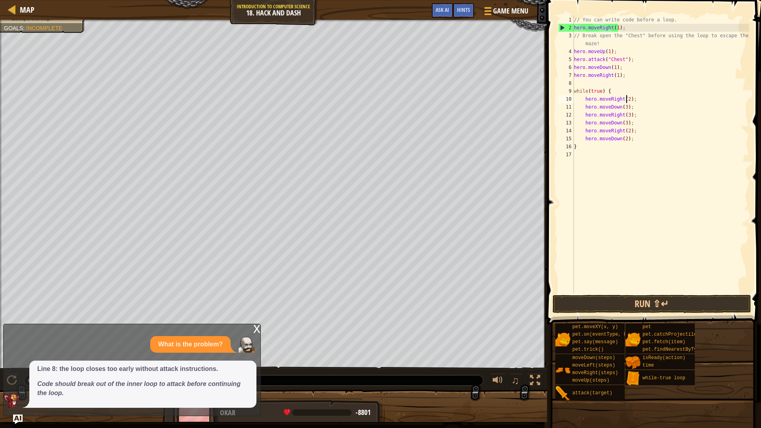
scroll to position [1, 48]
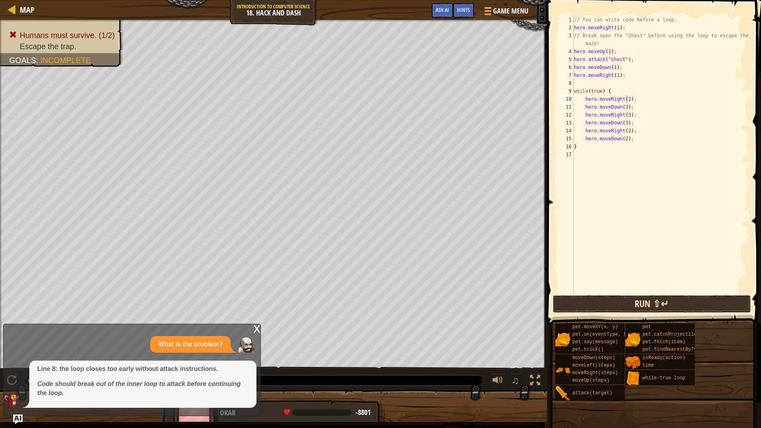
click at [613, 300] on button "Run ⇧↵" at bounding box center [651, 304] width 198 height 18
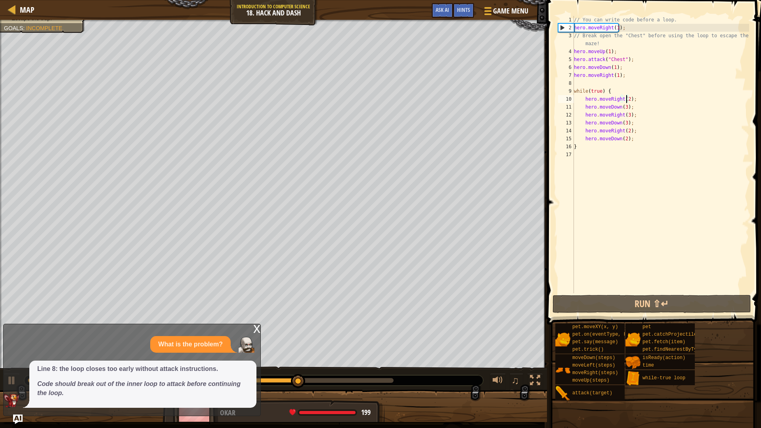
click at [623, 130] on div "// You can write code before a loop. hero . moveRight ( 1 ) ; // Break open the…" at bounding box center [660, 162] width 177 height 293
click at [624, 131] on div "// You can write code before a loop. hero . moveRight ( 1 ) ; // Break open the…" at bounding box center [660, 162] width 177 height 293
click at [625, 130] on div "// You can write code before a loop. hero . moveRight ( 1 ) ; // Break open the…" at bounding box center [660, 162] width 177 height 293
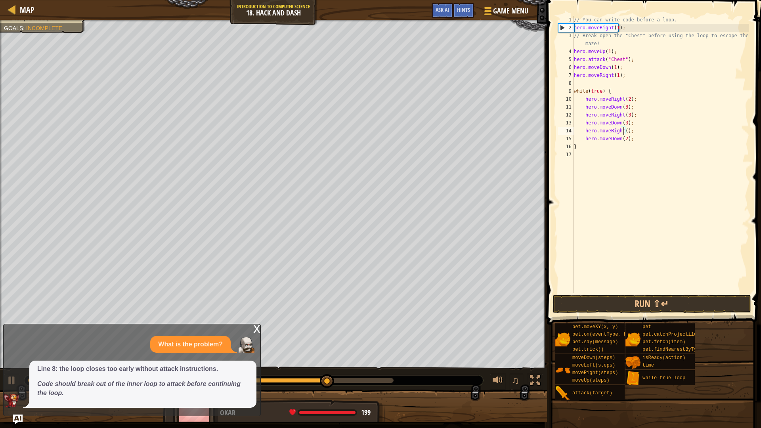
type textarea "hero.moveRight(3);"
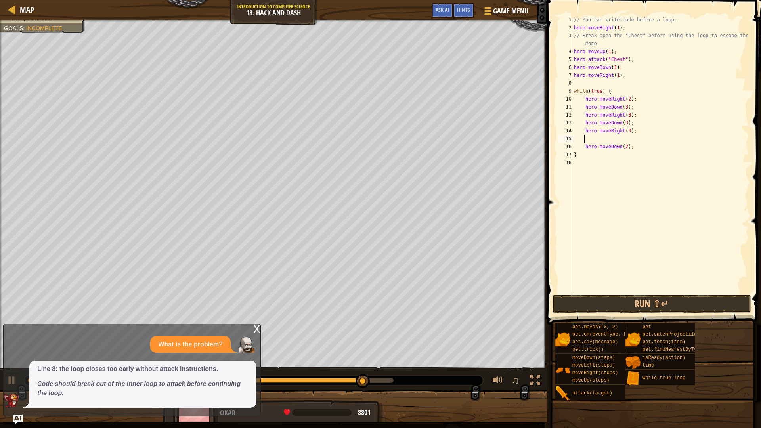
scroll to position [1, 0]
click at [658, 301] on button "Run ⇧↵" at bounding box center [651, 304] width 198 height 18
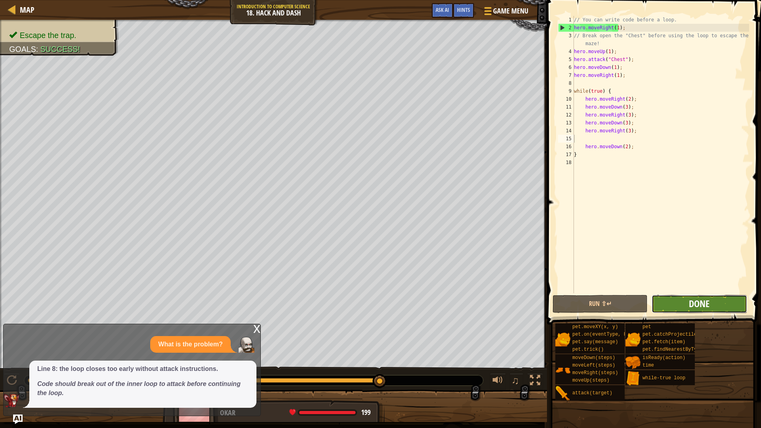
click at [690, 309] on span "Done" at bounding box center [698, 303] width 21 height 13
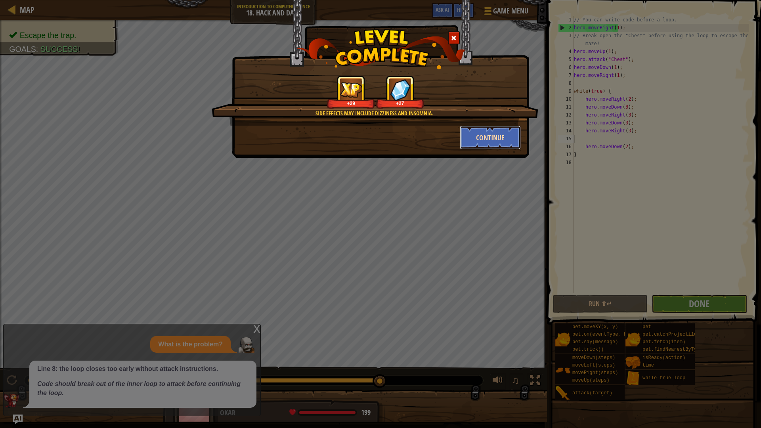
click at [500, 135] on button "Continue" at bounding box center [490, 138] width 61 height 24
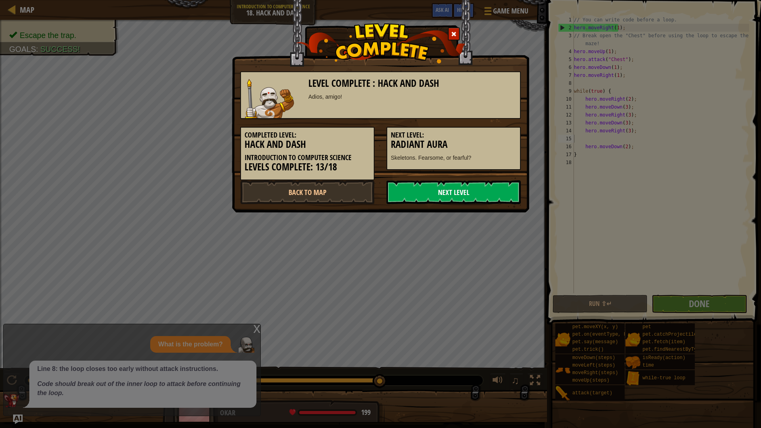
click at [438, 190] on link "Next Level" at bounding box center [453, 192] width 134 height 24
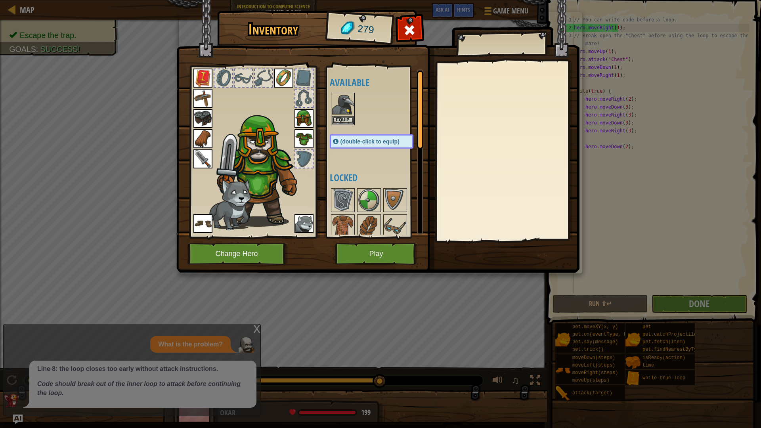
click at [353, 151] on div "Available Equip Equip Equip Equip Equip Equip Equip Equip Equip Equip Equip (do…" at bounding box center [379, 151] width 99 height 165
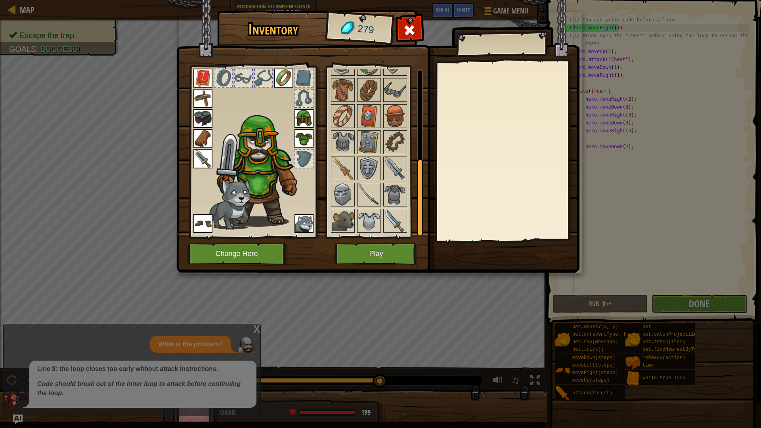
scroll to position [188, 0]
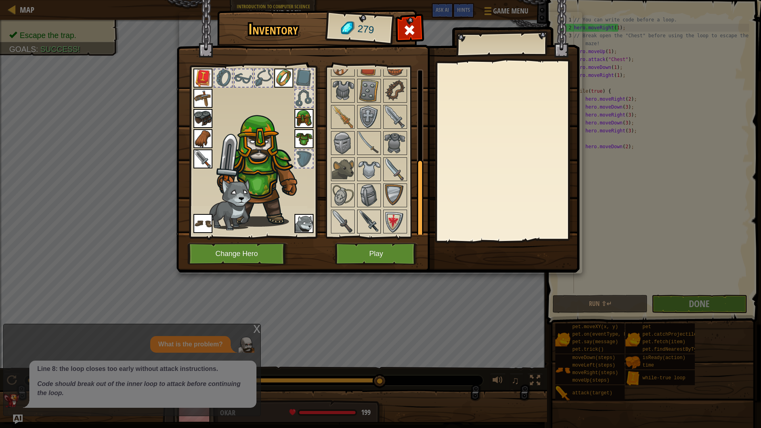
click at [370, 210] on img at bounding box center [369, 221] width 22 height 22
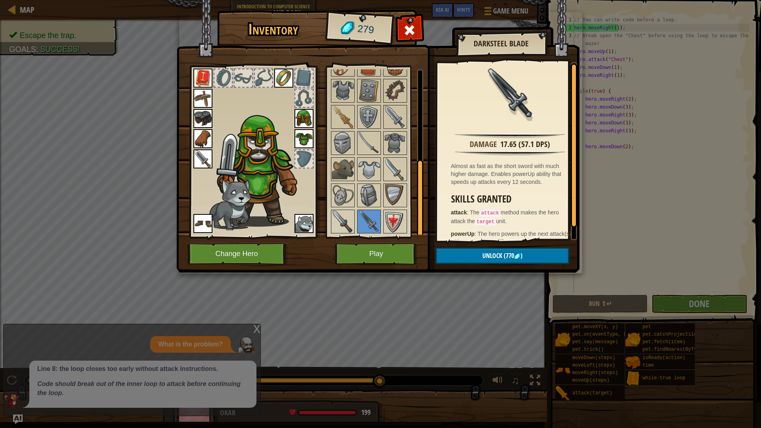
click at [355, 223] on div at bounding box center [379, 116] width 99 height 235
click at [353, 221] on img at bounding box center [343, 221] width 22 height 22
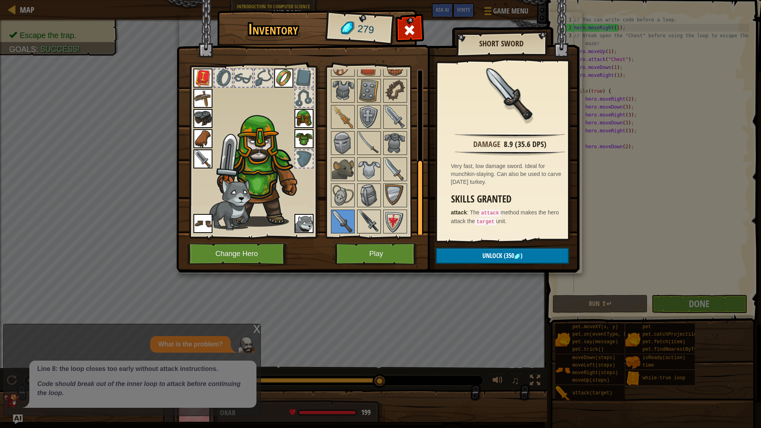
click at [371, 226] on img at bounding box center [369, 221] width 22 height 22
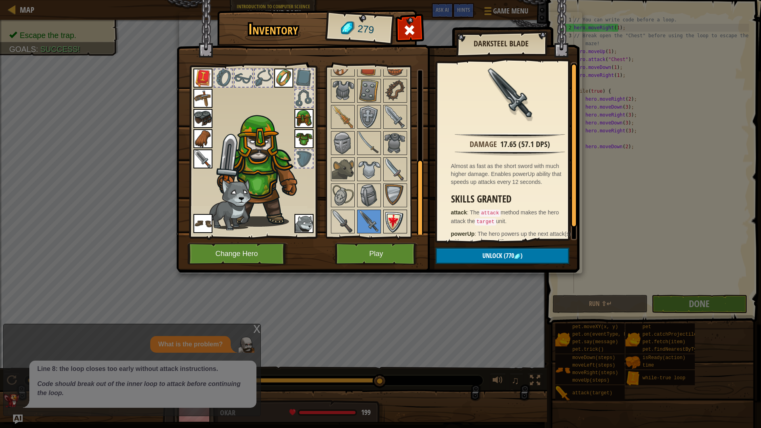
click at [399, 224] on img at bounding box center [395, 221] width 22 height 22
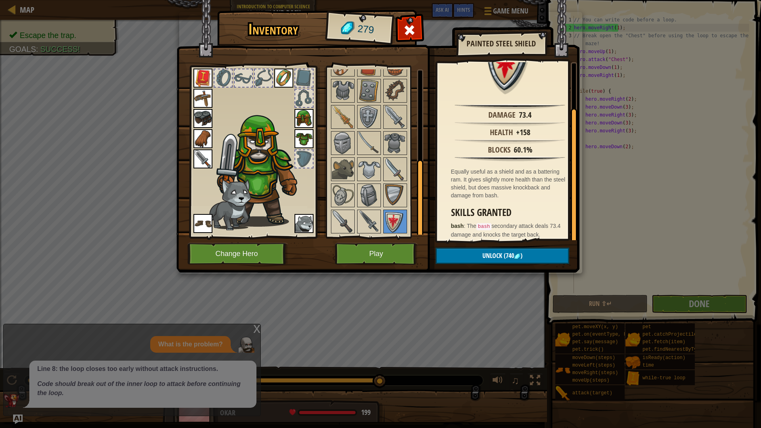
scroll to position [55, 0]
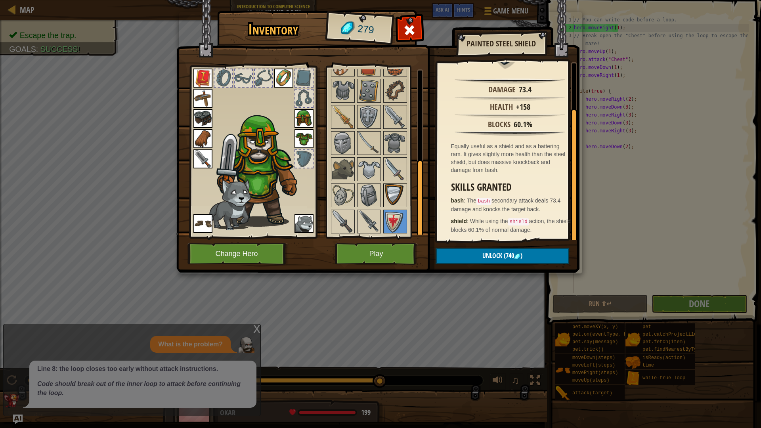
click at [395, 187] on img at bounding box center [395, 195] width 22 height 22
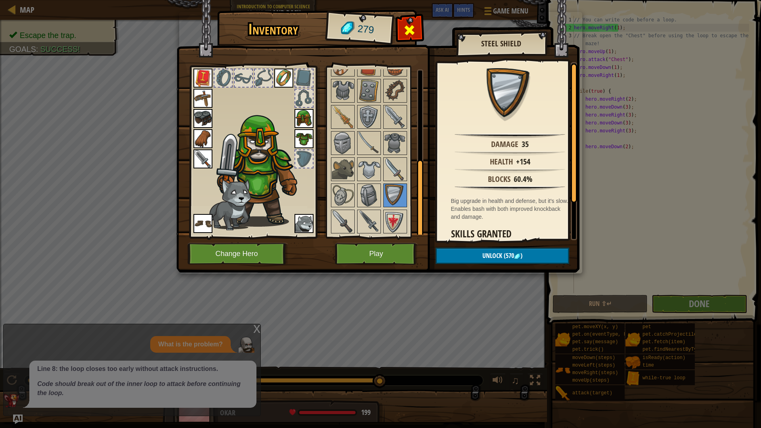
click at [416, 37] on div at bounding box center [409, 32] width 25 height 25
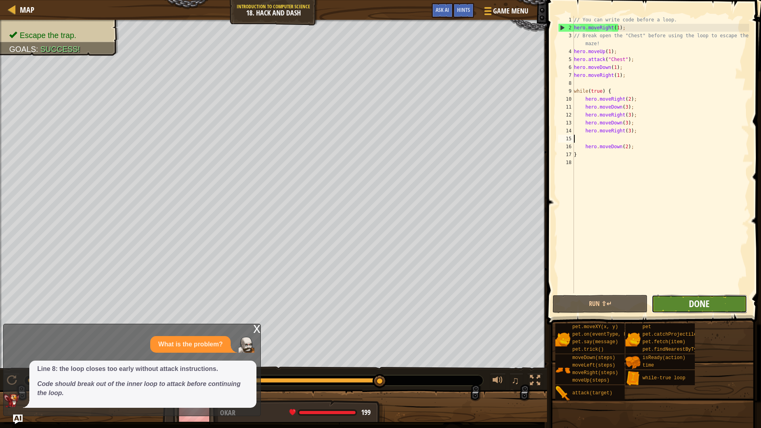
click at [694, 297] on button "Done" at bounding box center [698, 304] width 95 height 18
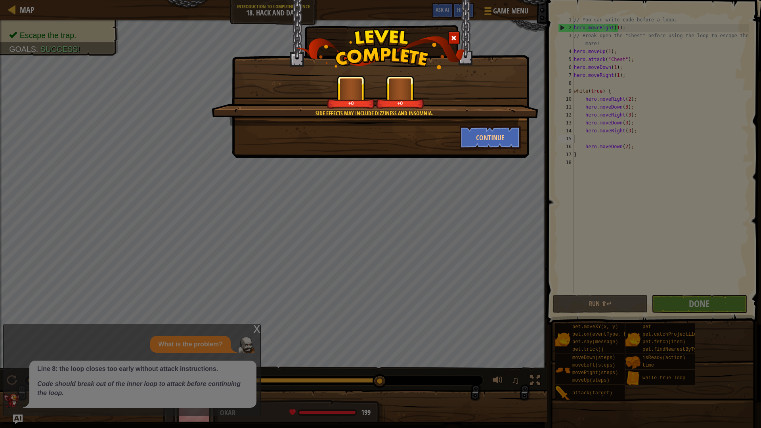
click at [477, 124] on div "Side effects may include dizziness and insomnia. +0 +0" at bounding box center [375, 100] width 326 height 50
click at [481, 126] on button "Continue" at bounding box center [490, 138] width 61 height 24
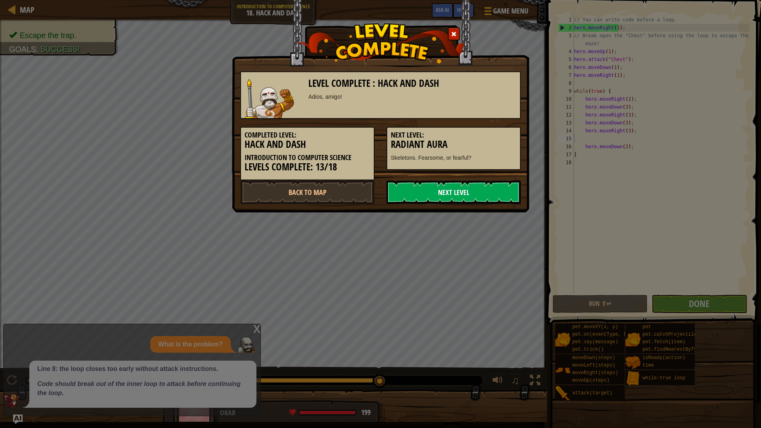
click at [437, 192] on link "Next Level" at bounding box center [453, 192] width 134 height 24
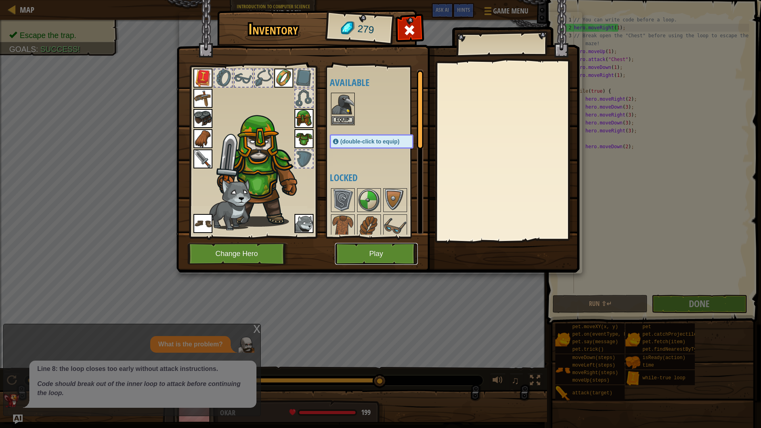
click at [379, 260] on button "Play" at bounding box center [376, 254] width 83 height 22
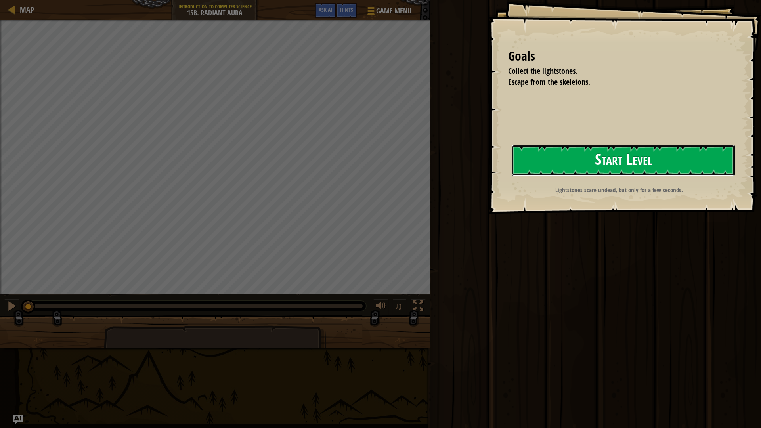
click at [552, 159] on button "Start Level" at bounding box center [622, 160] width 223 height 31
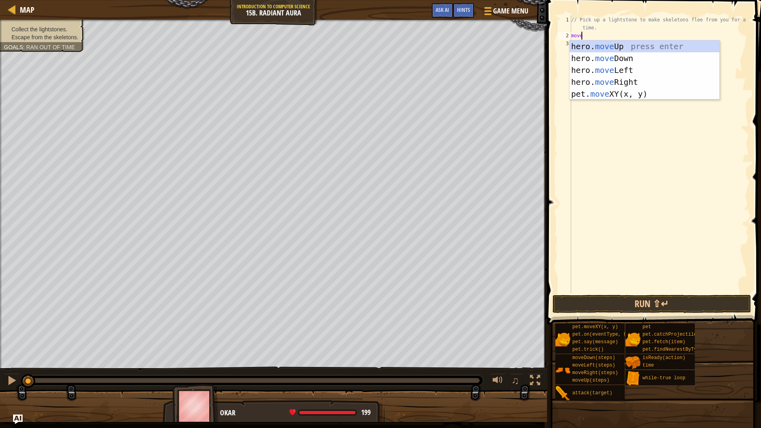
type textarea "moveup"
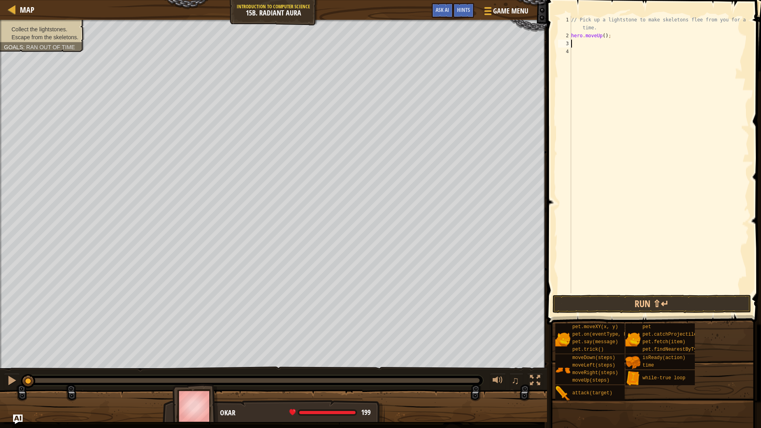
scroll to position [1, 0]
type textarea "hero.moveUp(1);"
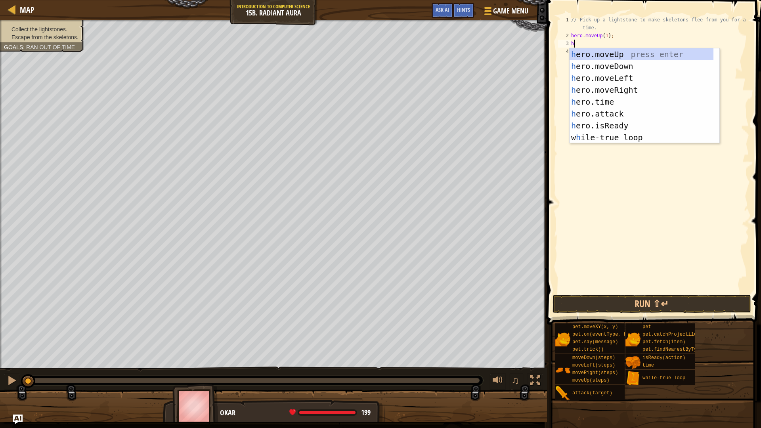
scroll to position [1, 9]
type textarea "hero"
click at [607, 63] on div "hero .moveUp press enter hero .moveDown press enter hero .moveLeft press enter …" at bounding box center [641, 107] width 144 height 119
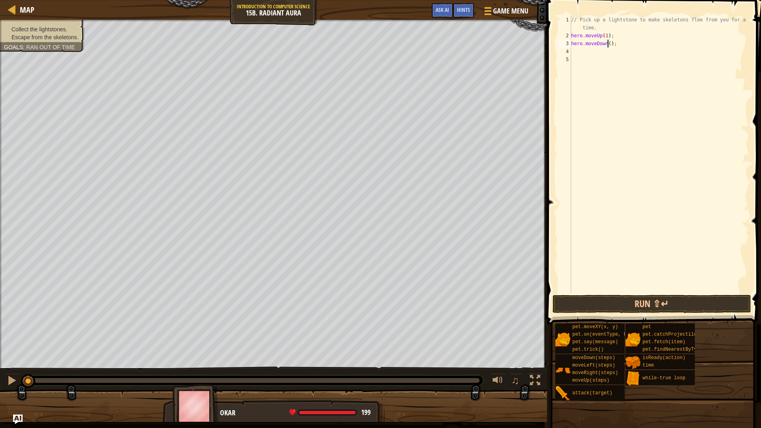
click at [607, 44] on div "// Pick up a lightstone to make skeletons flee from you for a short time. hero …" at bounding box center [658, 166] width 179 height 301
type textarea "hero.moveDown(1);"
click at [602, 48] on div "// Pick up a lightstone to make skeletons flee from you for a short time. hero …" at bounding box center [658, 166] width 179 height 301
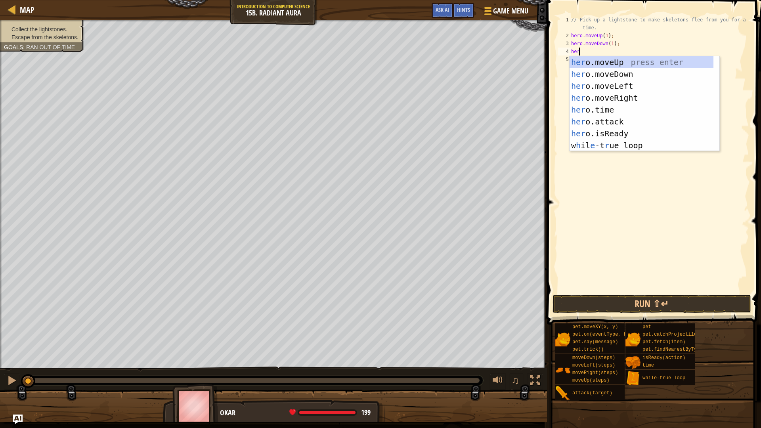
type textarea "hero"
click at [597, 100] on div "hero .moveUp press enter hero .moveDown press enter hero .moveLeft press enter …" at bounding box center [641, 115] width 144 height 119
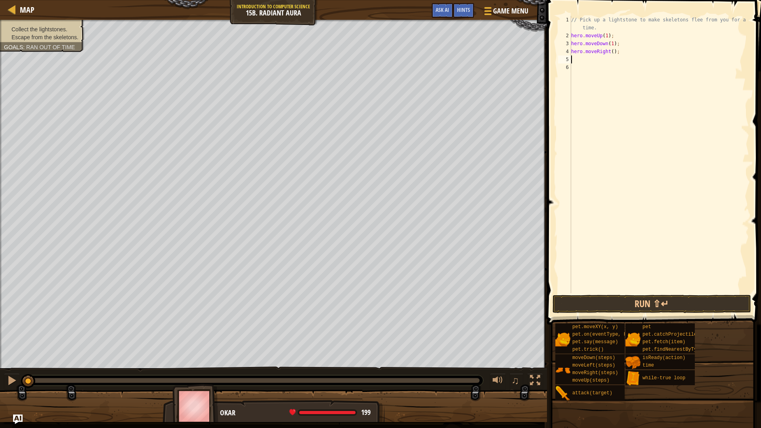
click at [609, 51] on div "// Pick up a lightstone to make skeletons flee from you for a short time. hero …" at bounding box center [658, 166] width 179 height 301
type textarea "hero.moveRight(2);"
click at [580, 59] on div "// Pick up a lightstone to make skeletons flee from you for a short time. hero …" at bounding box center [658, 166] width 179 height 301
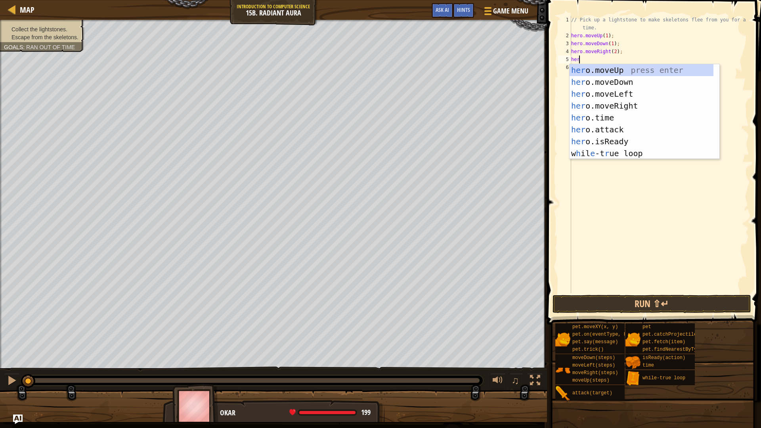
type textarea "hero"
click at [601, 72] on div "hero .moveUp press enter hero .moveDown press enter hero .moveLeft press enter …" at bounding box center [641, 123] width 144 height 119
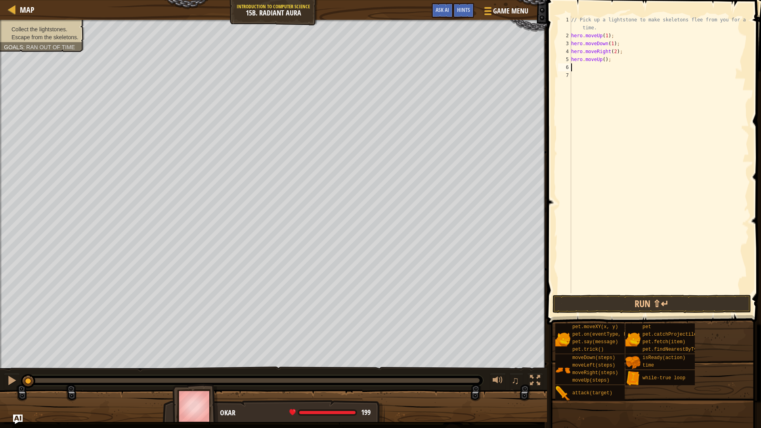
scroll to position [1, 0]
click at [603, 57] on div "// Pick up a lightstone to make skeletons flee from you for a short time. hero …" at bounding box center [658, 166] width 179 height 301
type textarea "hero.moveUp(1);"
click at [599, 68] on div "// Pick up a lightstone to make skeletons flee from you for a short time. hero …" at bounding box center [658, 166] width 179 height 301
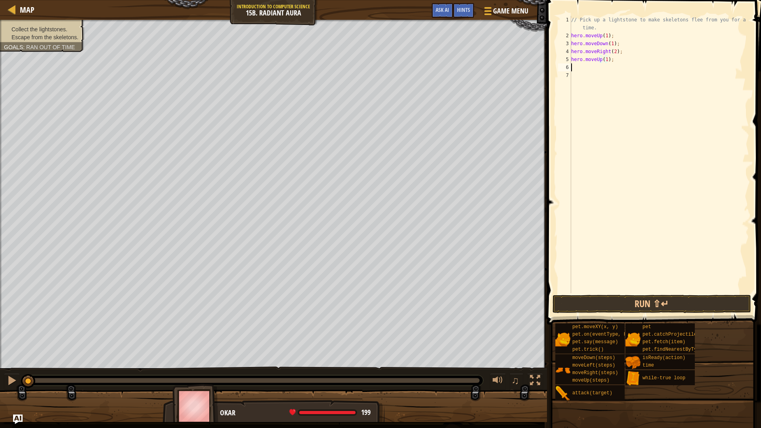
scroll to position [1, 0]
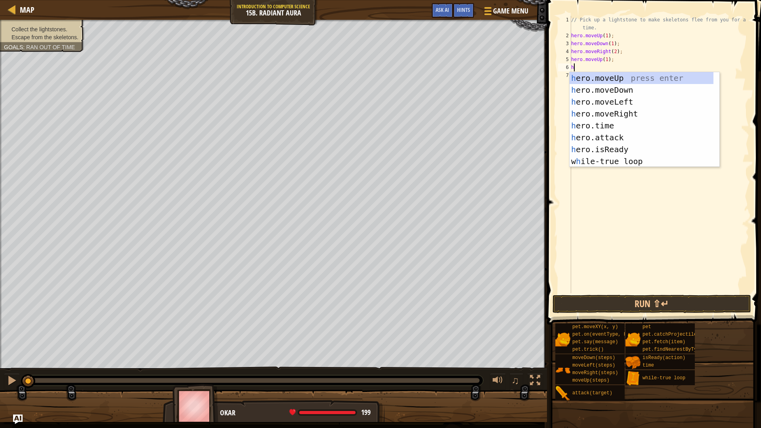
type textarea "her"
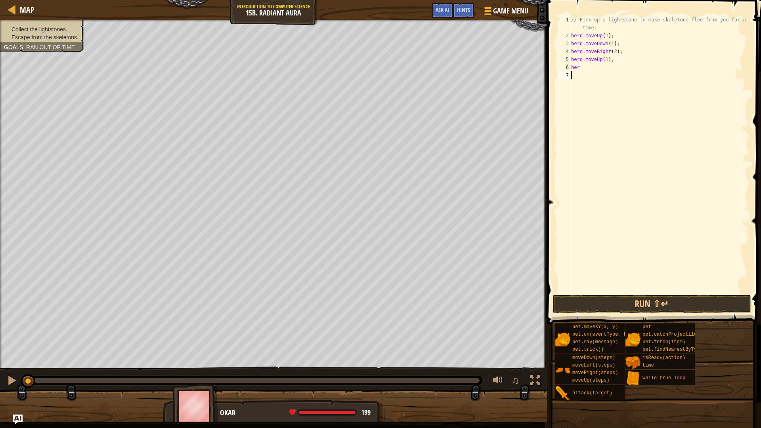
click at [689, 195] on div "// Pick up a lightstone to make skeletons flee from you for a short time. hero …" at bounding box center [658, 166] width 179 height 301
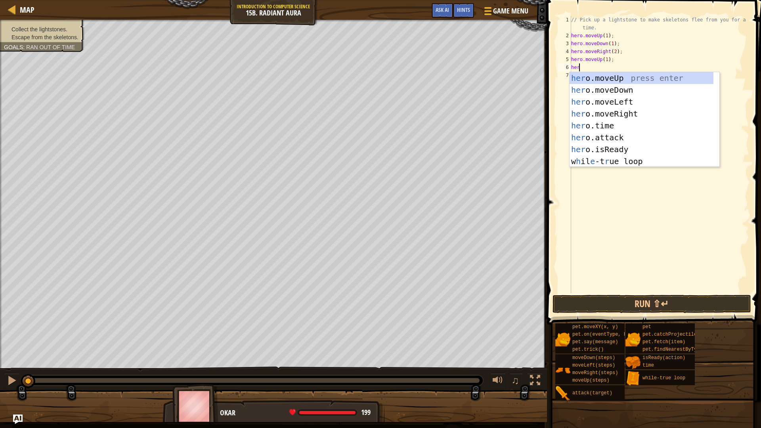
type textarea "h"
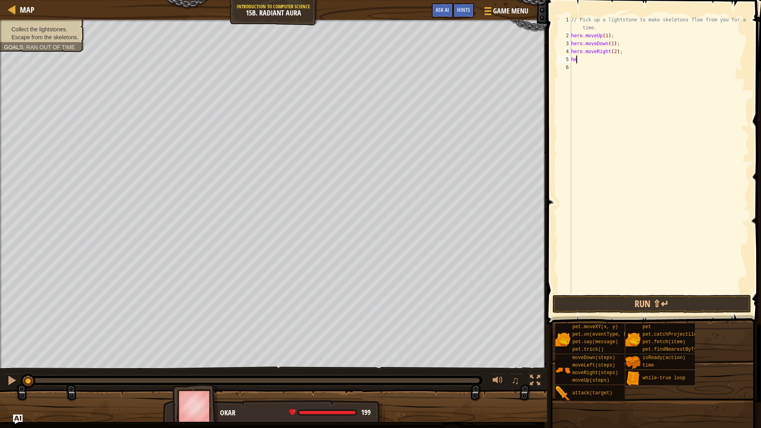
type textarea "h"
click at [577, 29] on div "// Pick up a lightstone to make skeletons flee from you for a short time. hero …" at bounding box center [658, 166] width 179 height 301
type textarea "// Pick up a lightstone to make skeletons flee from you for a short herotime."
click at [604, 27] on div "// Pick up a lightstone to make skeletons flee from you for a short herotime. h…" at bounding box center [658, 166] width 179 height 301
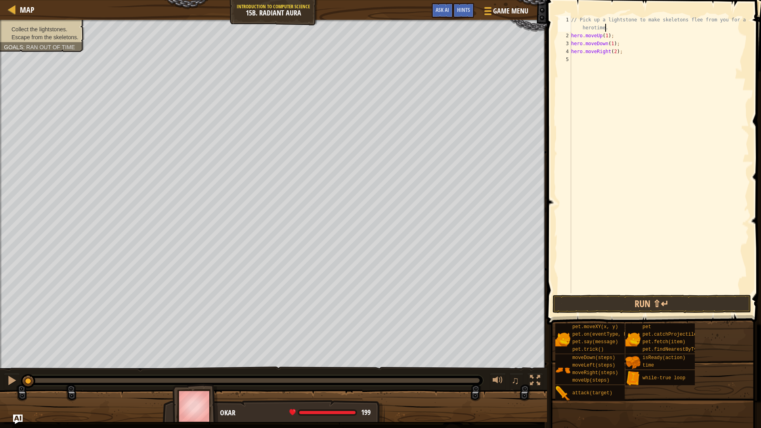
scroll to position [1, 0]
click at [591, 31] on div "// Pick up a lightstone to make skeletons flee from you for a short herotime. h…" at bounding box center [658, 166] width 179 height 301
type textarea "// Pick up a lightstone to make skeletons flee from you for a short time."
click at [580, 36] on div "// Pick up a lightstone to make skeletons flee from you for a short time. hero …" at bounding box center [658, 166] width 179 height 301
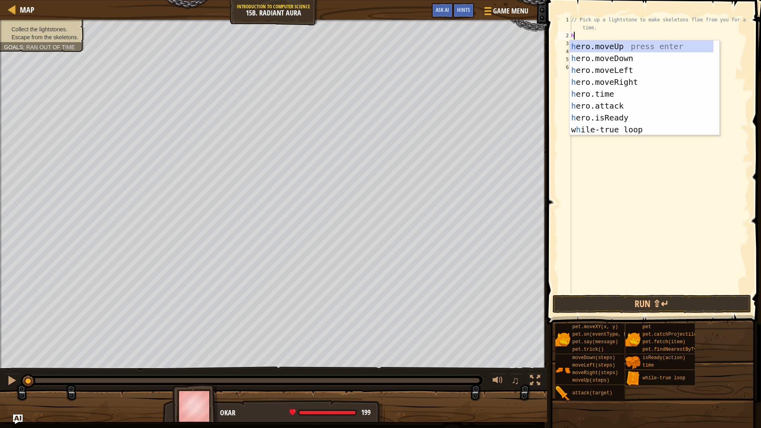
scroll to position [1, 7]
type textarea "her"
click at [616, 133] on div "her o.moveUp press enter her o.moveDown press enter her o.moveLeft press enter …" at bounding box center [641, 99] width 144 height 119
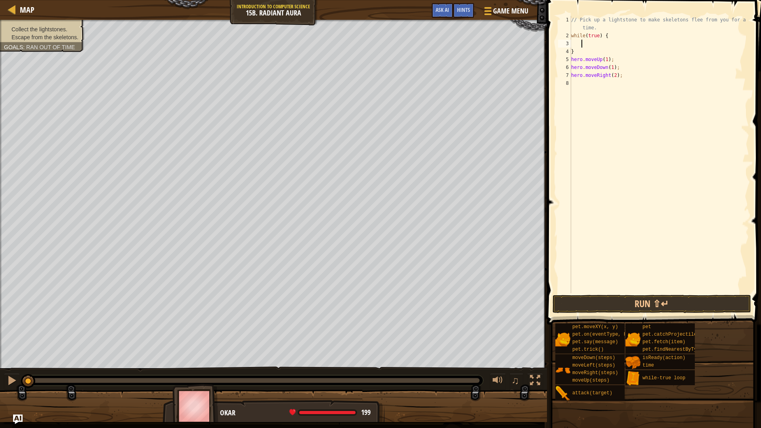
click at [573, 50] on div "// Pick up a lightstone to make skeletons flee from you for a short time. while…" at bounding box center [658, 166] width 179 height 301
click at [571, 51] on div "// Pick up a lightstone to make skeletons flee from you for a short time. while…" at bounding box center [658, 166] width 179 height 301
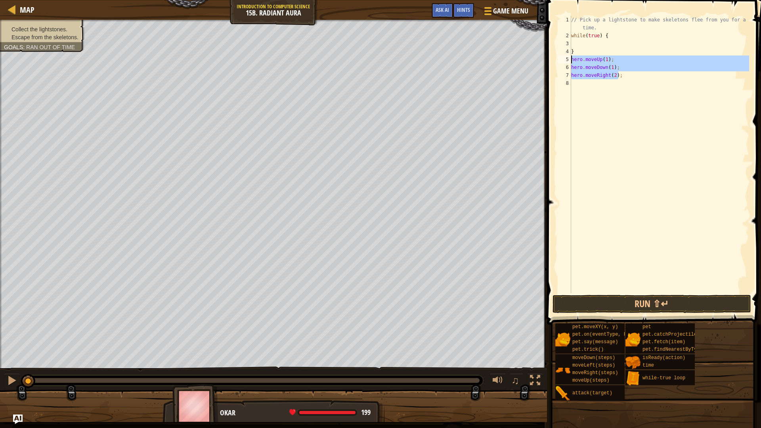
drag, startPoint x: 619, startPoint y: 75, endPoint x: 570, endPoint y: 59, distance: 51.1
click at [570, 59] on div "} 1 2 3 4 5 6 7 8 // Pick up a lightstone to make skeletons flee from you for a…" at bounding box center [652, 154] width 193 height 277
type textarea "}"
type textarea "hero.moveDown(1); hero.moveRight(2);"
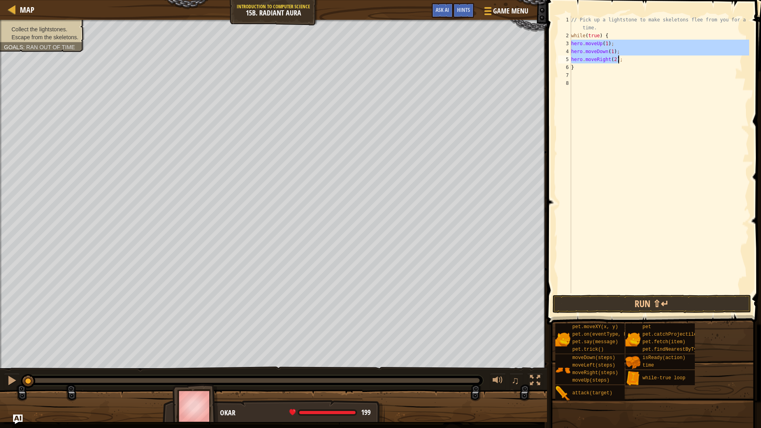
click at [584, 78] on div "// Pick up a lightstone to make skeletons flee from you for a short time. while…" at bounding box center [658, 166] width 179 height 301
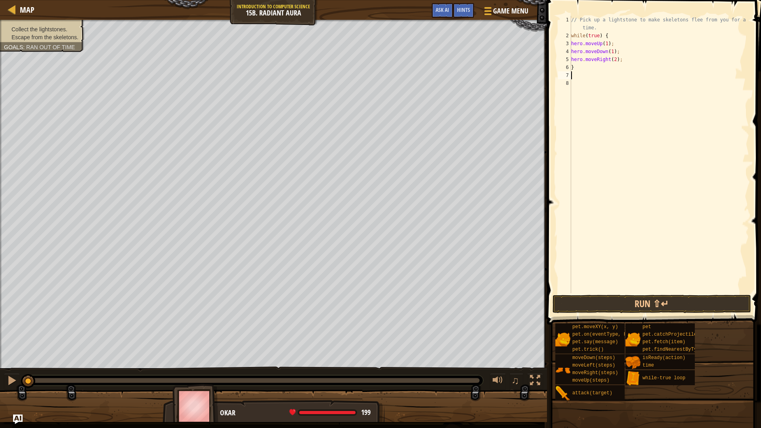
scroll to position [1, 0]
click at [651, 314] on span at bounding box center [654, 151] width 220 height 348
click at [649, 301] on button "Run ⇧↵" at bounding box center [651, 304] width 198 height 18
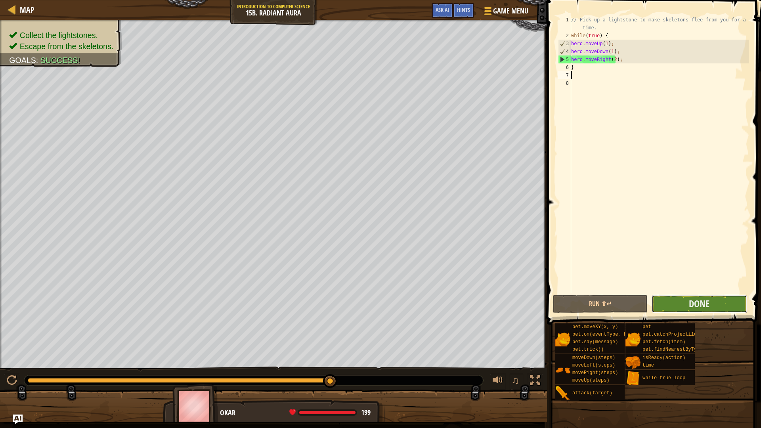
click at [676, 305] on button "Done" at bounding box center [698, 304] width 95 height 18
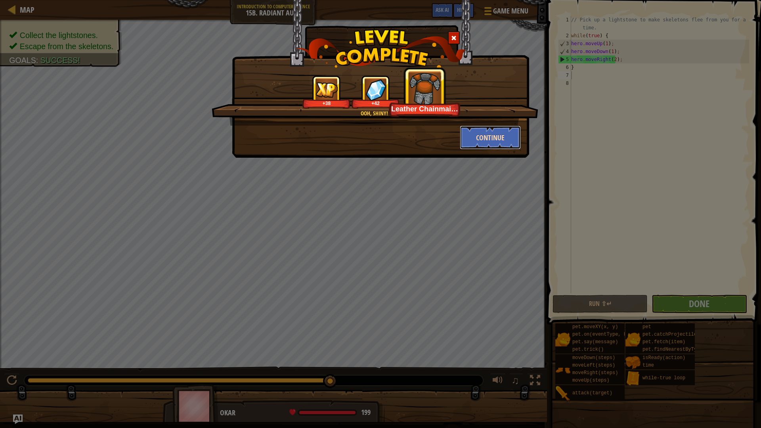
click at [473, 128] on button "Continue" at bounding box center [490, 138] width 61 height 24
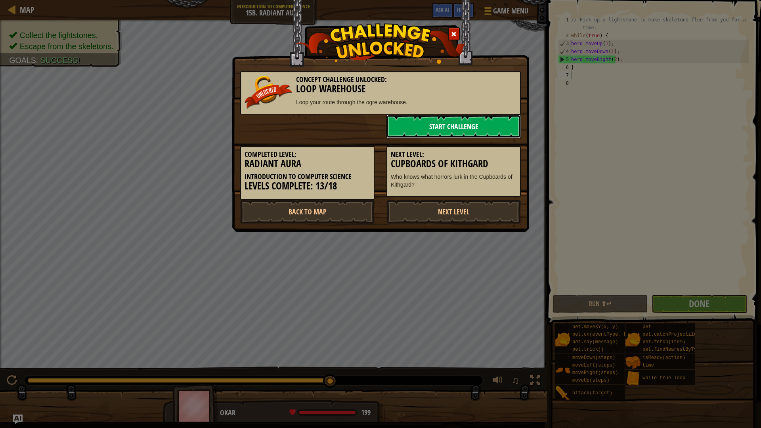
click at [435, 127] on link "Start Challenge" at bounding box center [453, 126] width 134 height 24
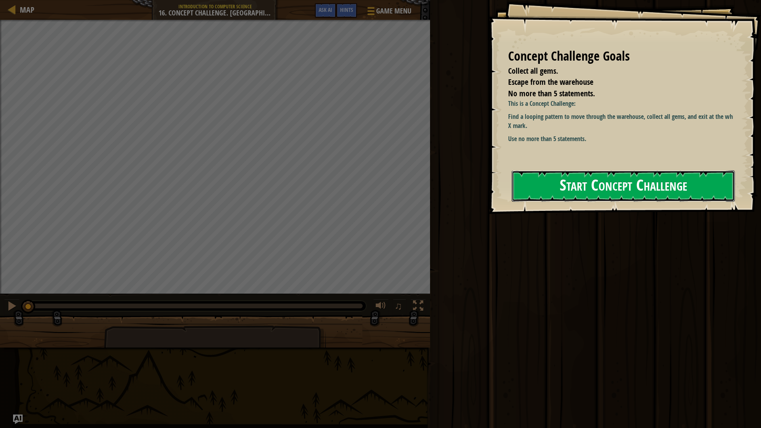
click at [596, 187] on button "Start Concept Challenge" at bounding box center [622, 185] width 223 height 31
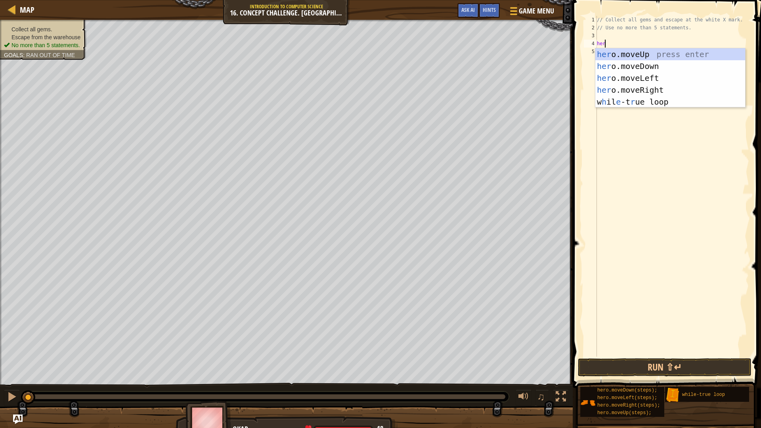
type textarea "hero"
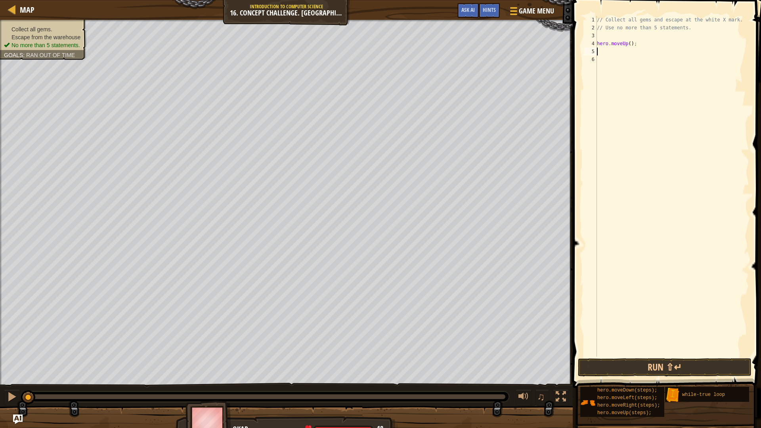
scroll to position [1, 0]
type textarea "hero.moveUp();"
type textarea "// Use no more than 5 statements."
type textarea "hero.moveUp(1);"
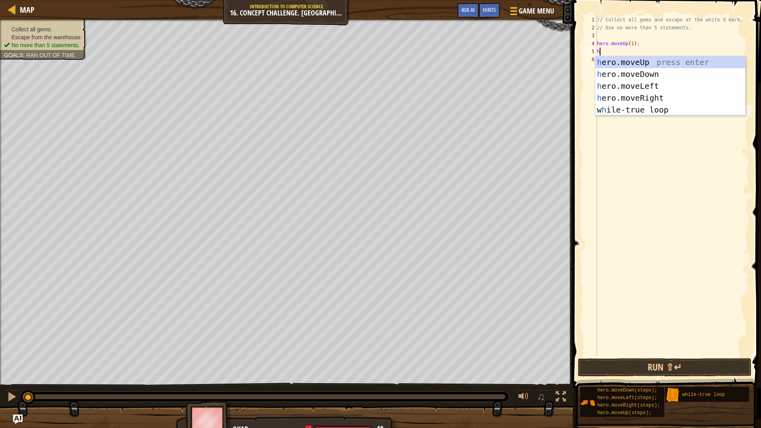
type textarea "her"
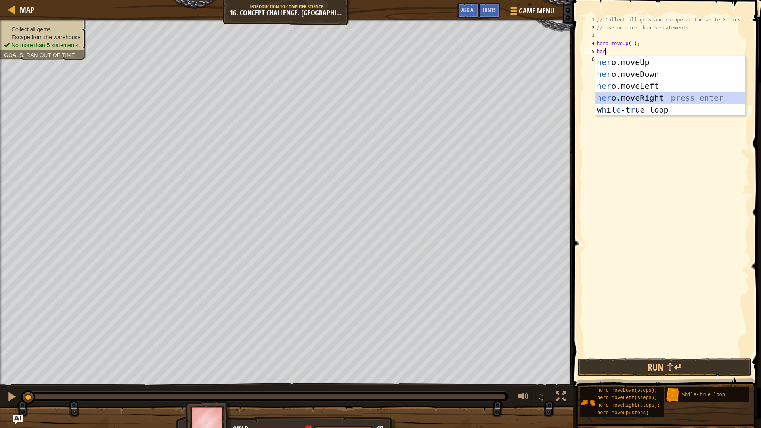
click at [648, 99] on div "her o.moveUp press enter her o.moveDown press enter her o.moveLeft press enter …" at bounding box center [670, 97] width 150 height 83
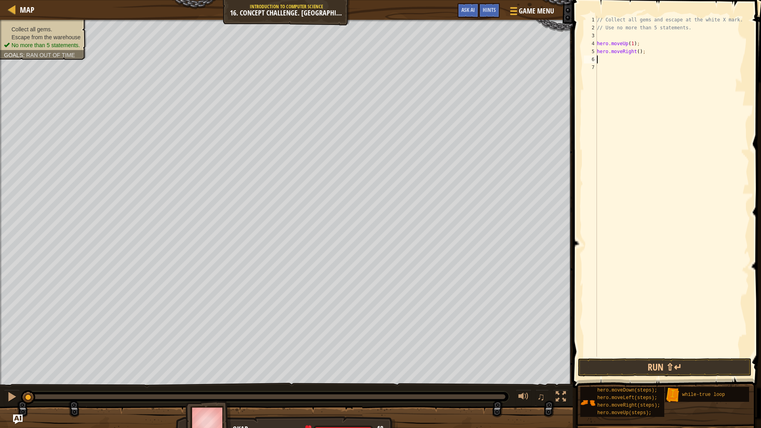
click at [635, 51] on div "// Collect all gems and escape at the white X mark. // Use no more than 5 state…" at bounding box center [672, 194] width 154 height 357
type textarea "hero.moveRight(1);"
click at [643, 59] on div "// Collect all gems and escape at the white X mark. // Use no more than 5 state…" at bounding box center [672, 194] width 154 height 357
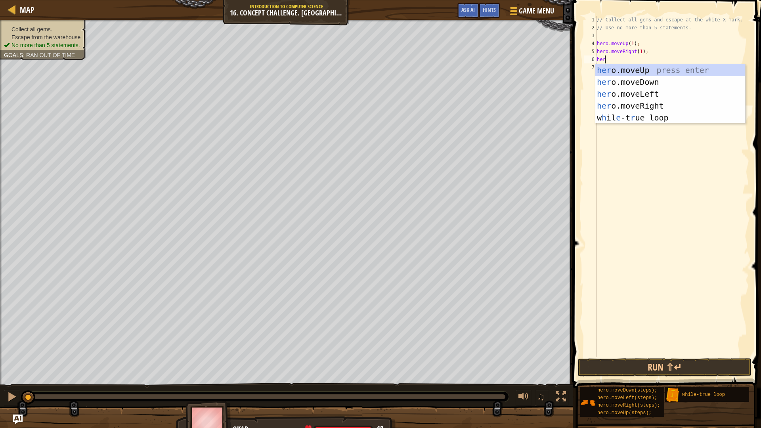
type textarea "hero"
click at [629, 86] on div "hero .moveUp press enter hero .moveDown press enter hero .moveLeft press enter …" at bounding box center [670, 105] width 150 height 83
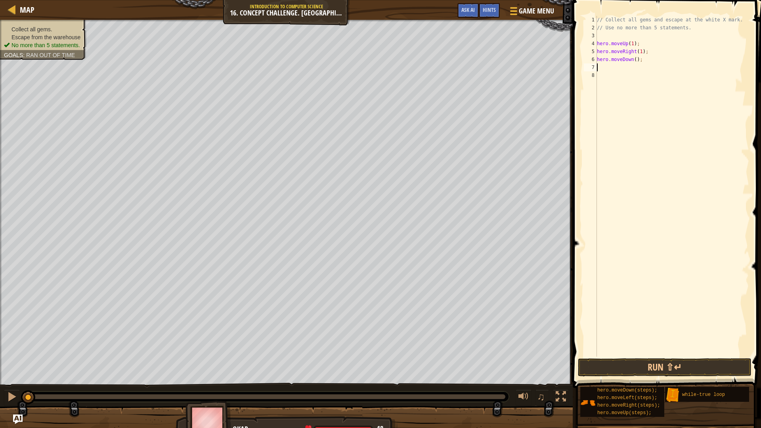
click at [633, 60] on div "// Collect all gems and escape at the white X mark. // Use no more than 5 state…" at bounding box center [672, 194] width 154 height 357
type textarea "hero.moveDown(1);"
drag, startPoint x: 635, startPoint y: 155, endPoint x: 640, endPoint y: 172, distance: 18.1
click at [633, 160] on div "// Collect all gems and escape at the white X mark. // Use no more than 5 state…" at bounding box center [672, 194] width 154 height 357
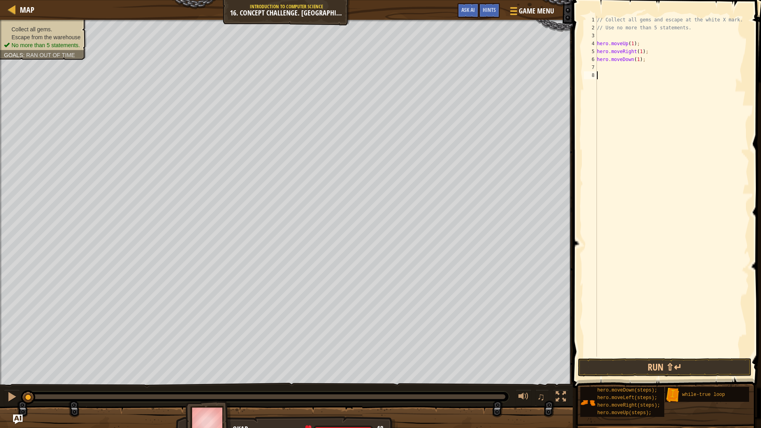
scroll to position [1, 0]
click at [691, 377] on span at bounding box center [667, 182] width 194 height 411
click at [689, 367] on button "Run ⇧↵" at bounding box center [665, 367] width 174 height 18
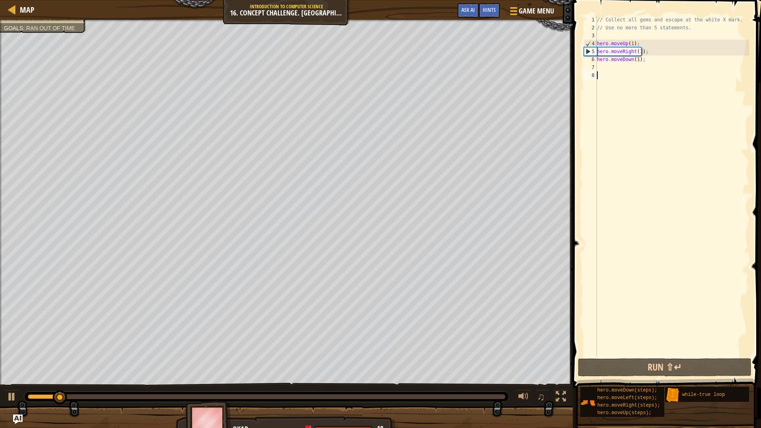
click at [631, 45] on div "// Collect all gems and escape at the white X mark. // Use no more than 5 state…" at bounding box center [672, 194] width 154 height 357
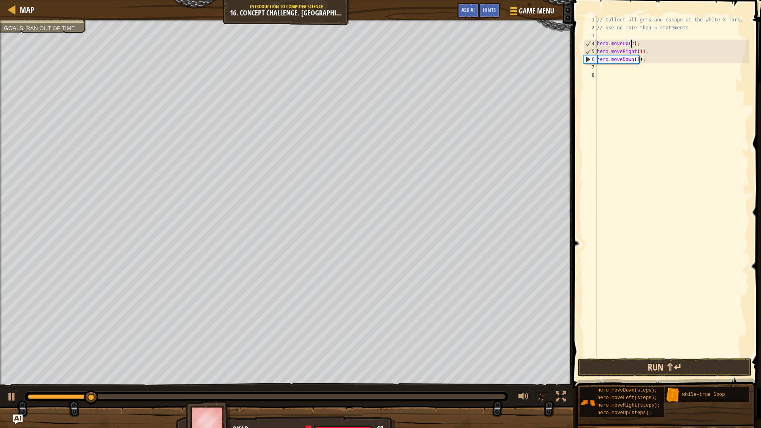
type textarea "hero.moveUp(2);"
click at [619, 373] on button "Run ⇧↵" at bounding box center [665, 367] width 174 height 18
click at [605, 34] on div "// Collect all gems and escape at the white X mark. // Use no more than 5 state…" at bounding box center [672, 194] width 154 height 357
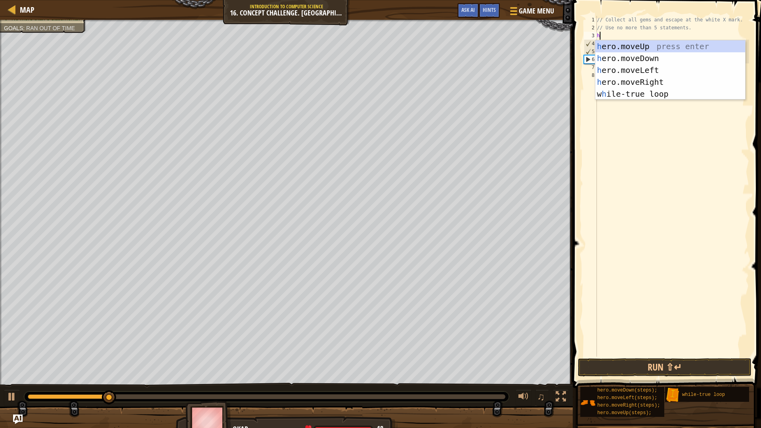
type textarea "her"
click at [633, 95] on div "her o.moveUp press enter her o.moveDown press enter her o.moveLeft press enter …" at bounding box center [670, 81] width 150 height 83
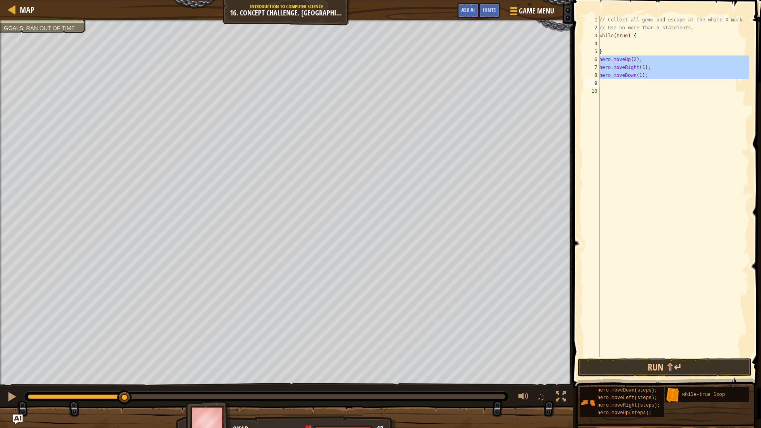
drag, startPoint x: 599, startPoint y: 59, endPoint x: 620, endPoint y: 79, distance: 29.2
click at [620, 79] on div "1 2 3 4 5 6 7 8 9 10 // Collect all gems and escape at the white X mark. // Use…" at bounding box center [665, 186] width 167 height 341
type textarea "}"
type textarea "while(true) {"
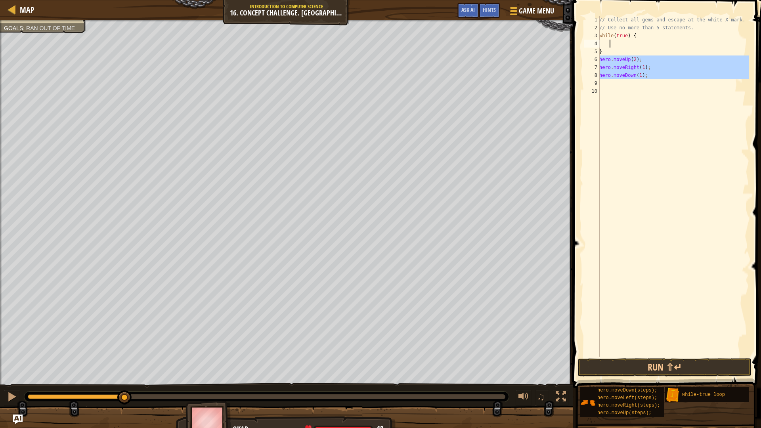
type textarea "hero.moveDown(1);"
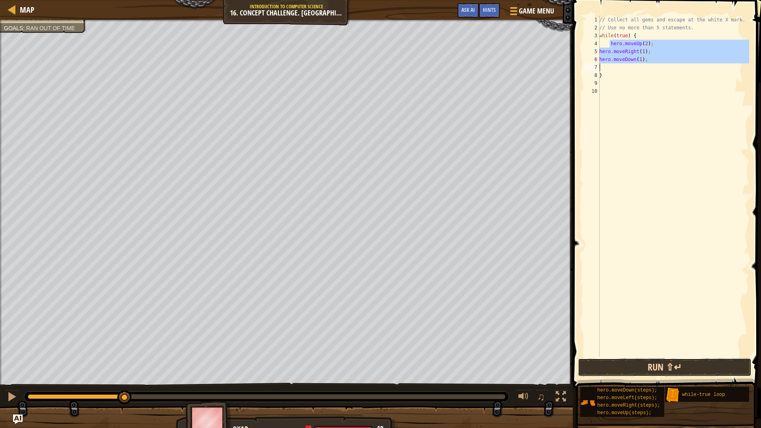
click at [651, 364] on button "Run ⇧↵" at bounding box center [665, 367] width 174 height 18
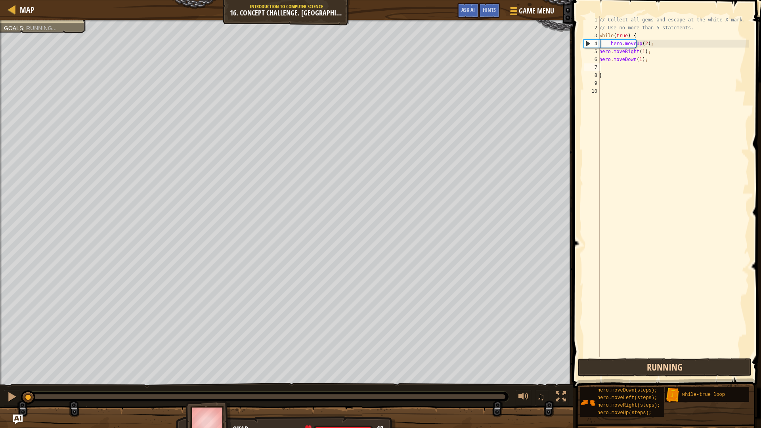
scroll to position [1, 0]
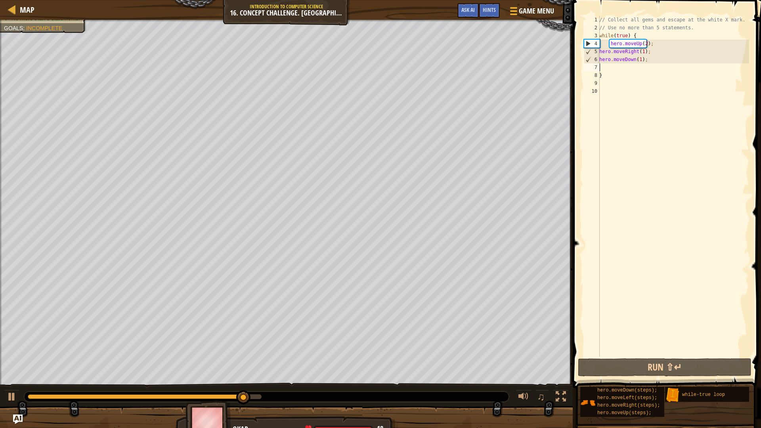
click at [641, 51] on div "// Collect all gems and escape at the white X mark. // Use no more than 5 state…" at bounding box center [672, 194] width 151 height 357
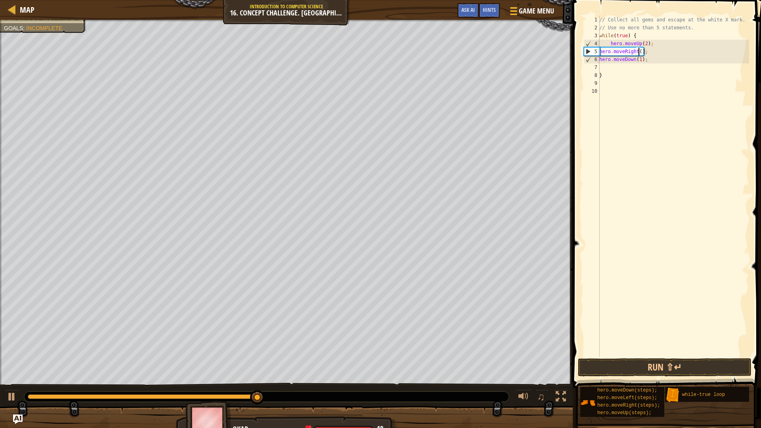
scroll to position [1, 38]
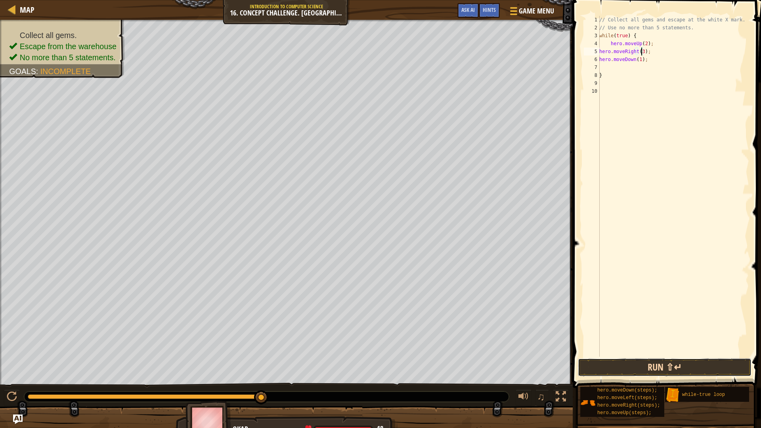
click at [643, 359] on button "Run ⇧↵" at bounding box center [665, 367] width 174 height 18
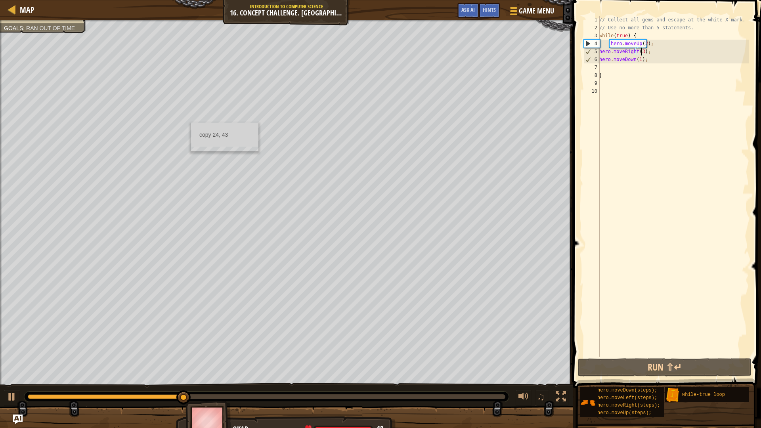
click at [191, 122] on div "copy 24, 43" at bounding box center [224, 136] width 67 height 29
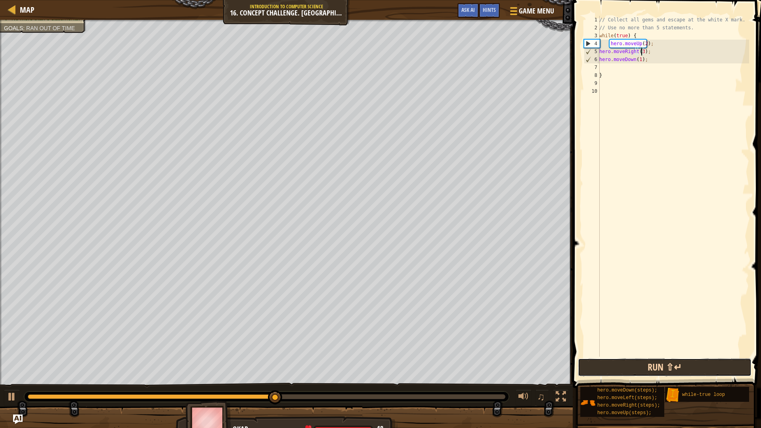
click at [633, 374] on button "Run ⇧↵" at bounding box center [665, 367] width 174 height 18
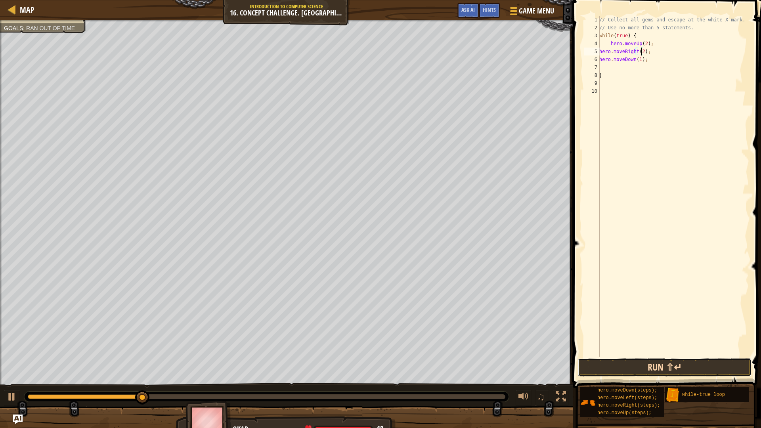
click at [665, 361] on button "Run ⇧↵" at bounding box center [665, 367] width 174 height 18
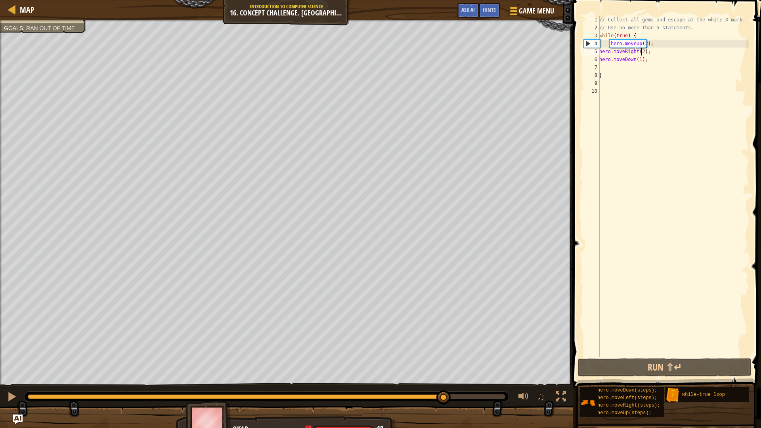
click at [444, 396] on div "0:52.2 Now: 0:11.2 Max: 0:59.9" at bounding box center [266, 396] width 477 height 5
click at [14, 395] on div at bounding box center [12, 396] width 10 height 10
click at [641, 60] on div "// Collect all gems and escape at the white X mark. // Use no more than 5 state…" at bounding box center [672, 194] width 151 height 357
click at [636, 58] on div "// Collect all gems and escape at the white X mark. // Use no more than 5 state…" at bounding box center [672, 194] width 151 height 357
click at [640, 60] on div "// Collect all gems and escape at the white X mark. // Use no more than 5 state…" at bounding box center [672, 194] width 151 height 357
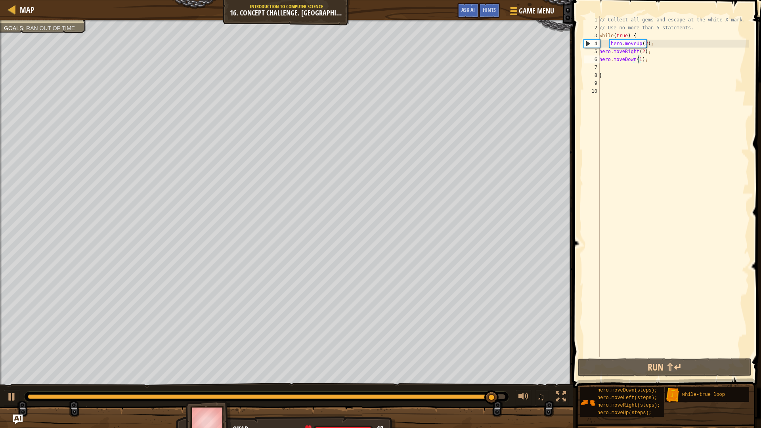
click at [638, 59] on div "// Collect all gems and escape at the white X mark. // Use no more than 5 state…" at bounding box center [672, 194] width 151 height 357
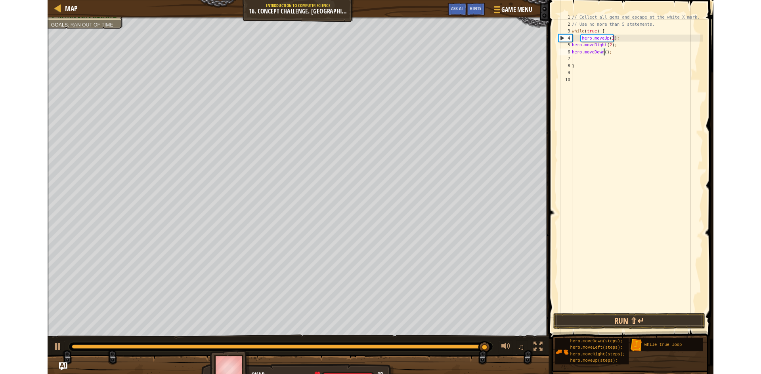
scroll to position [1, 36]
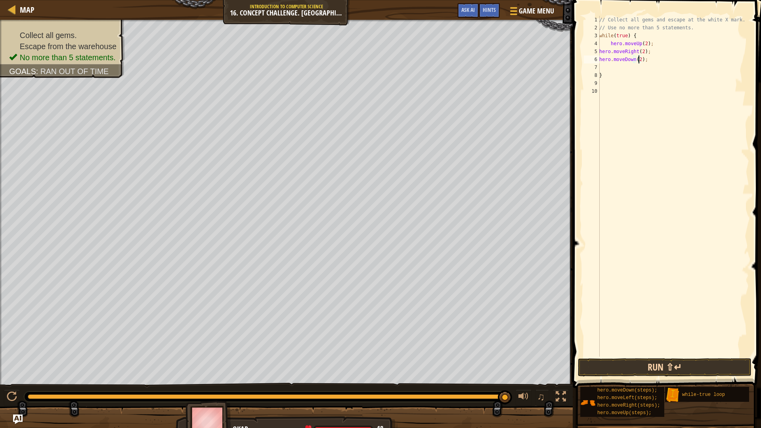
type textarea "hero.moveDown(2);"
click at [617, 368] on button "Run ⇧↵" at bounding box center [665, 367] width 174 height 18
